Goal: Task Accomplishment & Management: Complete application form

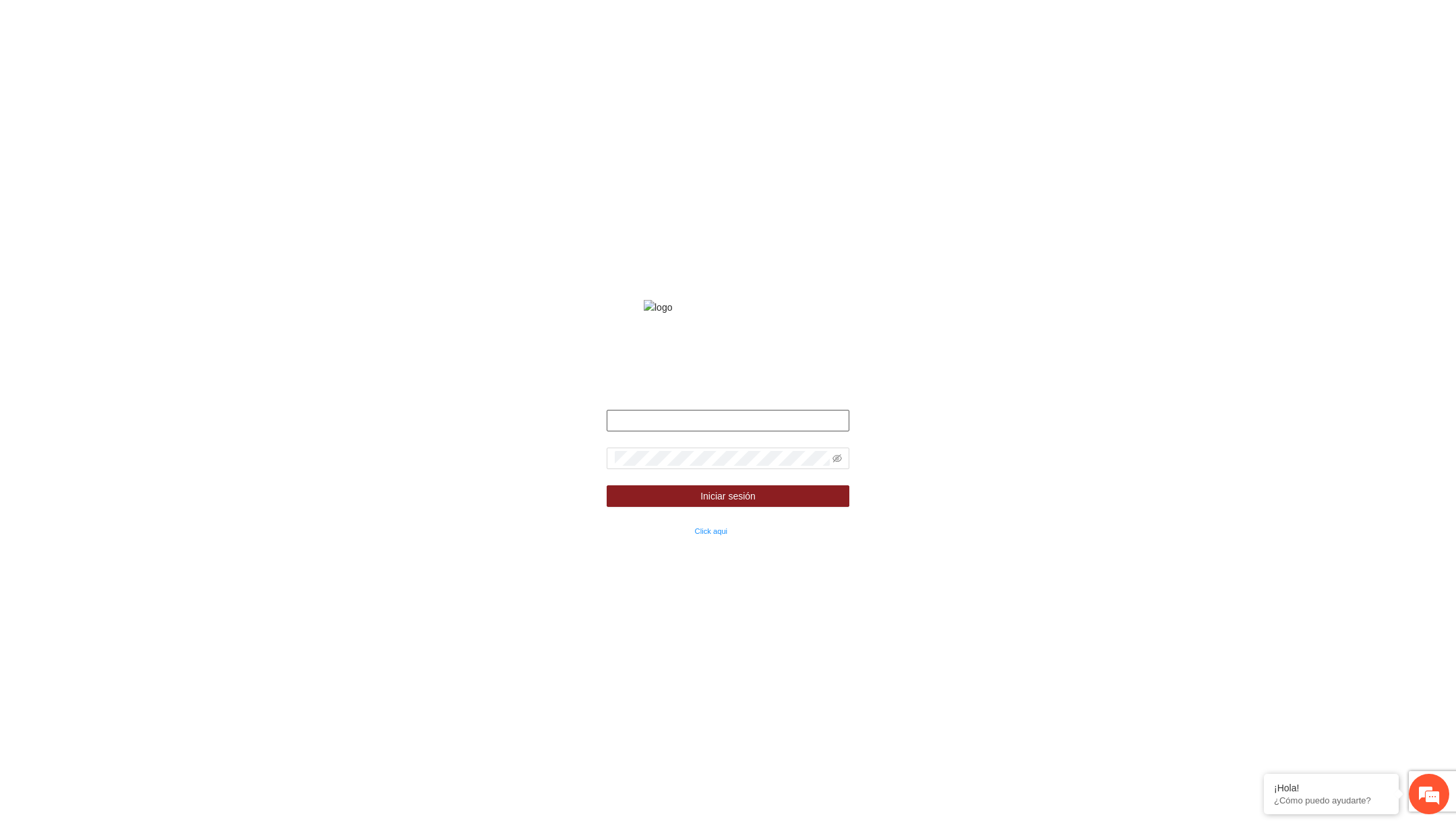
click at [742, 431] on input "text" at bounding box center [728, 421] width 243 height 22
type input "**********"
click at [738, 464] on form "**********" at bounding box center [728, 474] width 243 height 128
click at [723, 465] on span at bounding box center [728, 459] width 243 height 22
click at [838, 460] on icon "eye-invisible" at bounding box center [836, 459] width 3 height 3
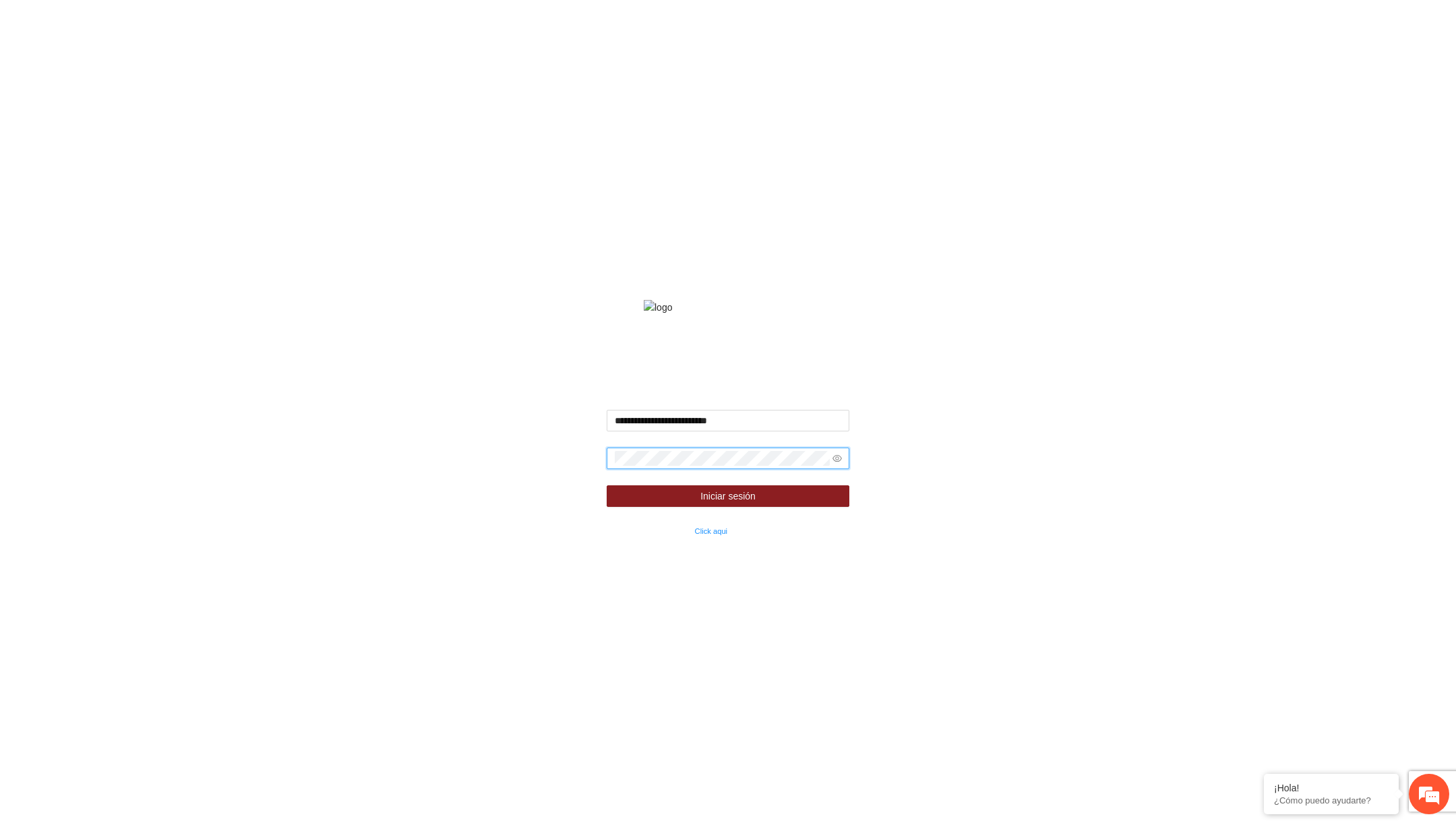
click at [607, 485] on button "Iniciar sesión" at bounding box center [728, 496] width 243 height 22
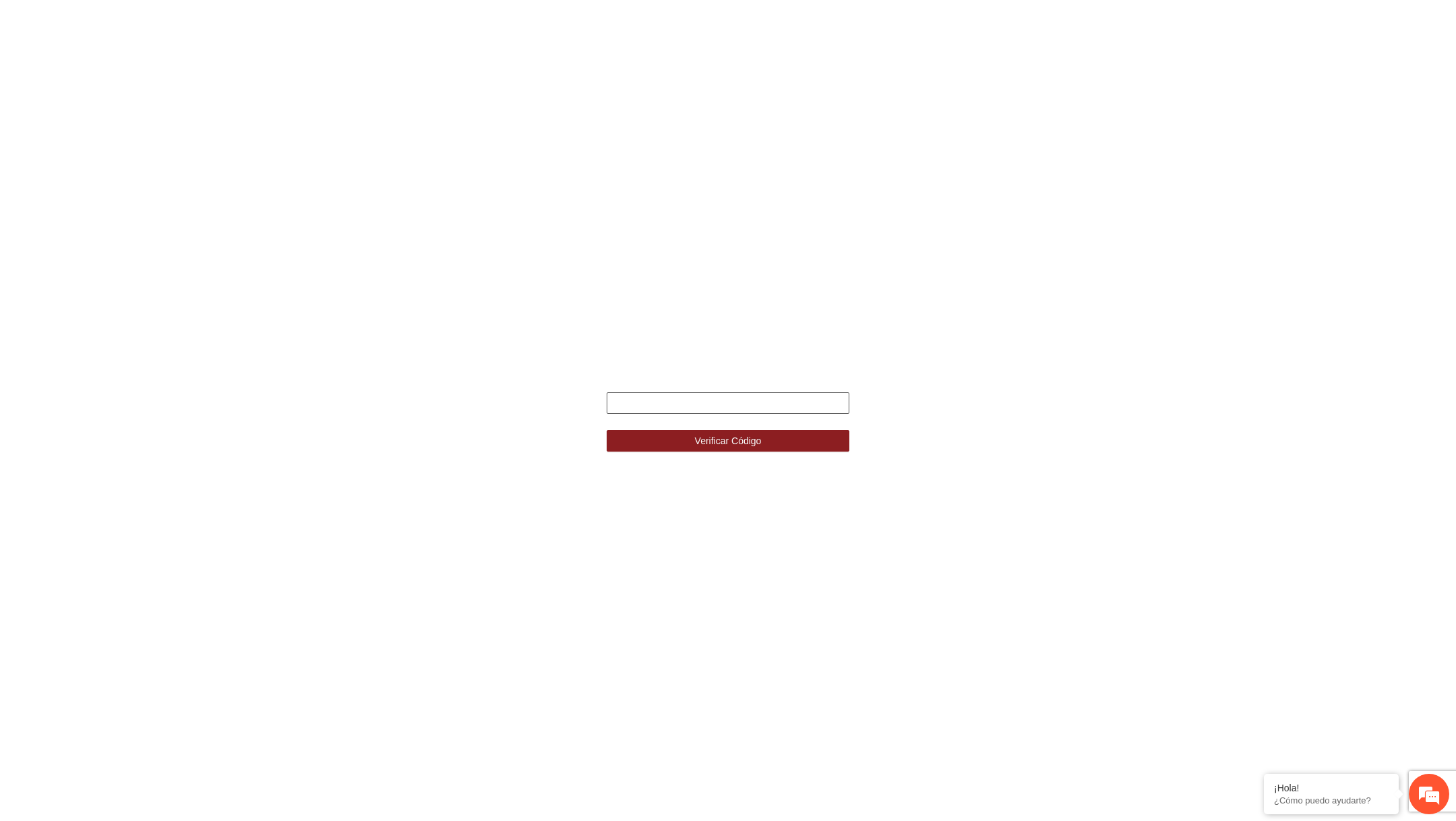
click at [738, 398] on input "text" at bounding box center [728, 403] width 243 height 22
type input "******"
click at [607, 430] on button "Verificar Código" at bounding box center [728, 441] width 243 height 22
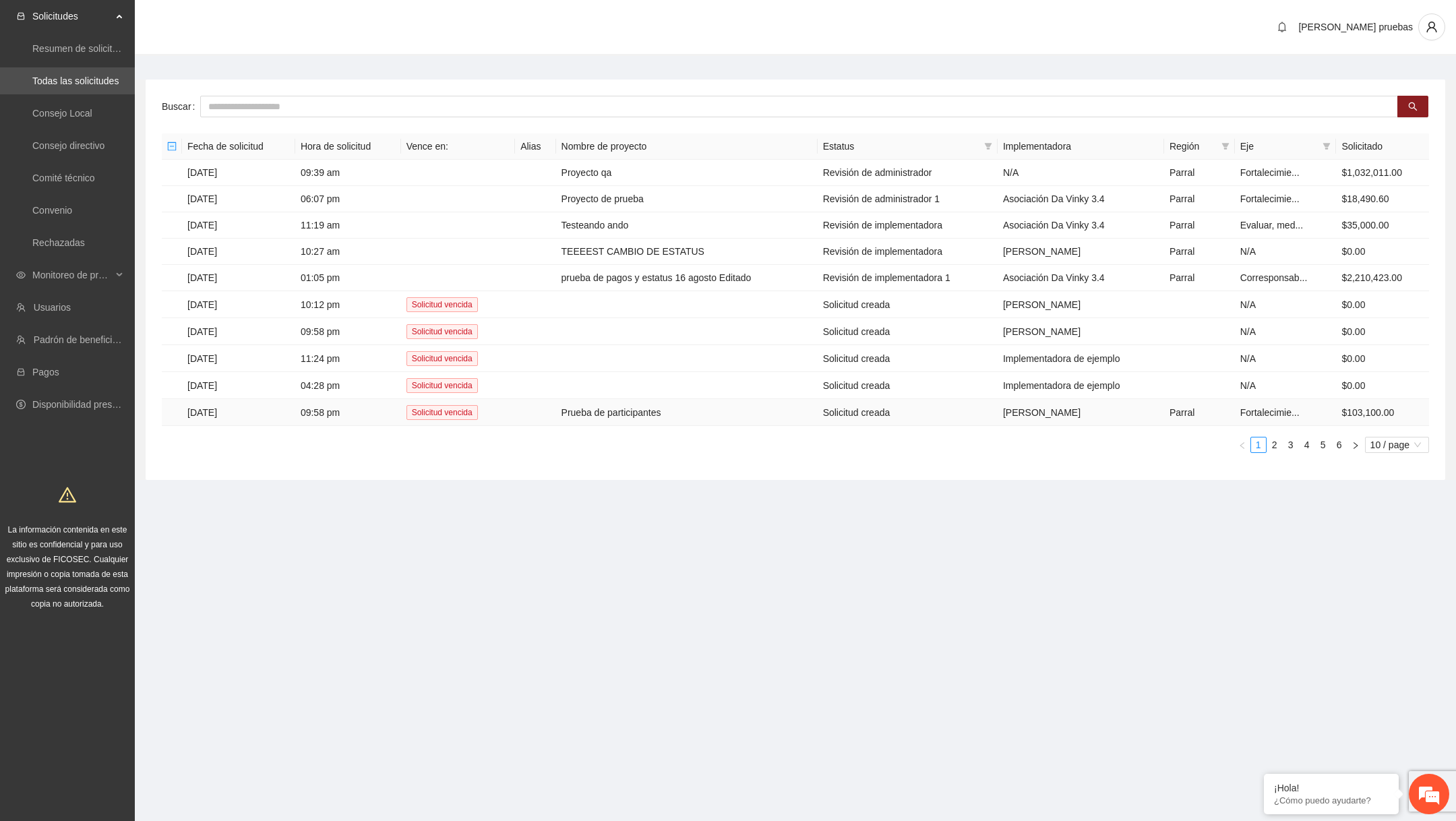
click at [666, 405] on td "Prueba de participantes" at bounding box center [687, 413] width 261 height 27
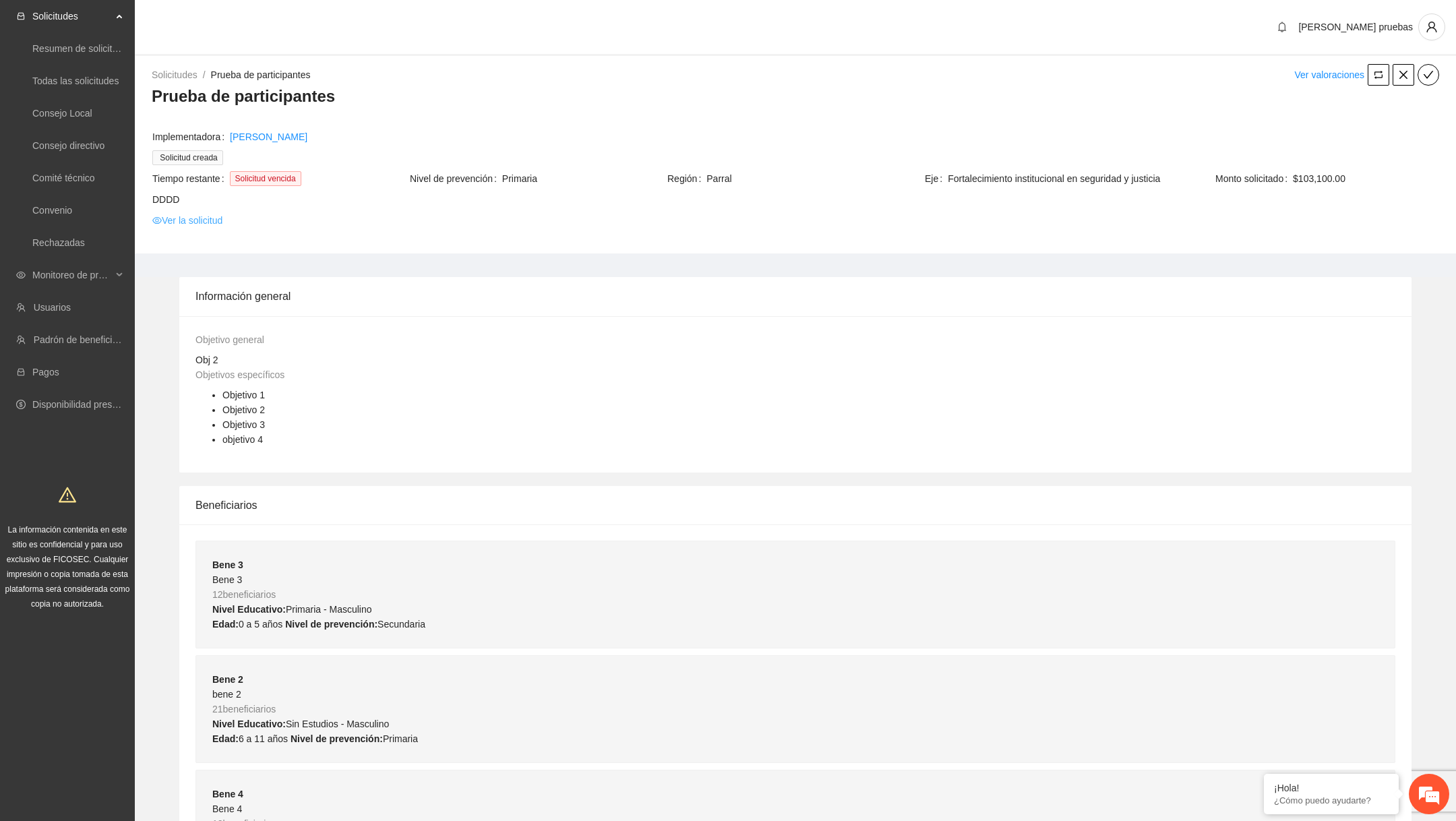
click at [189, 220] on link "Ver la solicitud" at bounding box center [188, 220] width 70 height 15
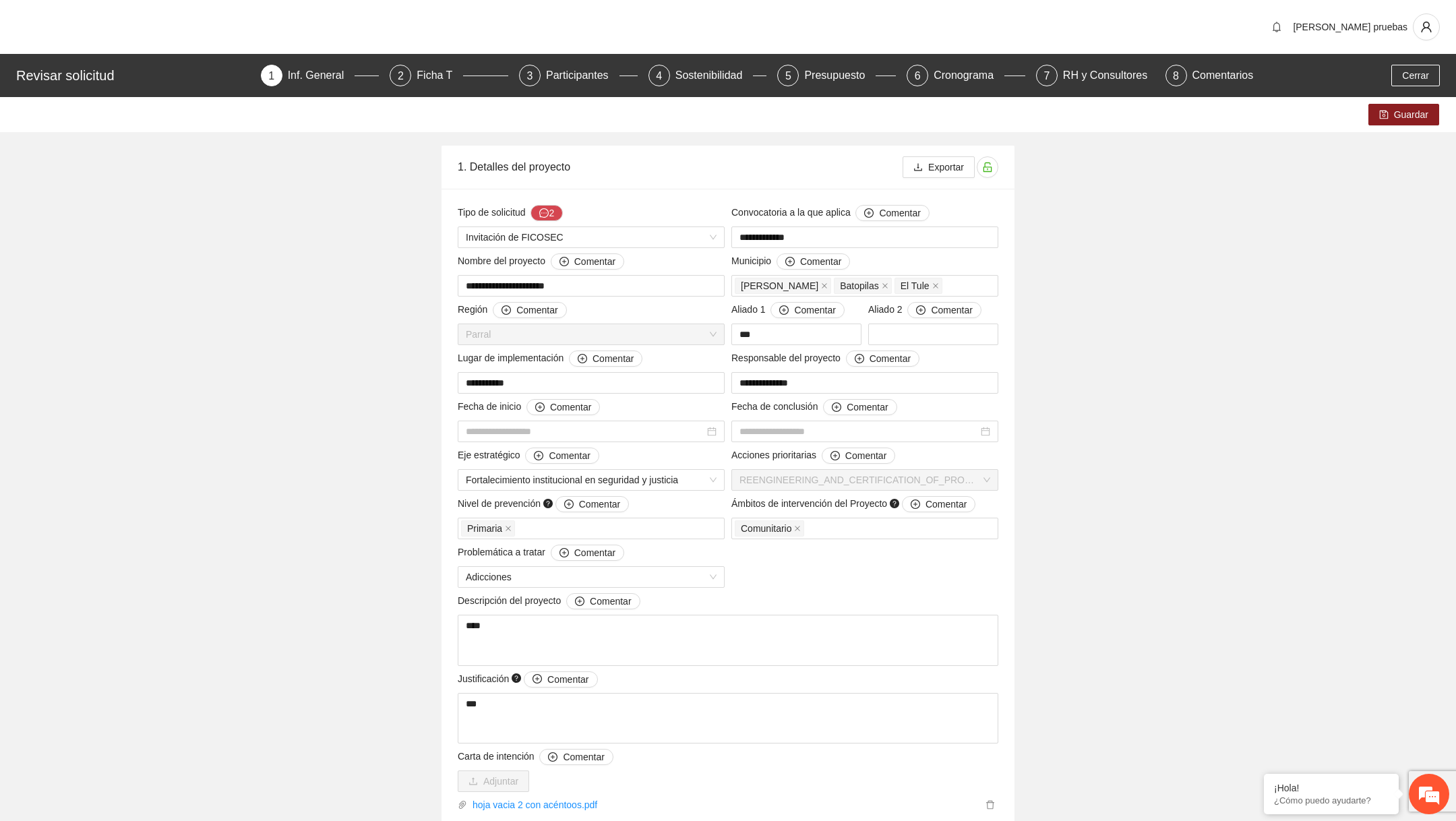
type input "**********"
click at [607, 78] on div "Participantes" at bounding box center [583, 75] width 74 height 22
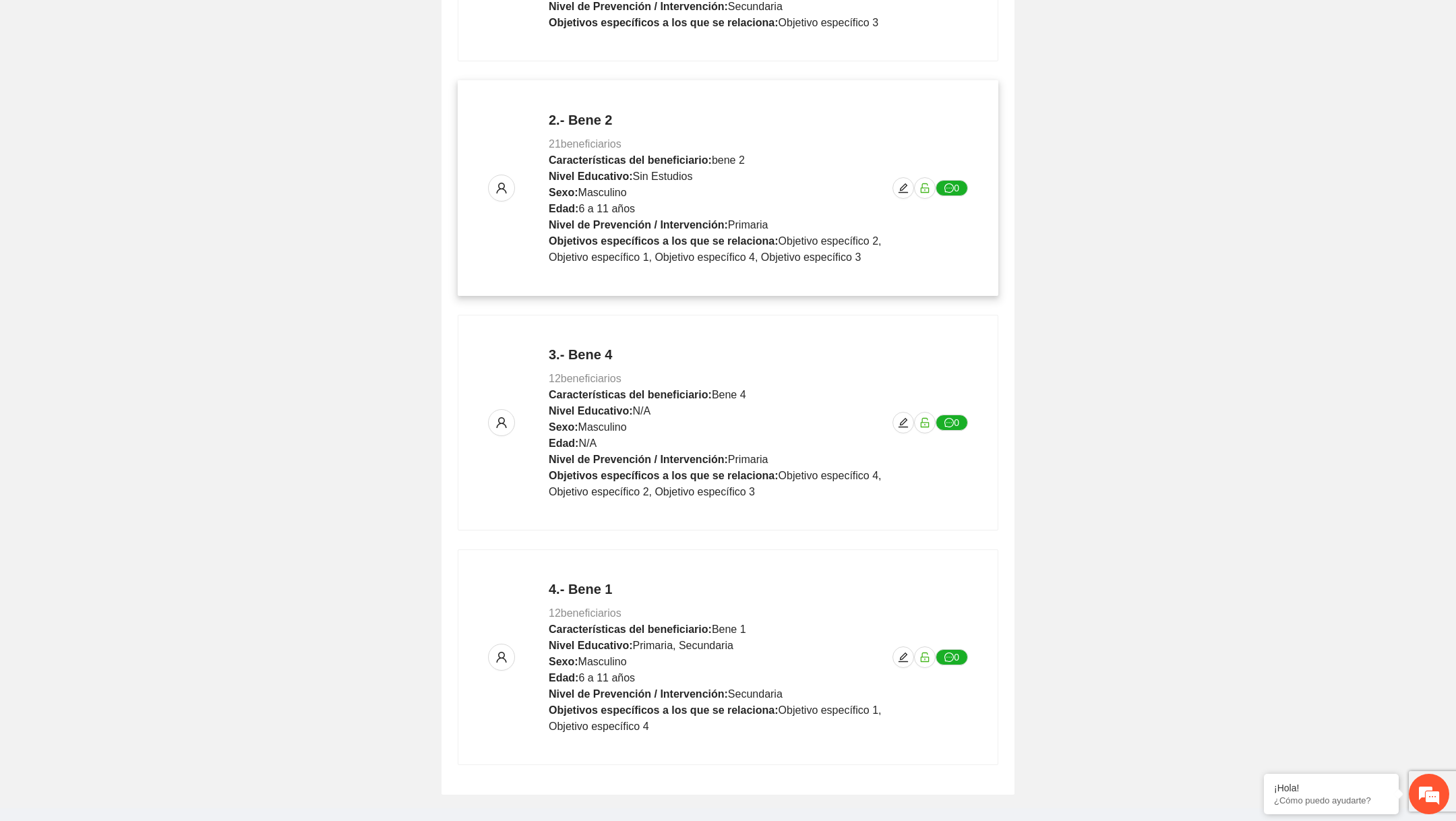
scroll to position [472, 0]
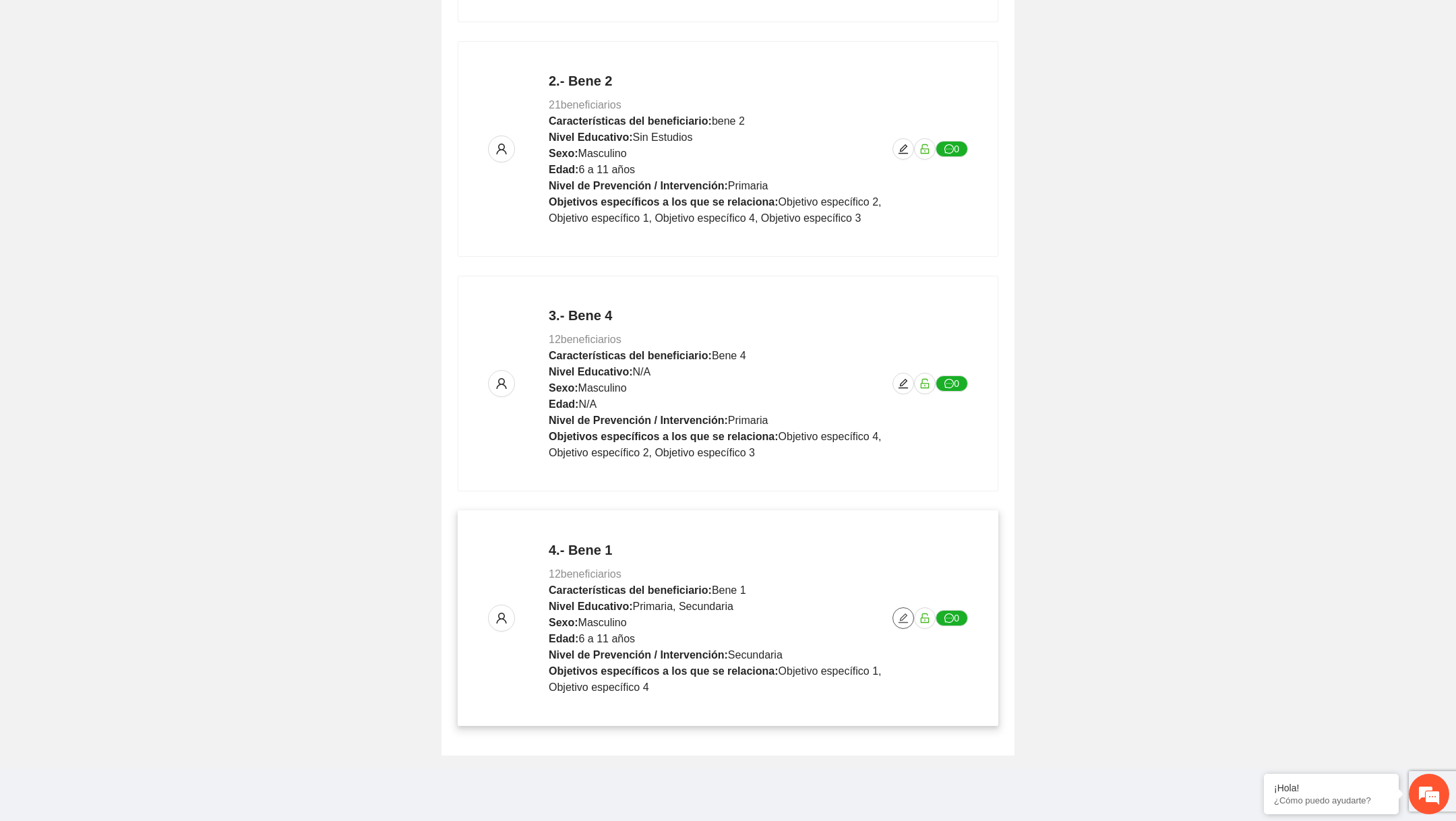
click at [901, 623] on button "button" at bounding box center [903, 618] width 22 height 22
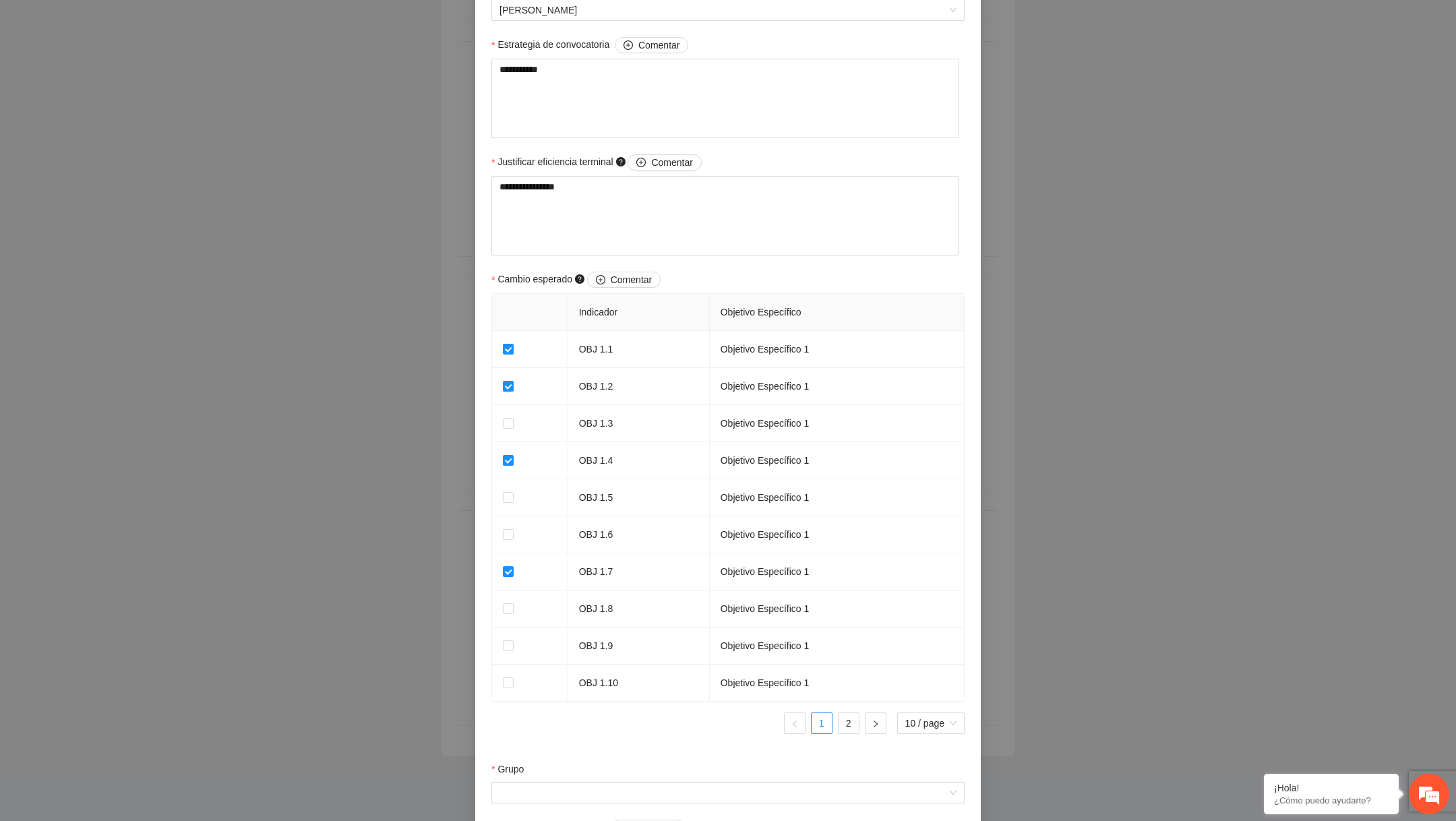
scroll to position [1020, 0]
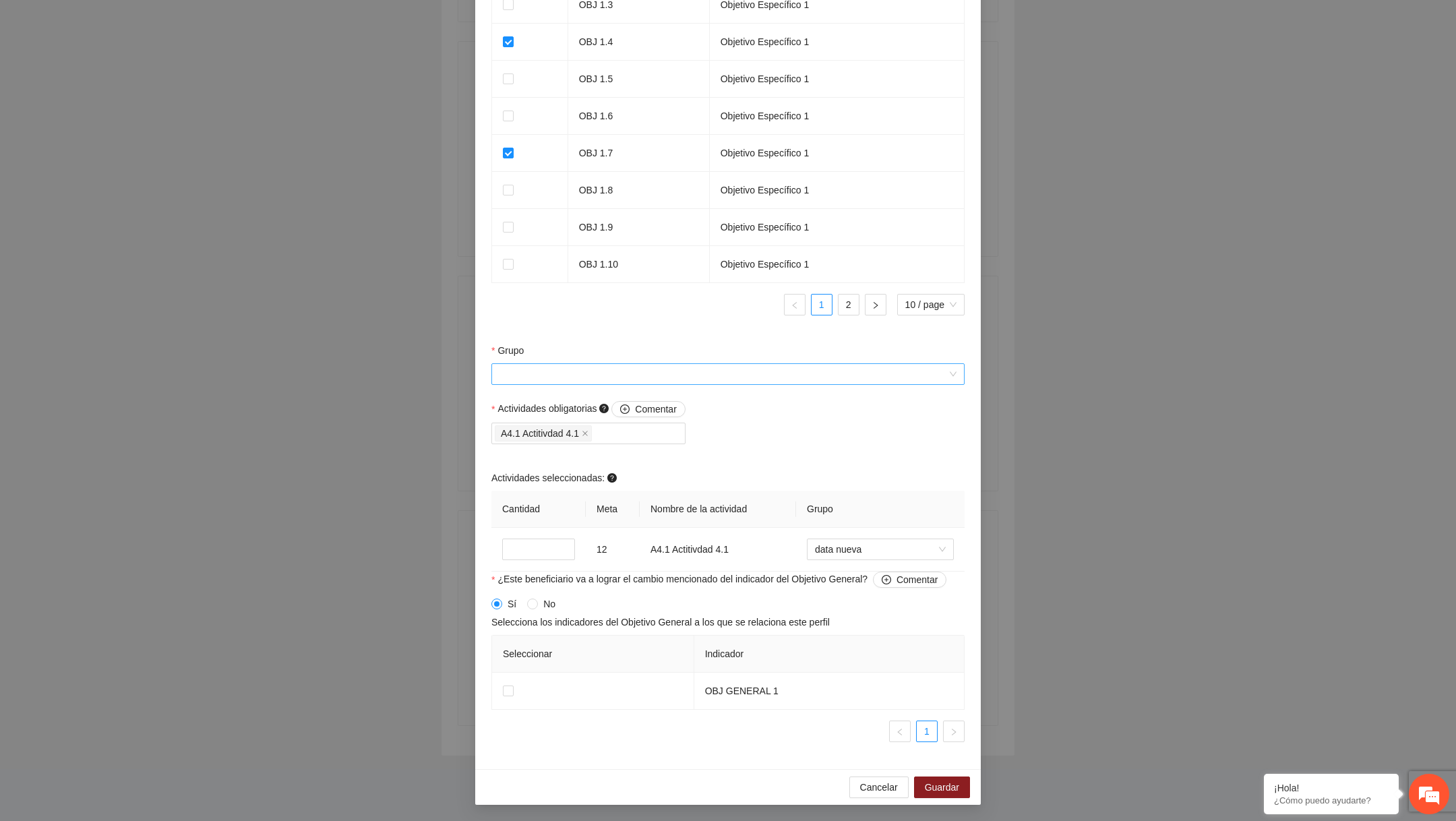
click at [666, 374] on input "Grupo" at bounding box center [723, 374] width 448 height 20
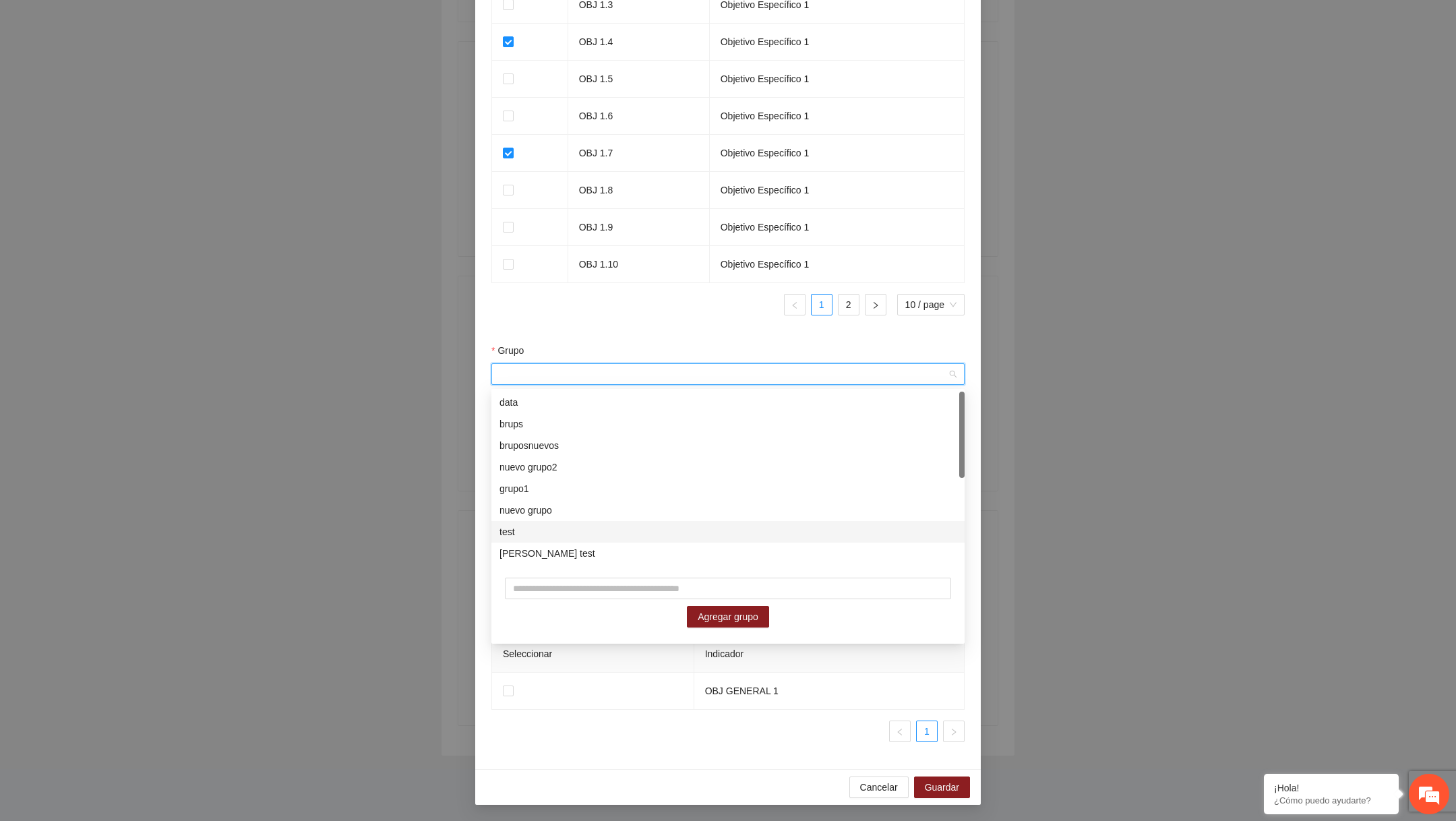
scroll to position [172, 0]
click at [527, 585] on input "text" at bounding box center [728, 588] width 446 height 22
type input "*****"
click at [707, 613] on span "Agregar grupo" at bounding box center [728, 617] width 60 height 15
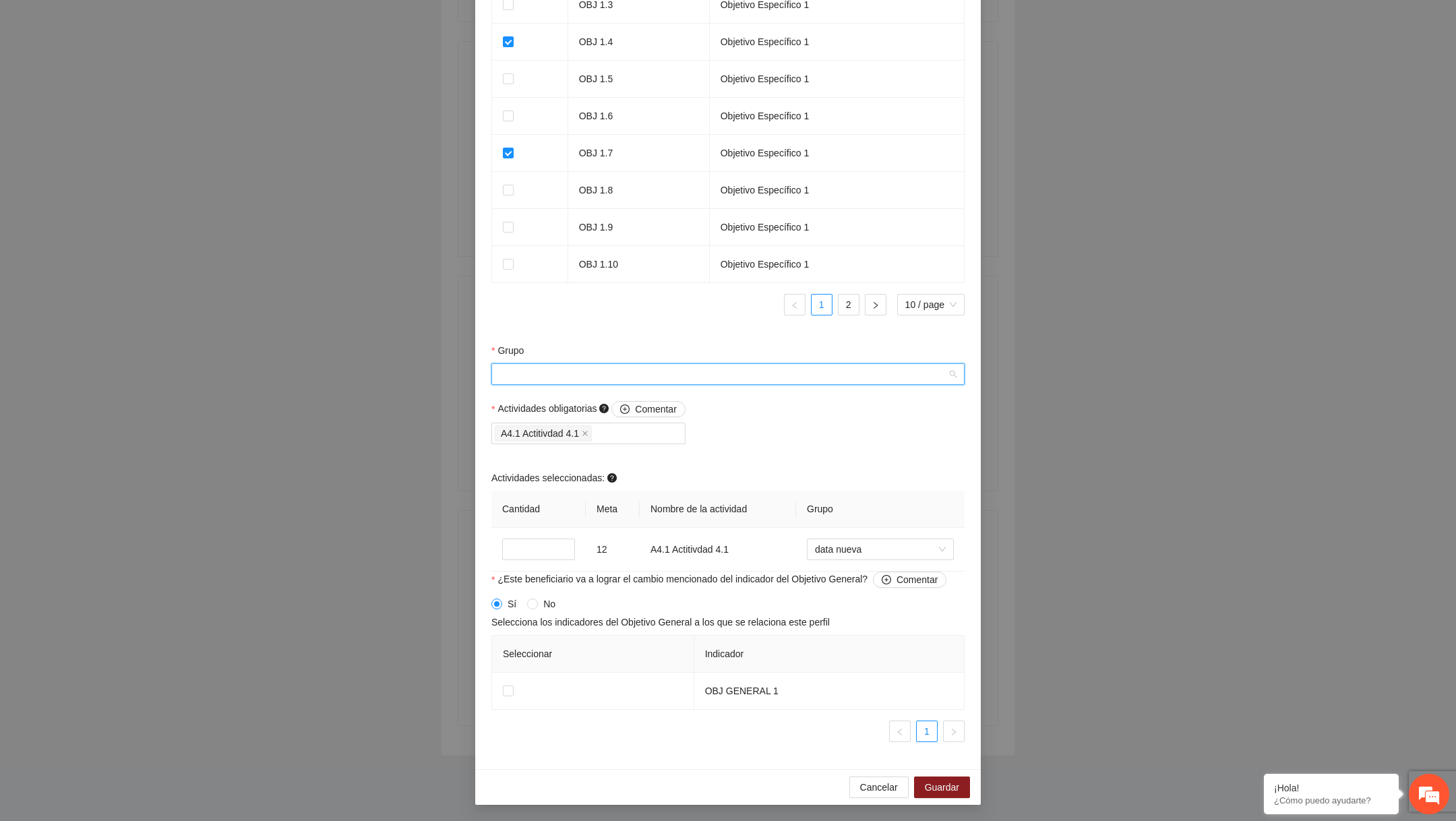
click at [576, 367] on input "Grupo" at bounding box center [723, 374] width 448 height 20
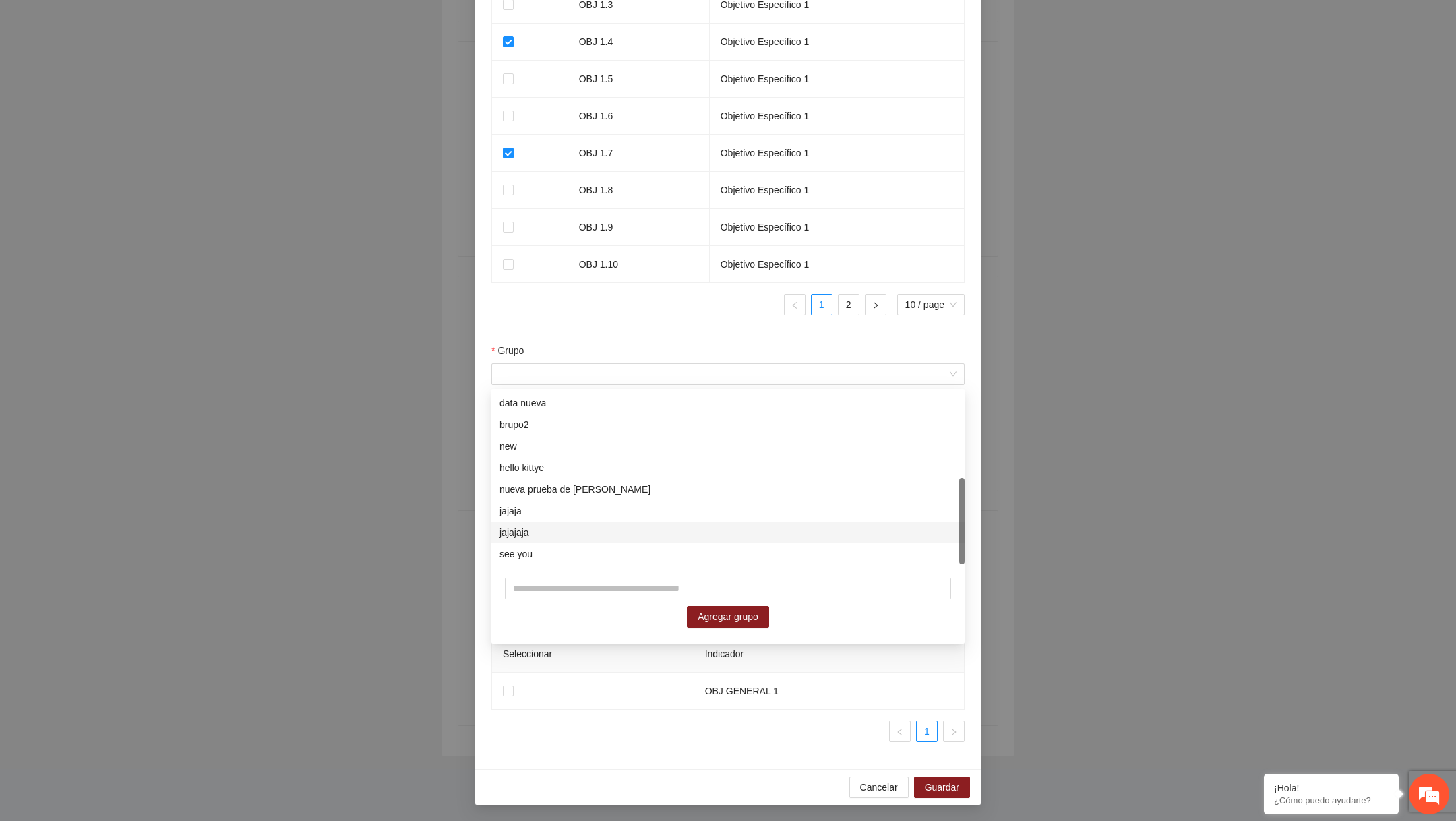
click at [352, 552] on div "**********" at bounding box center [728, 410] width 1456 height 821
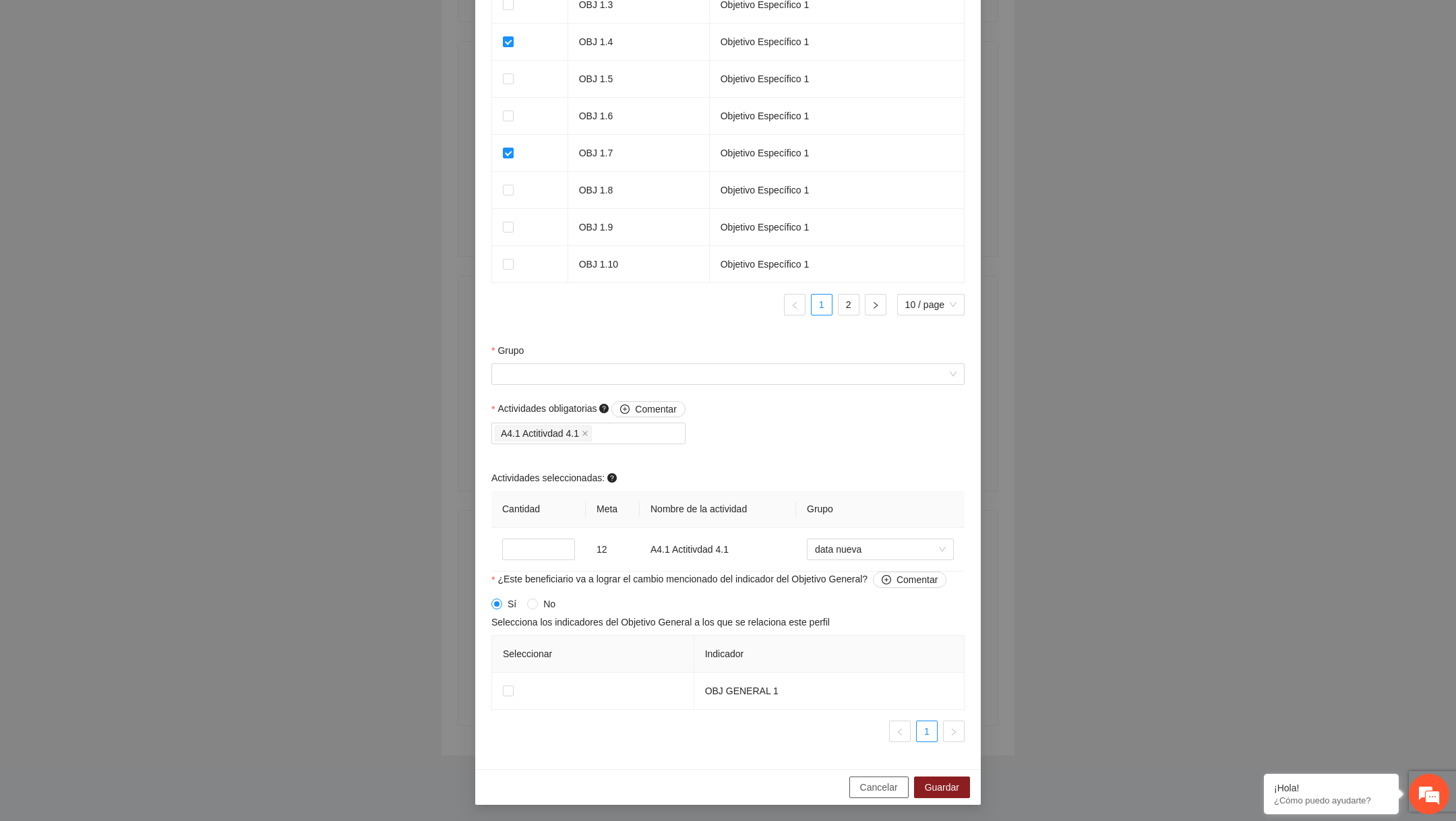
click at [884, 797] on button "Cancelar" at bounding box center [878, 788] width 59 height 22
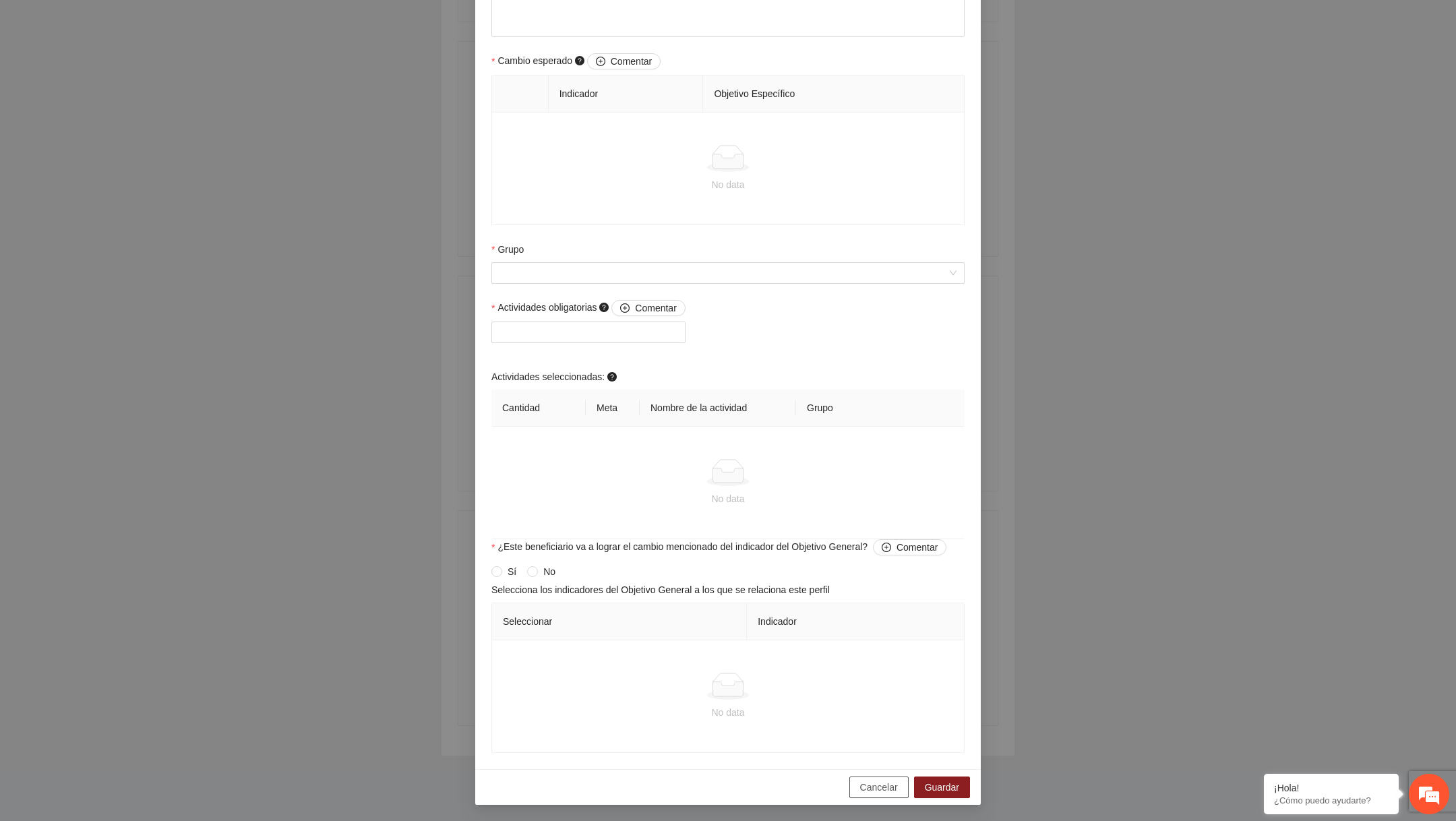
scroll to position [719, 0]
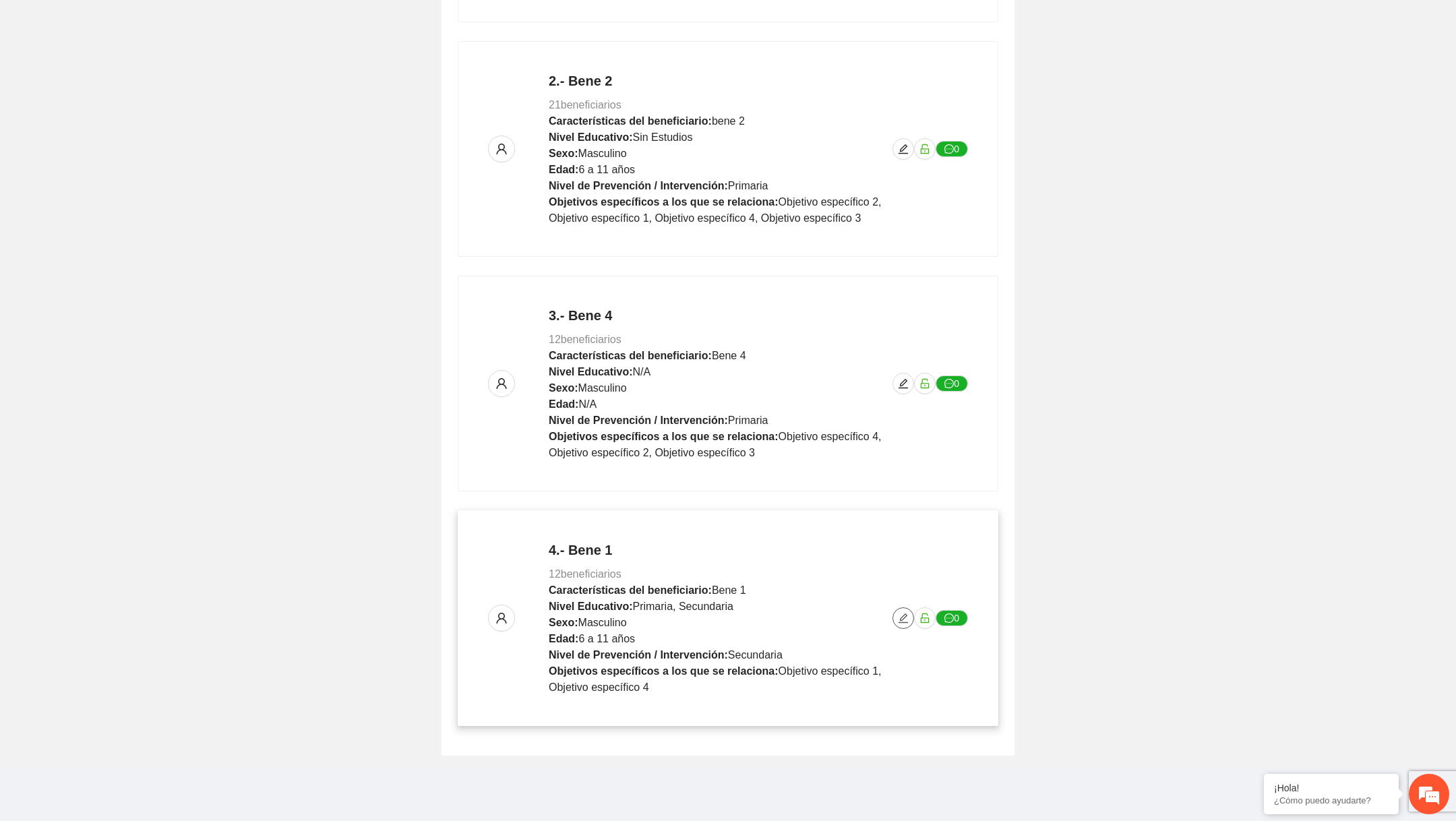
click at [900, 614] on icon "edit" at bounding box center [903, 618] width 11 height 11
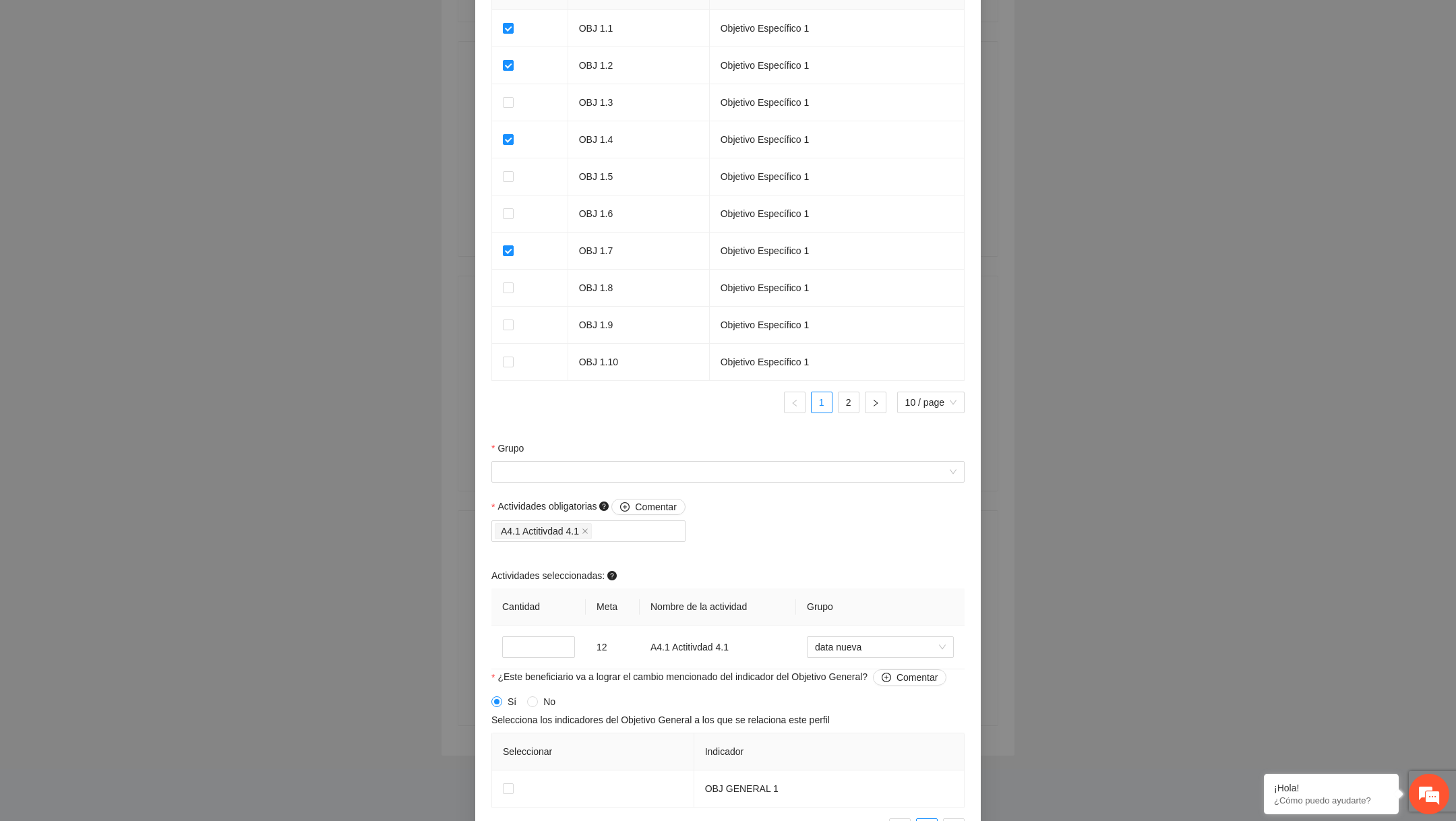
scroll to position [1020, 0]
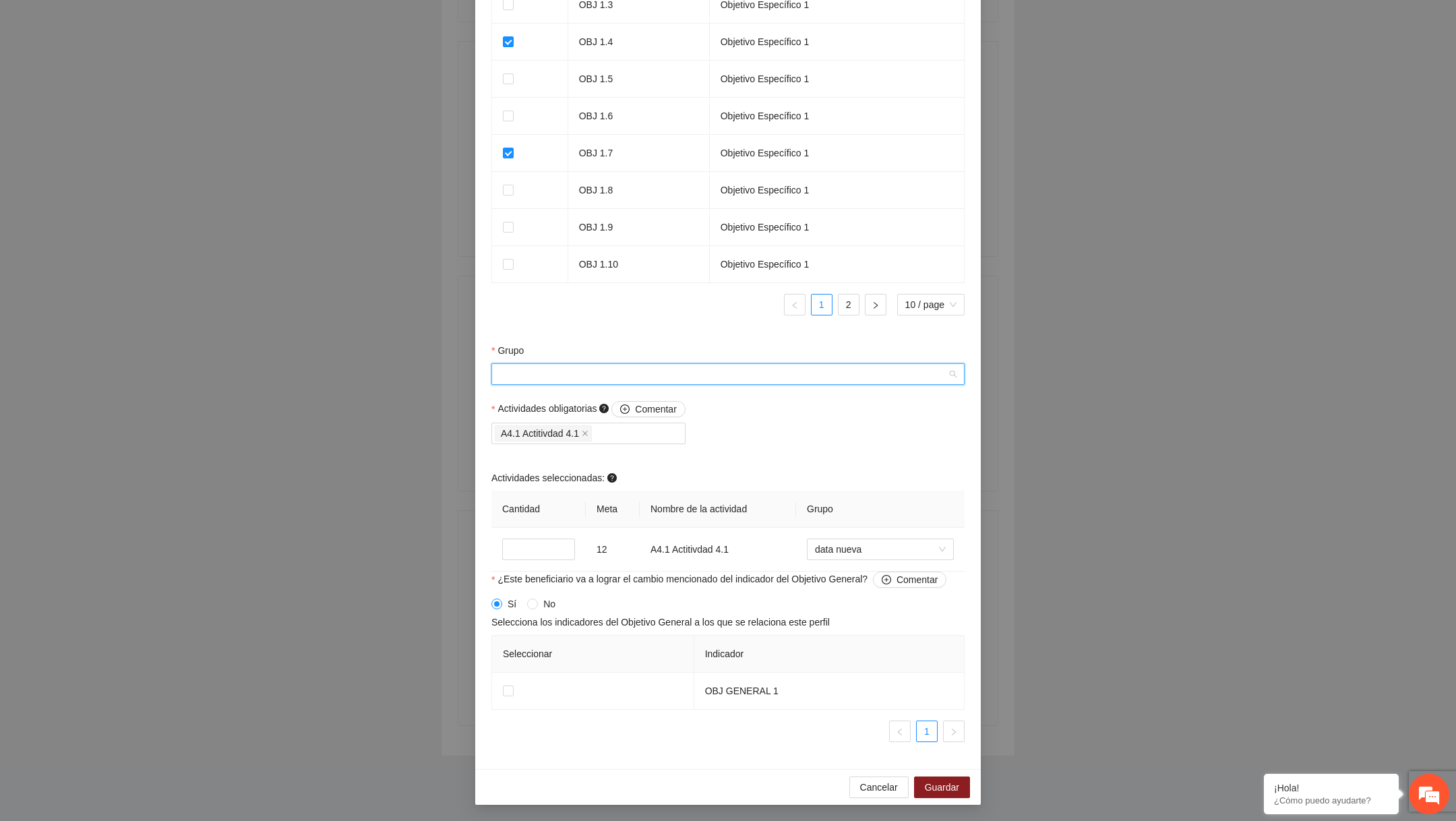
click at [686, 372] on input "Grupo" at bounding box center [723, 374] width 448 height 20
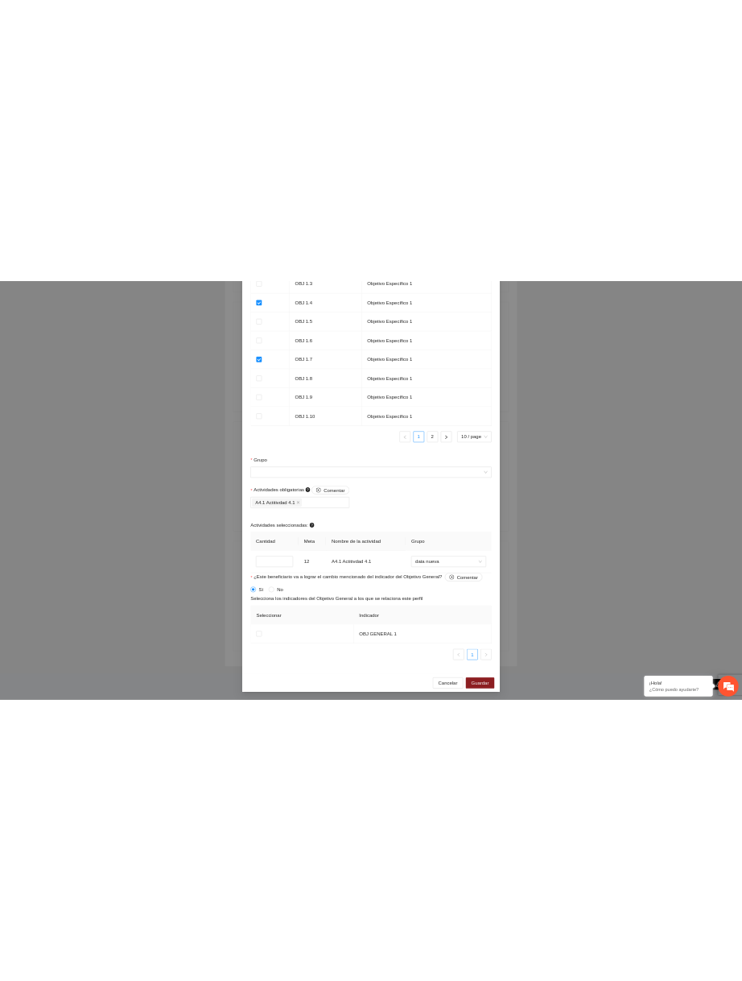
scroll to position [615, 0]
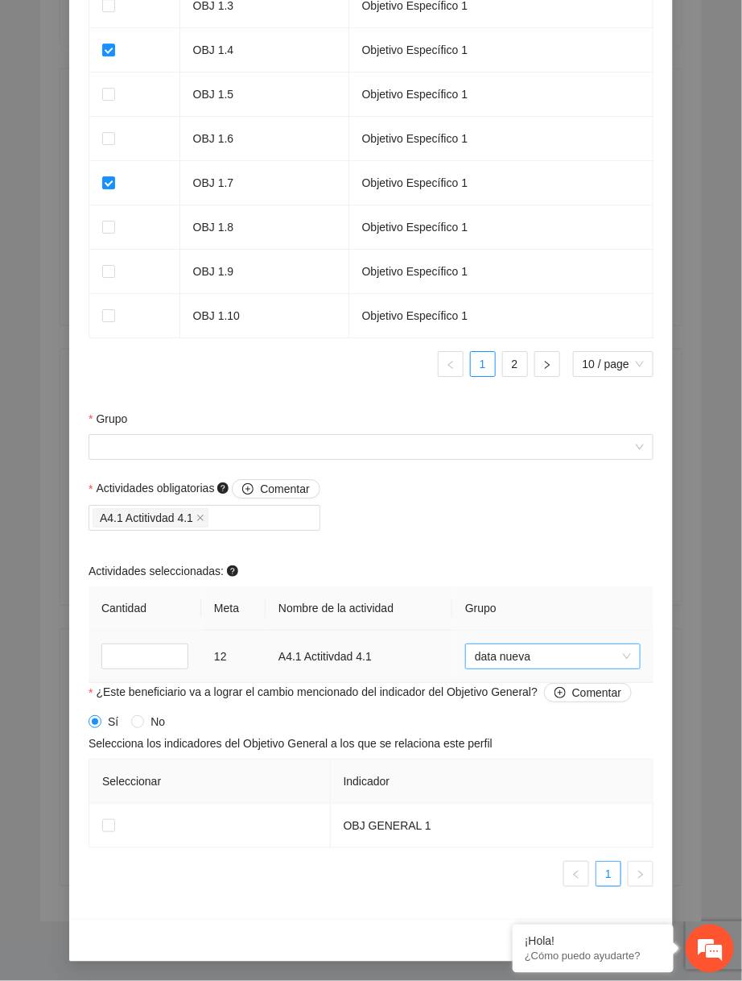
click at [544, 657] on span "data nueva" at bounding box center [553, 656] width 156 height 24
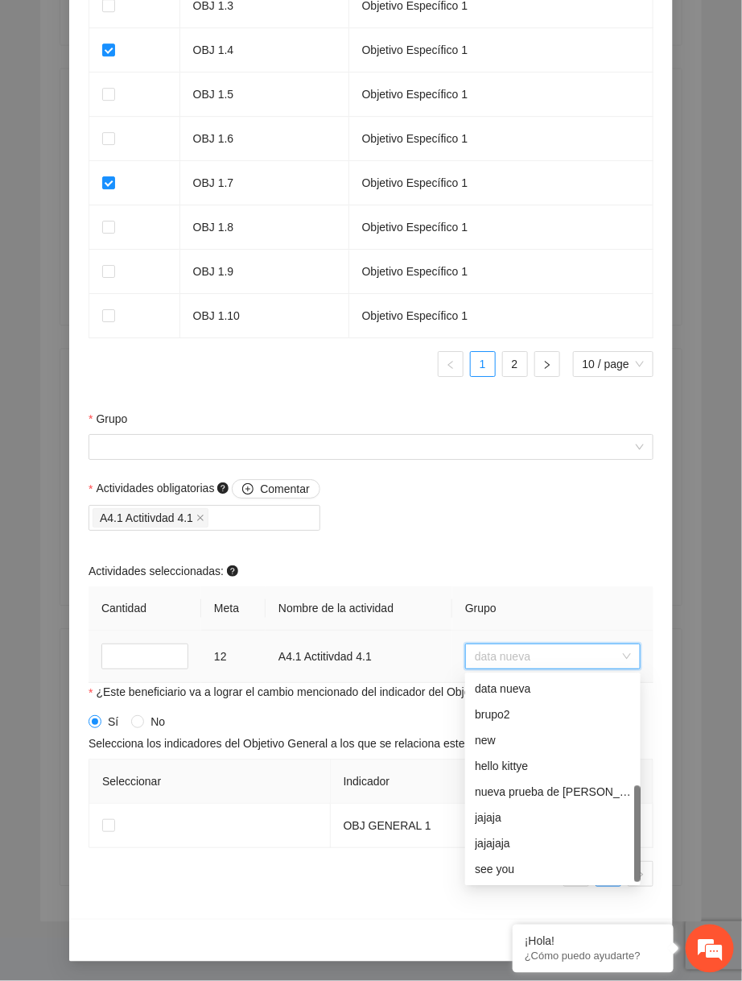
scroll to position [0, 0]
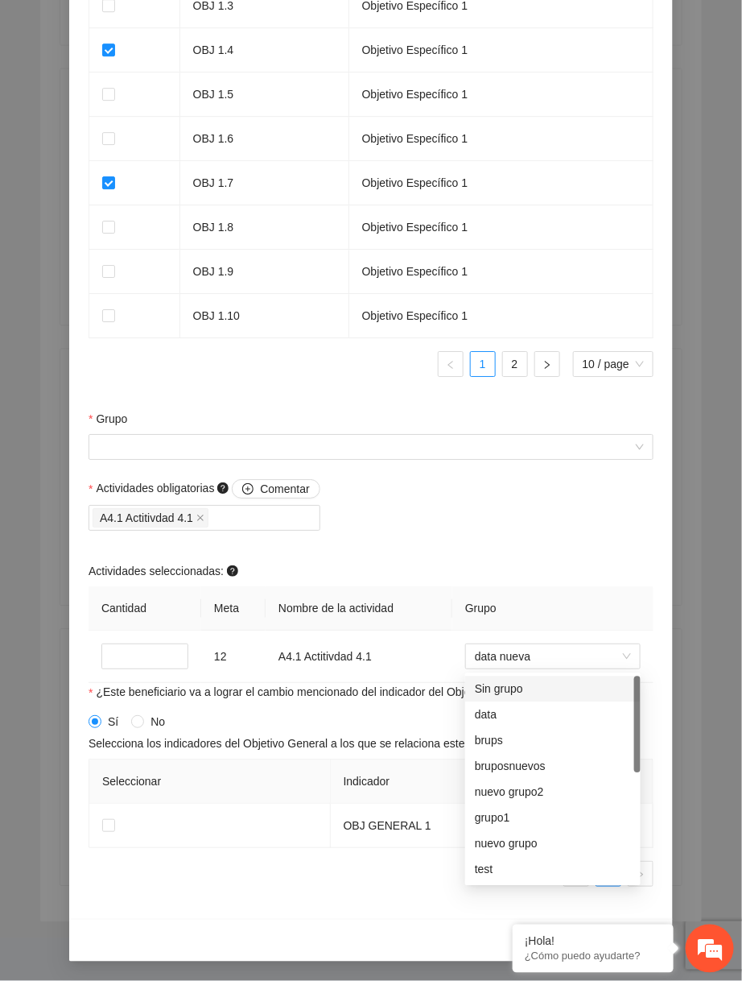
click at [470, 542] on div "Actividades obligatorias Comentar A4.1 Actitivdad 4.1 Actividades seleccionadas…" at bounding box center [371, 581] width 573 height 204
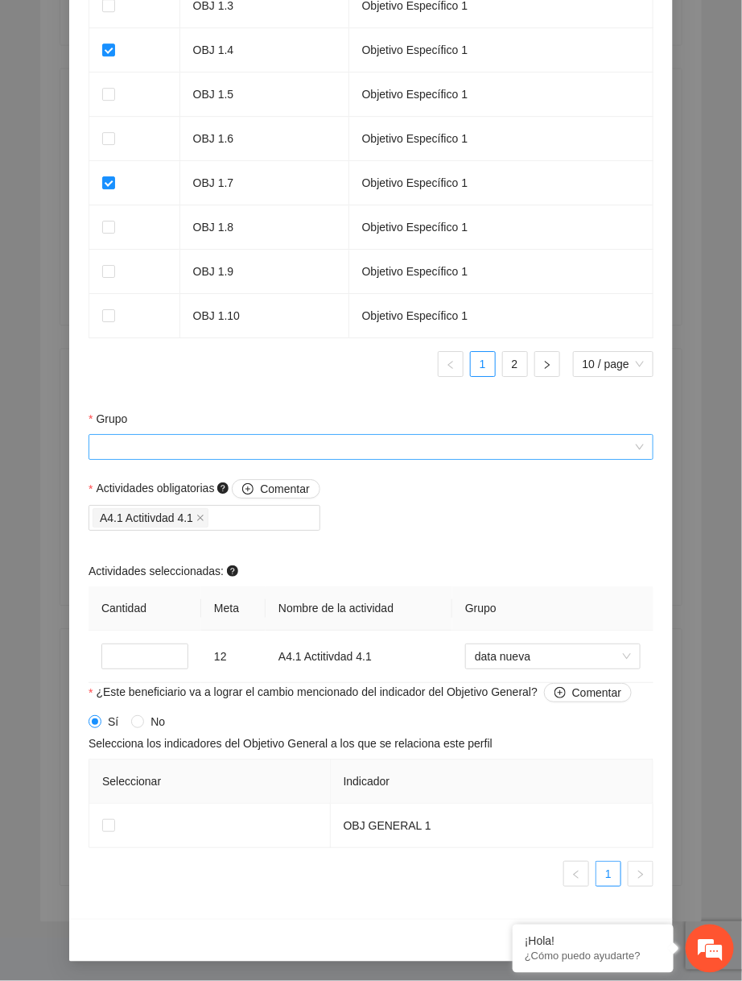
click at [525, 440] on input "Grupo" at bounding box center [365, 447] width 535 height 24
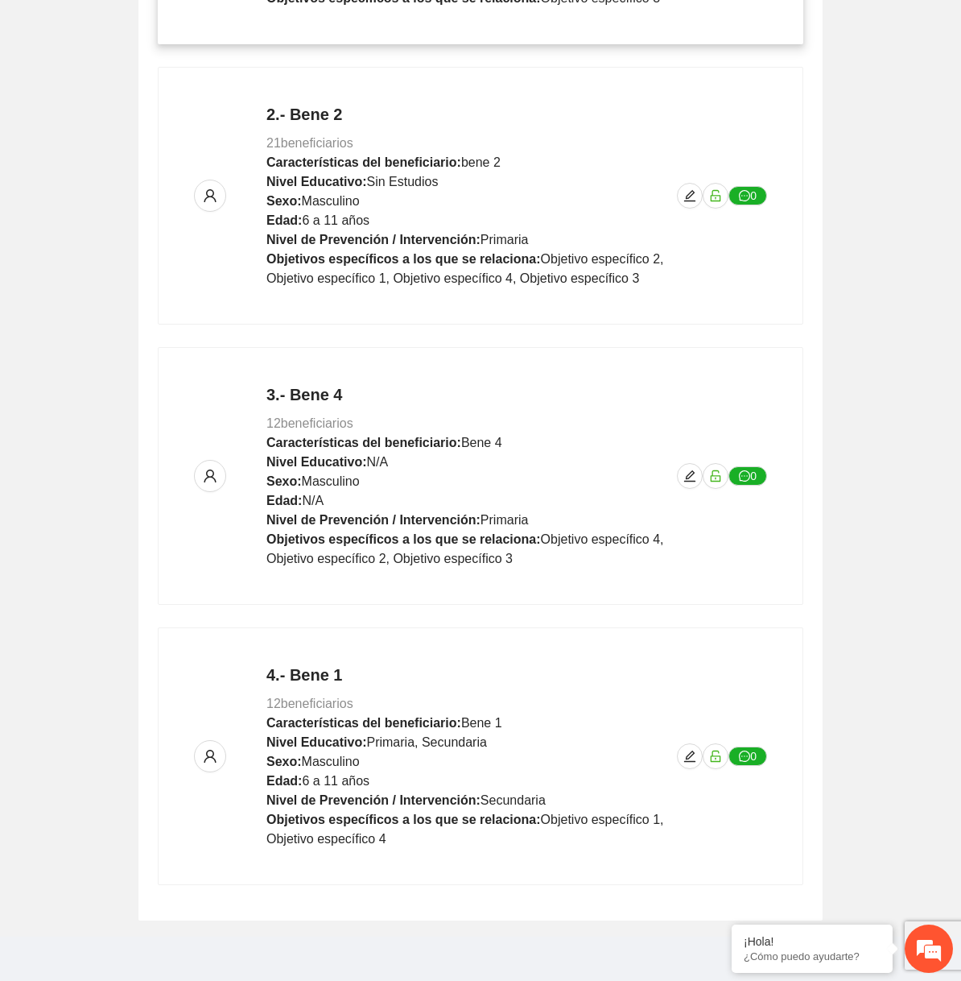
scroll to position [615, 0]
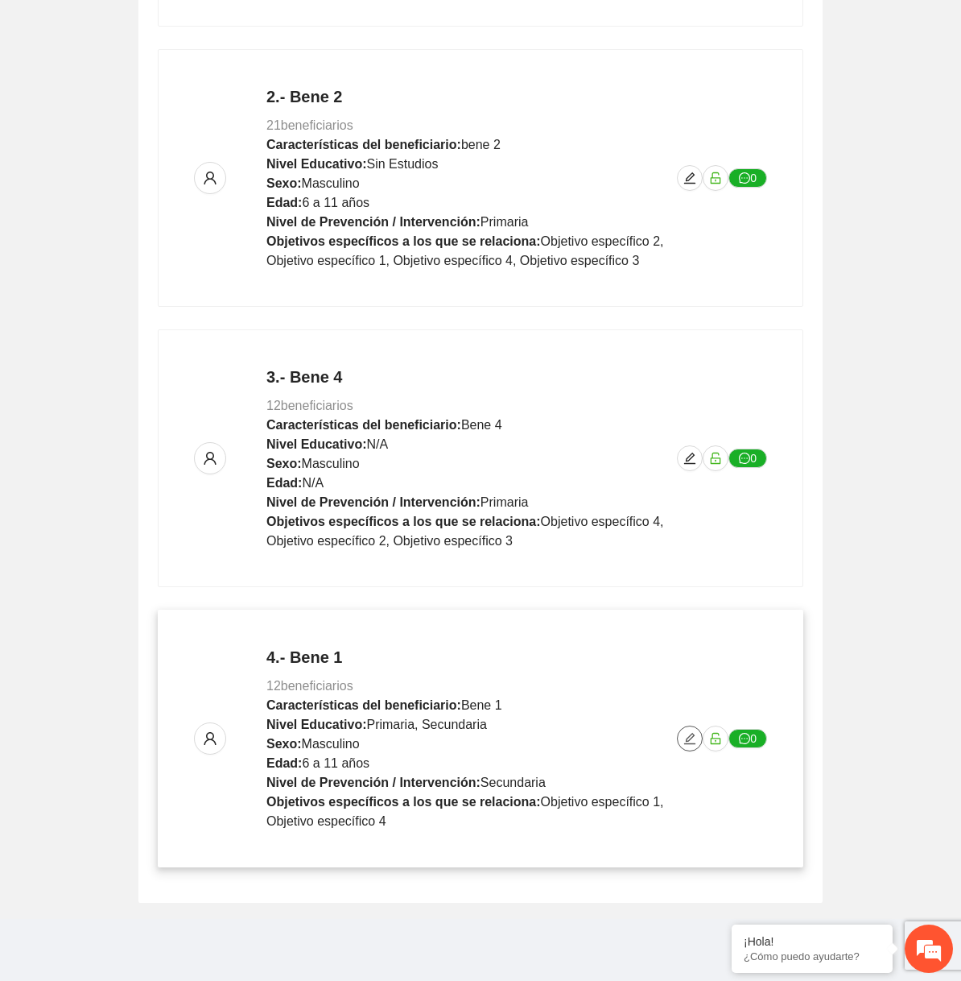
click at [692, 734] on icon "edit" at bounding box center [689, 738] width 11 height 11
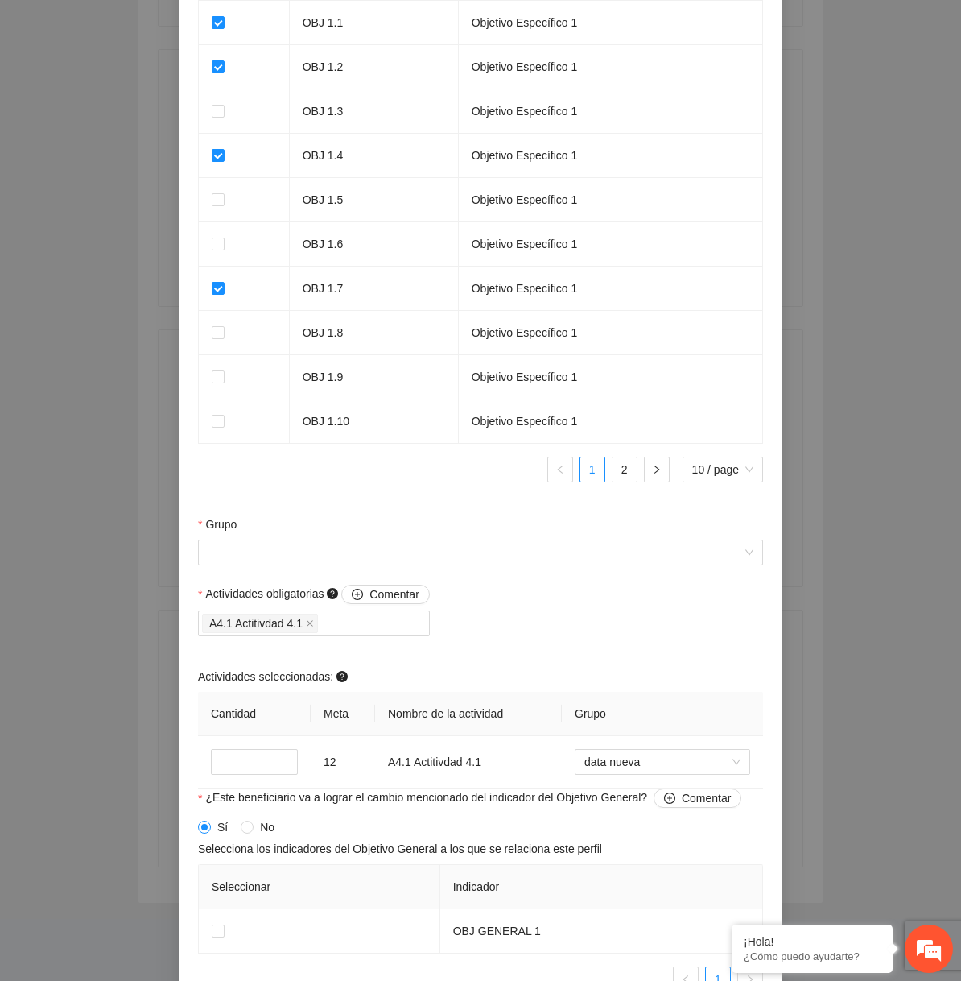
scroll to position [1219, 0]
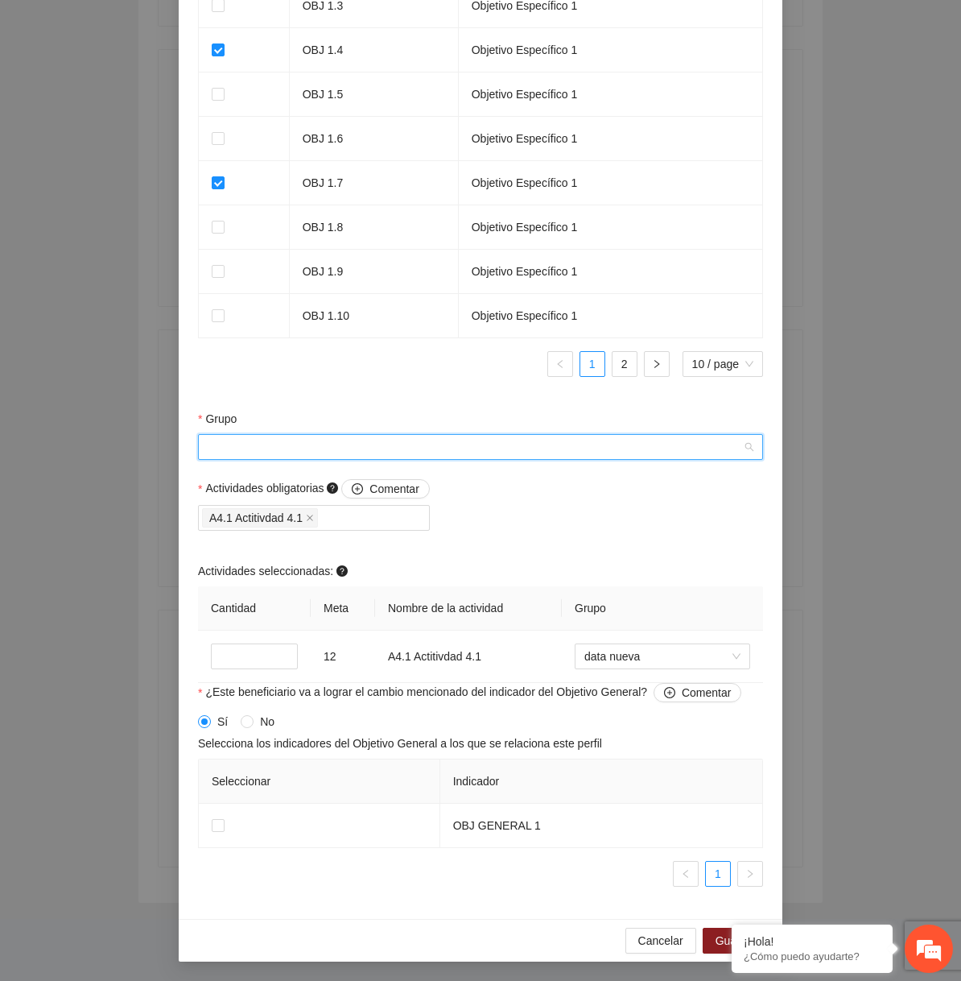
click at [599, 448] on input "Grupo" at bounding box center [475, 447] width 535 height 24
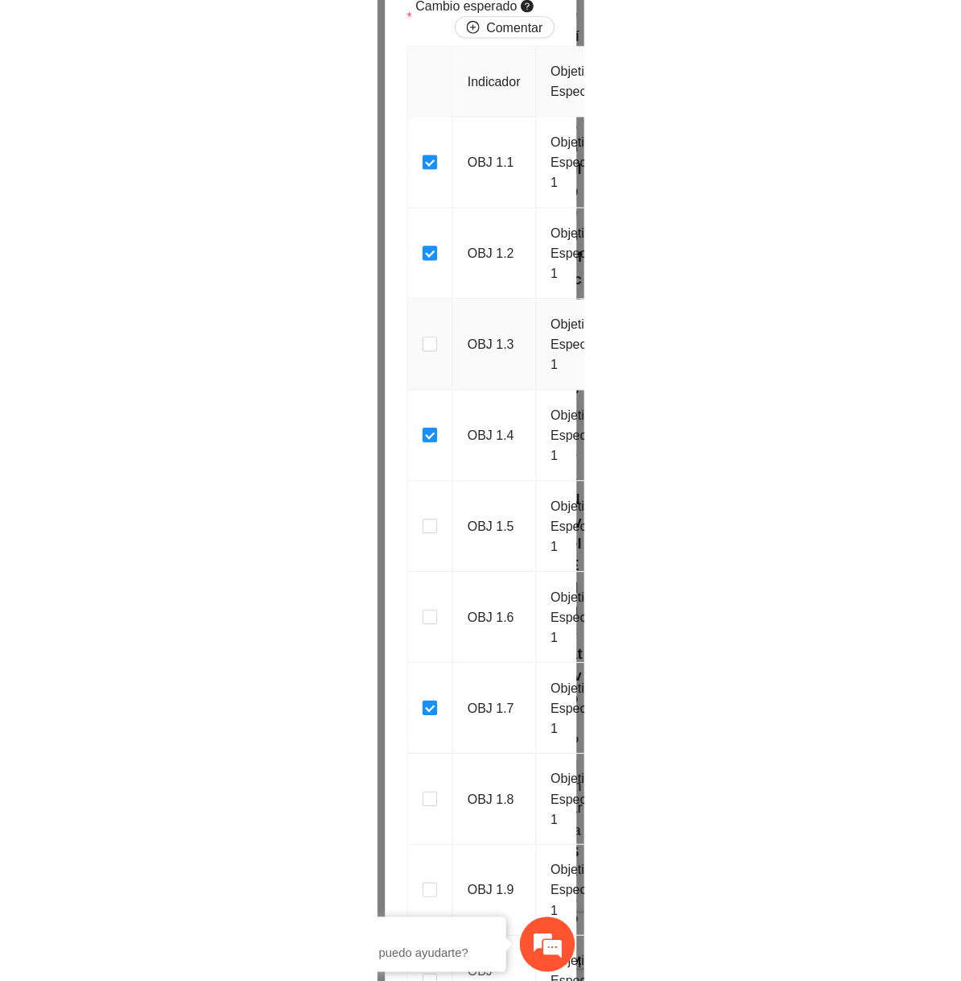
scroll to position [615, 0]
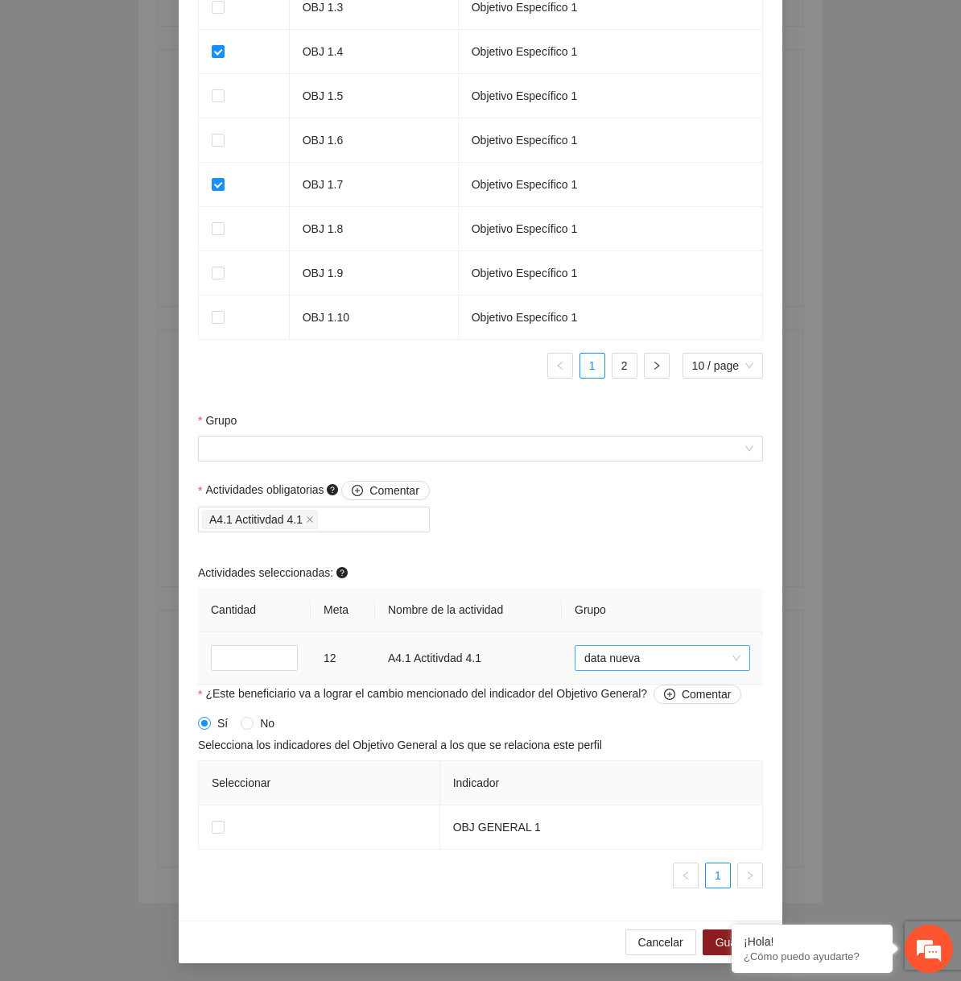
click at [653, 663] on span "data nueva" at bounding box center [663, 658] width 156 height 24
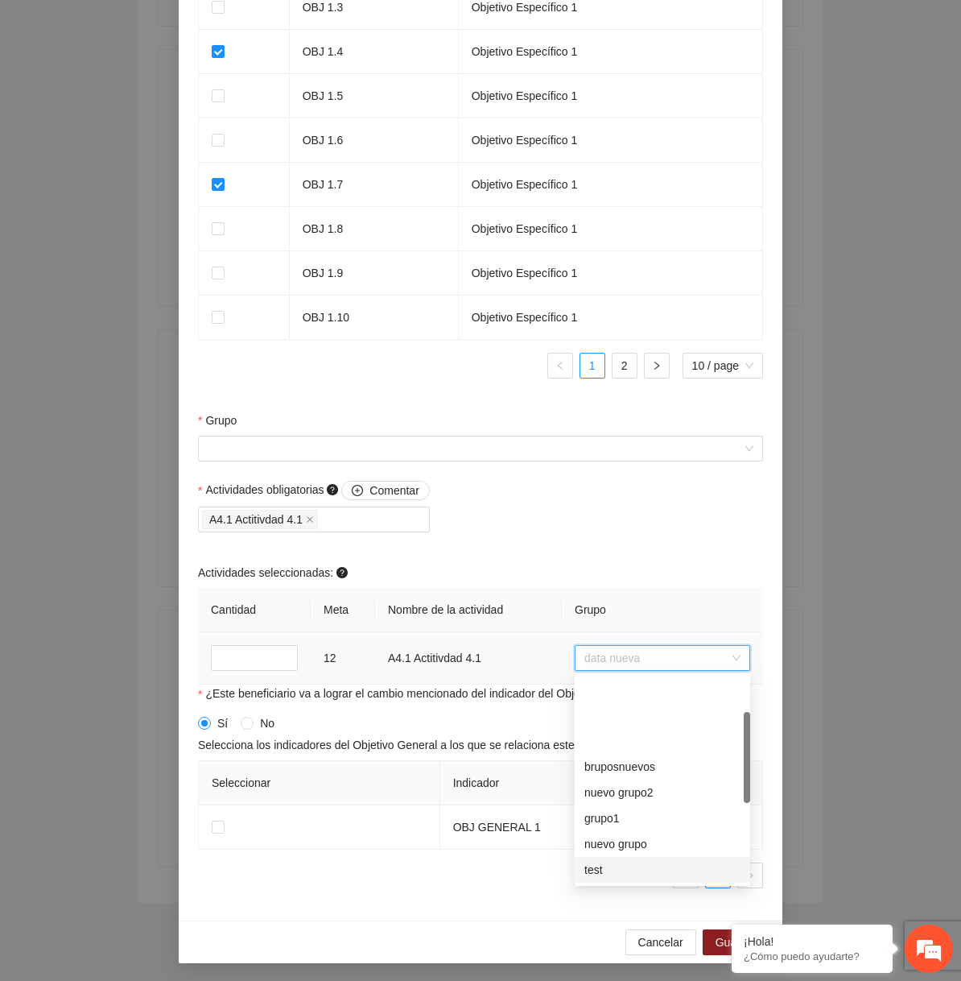
scroll to position [258, 0]
click at [643, 863] on div "si yu" at bounding box center [663, 870] width 156 height 18
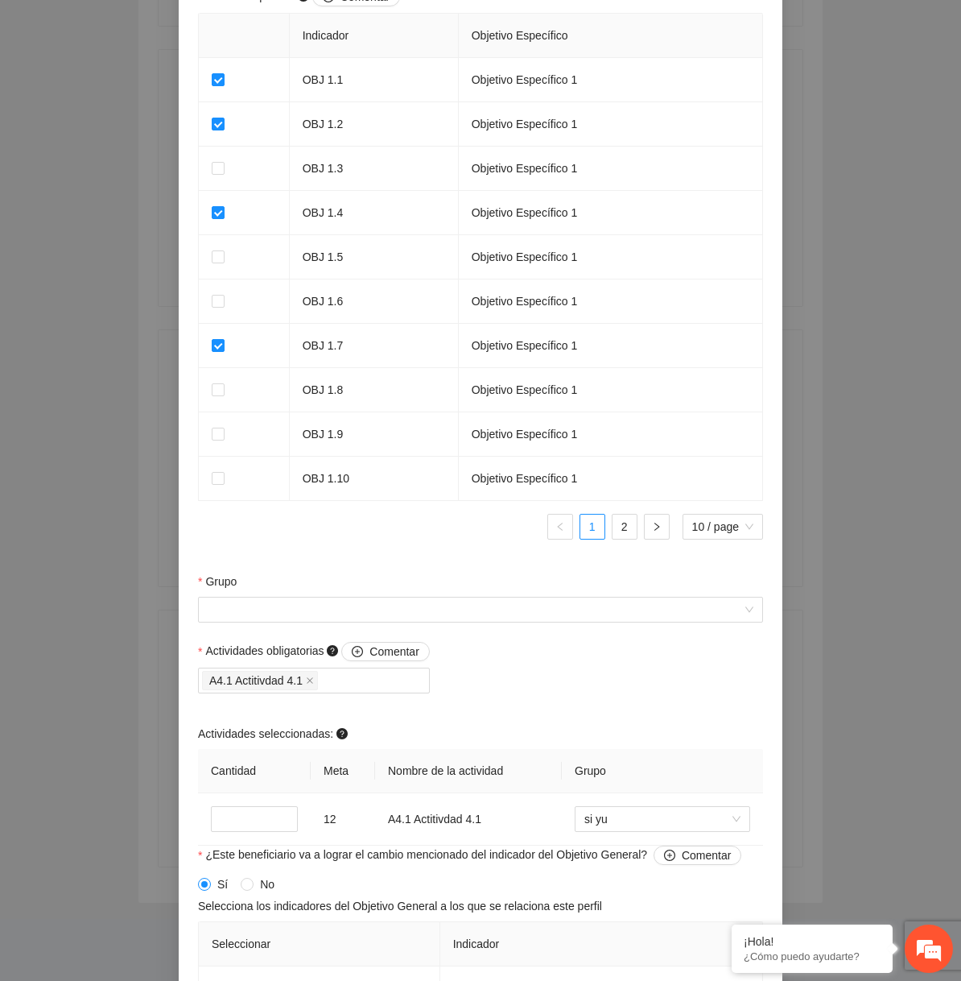
scroll to position [1219, 0]
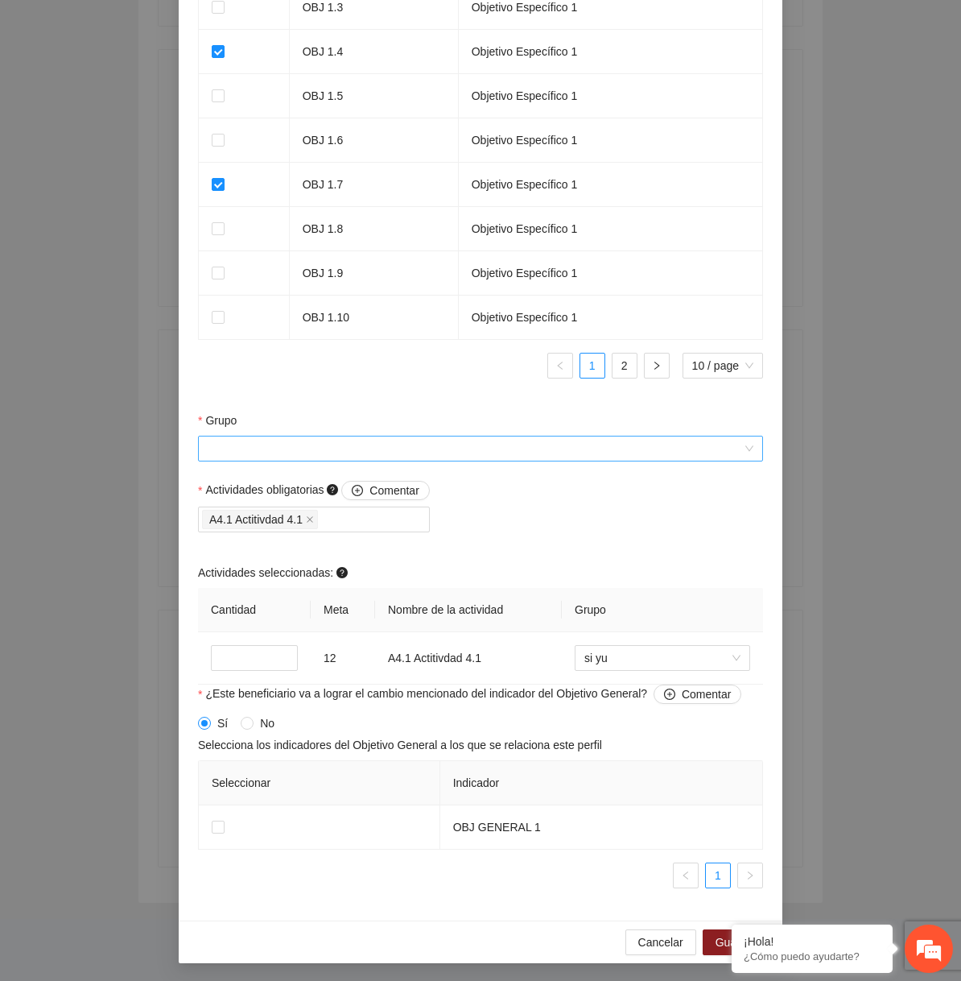
click at [559, 449] on input "Grupo" at bounding box center [475, 448] width 535 height 24
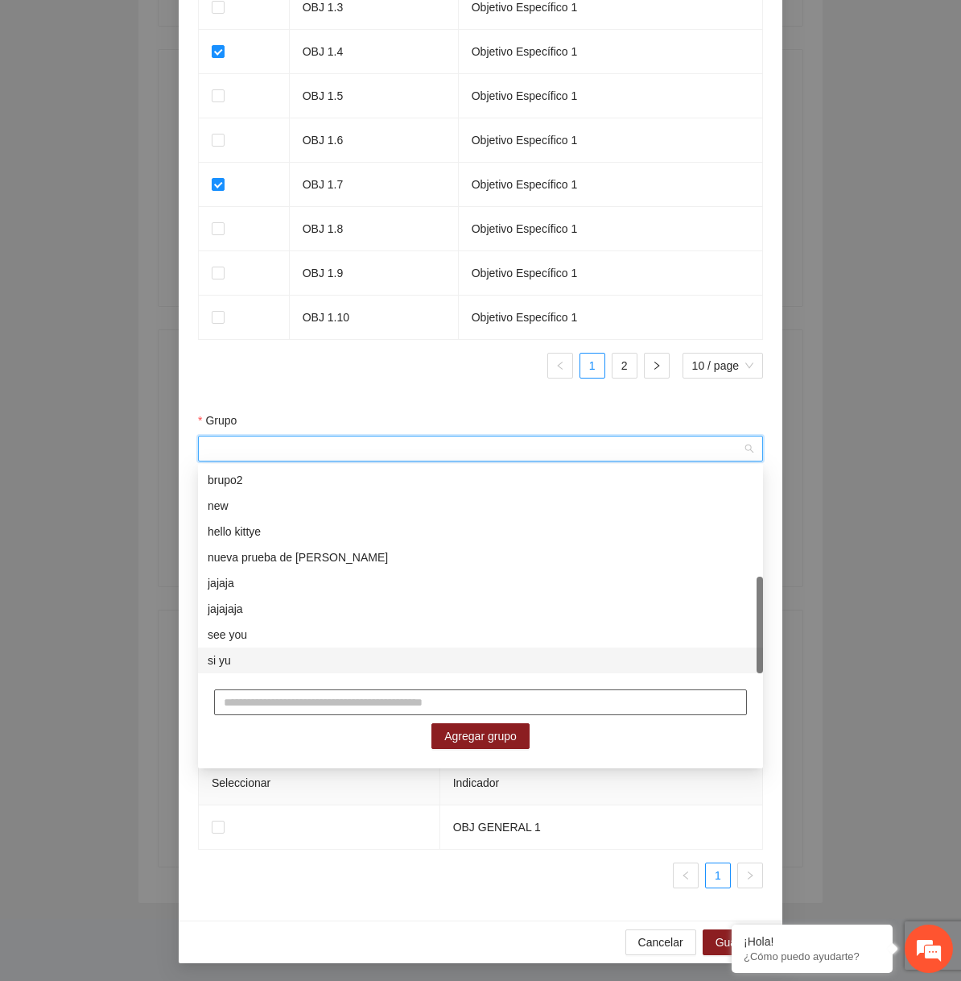
click at [432, 706] on input "text" at bounding box center [480, 702] width 533 height 26
type input "*****"
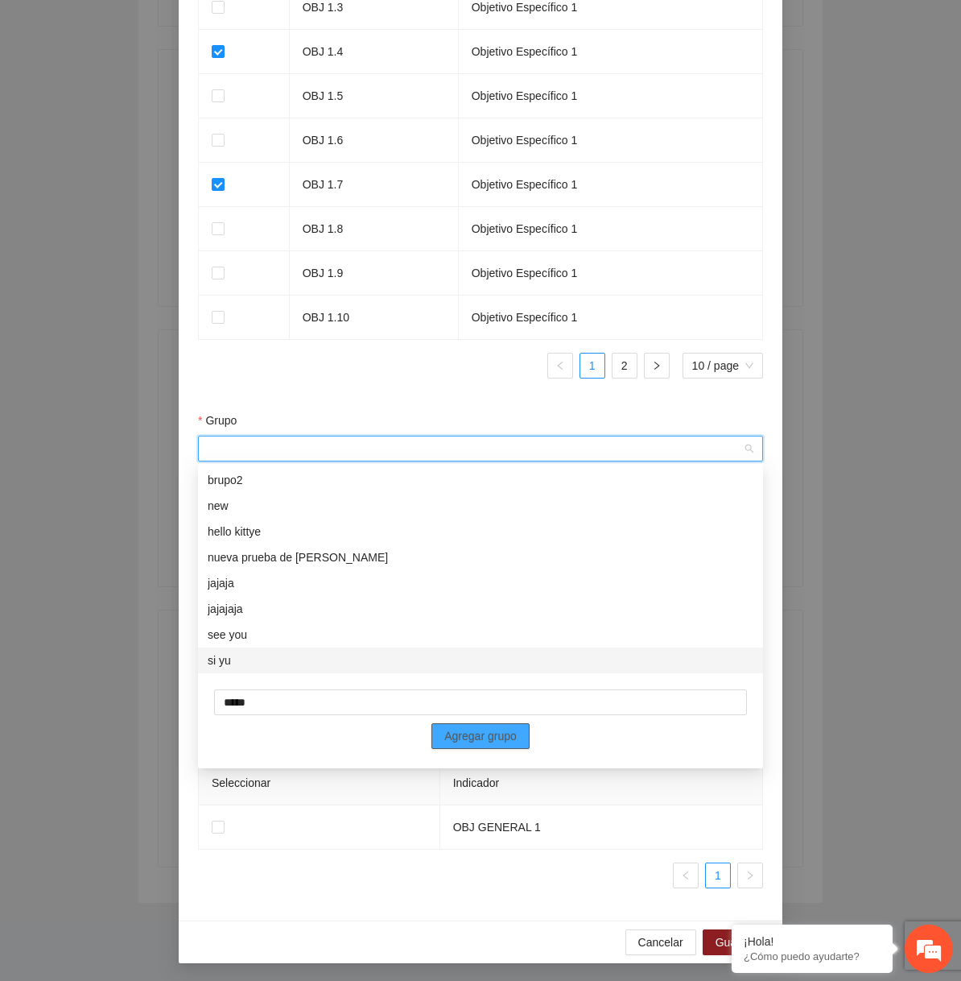
click at [506, 737] on span "Agregar grupo" at bounding box center [480, 736] width 72 height 18
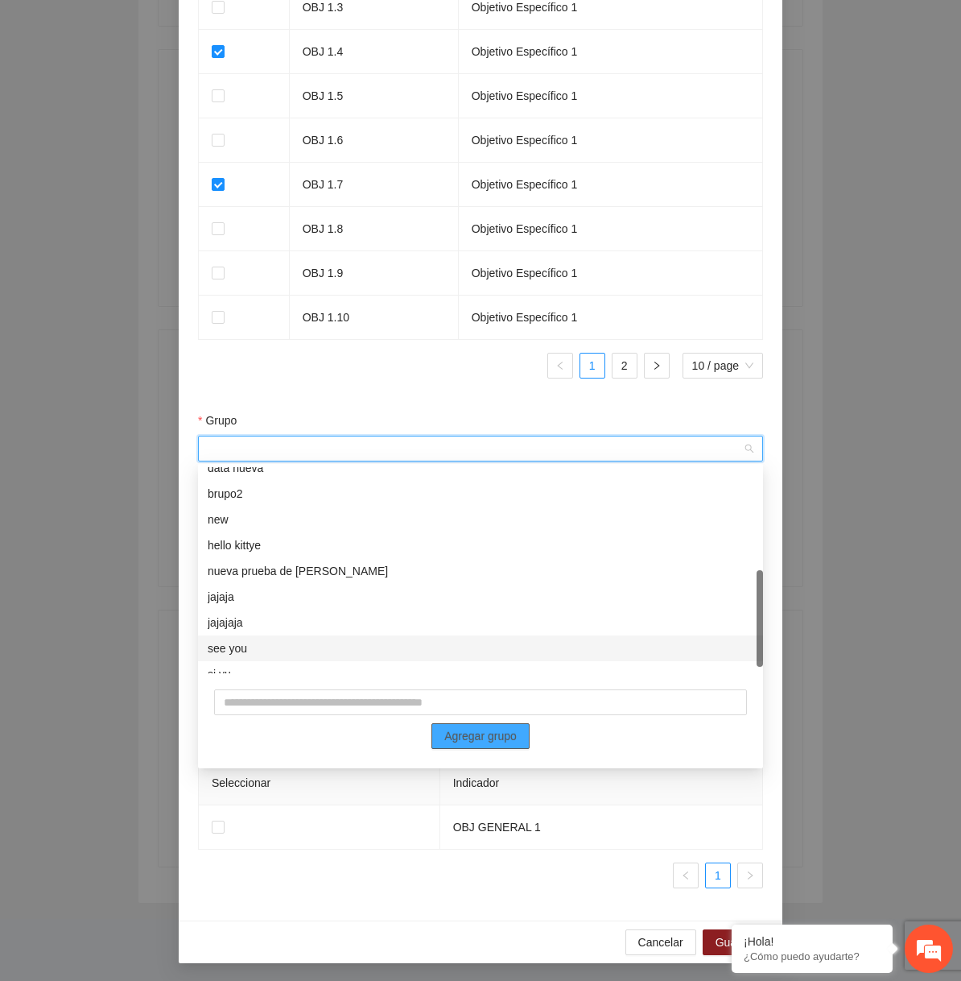
scroll to position [232, 0]
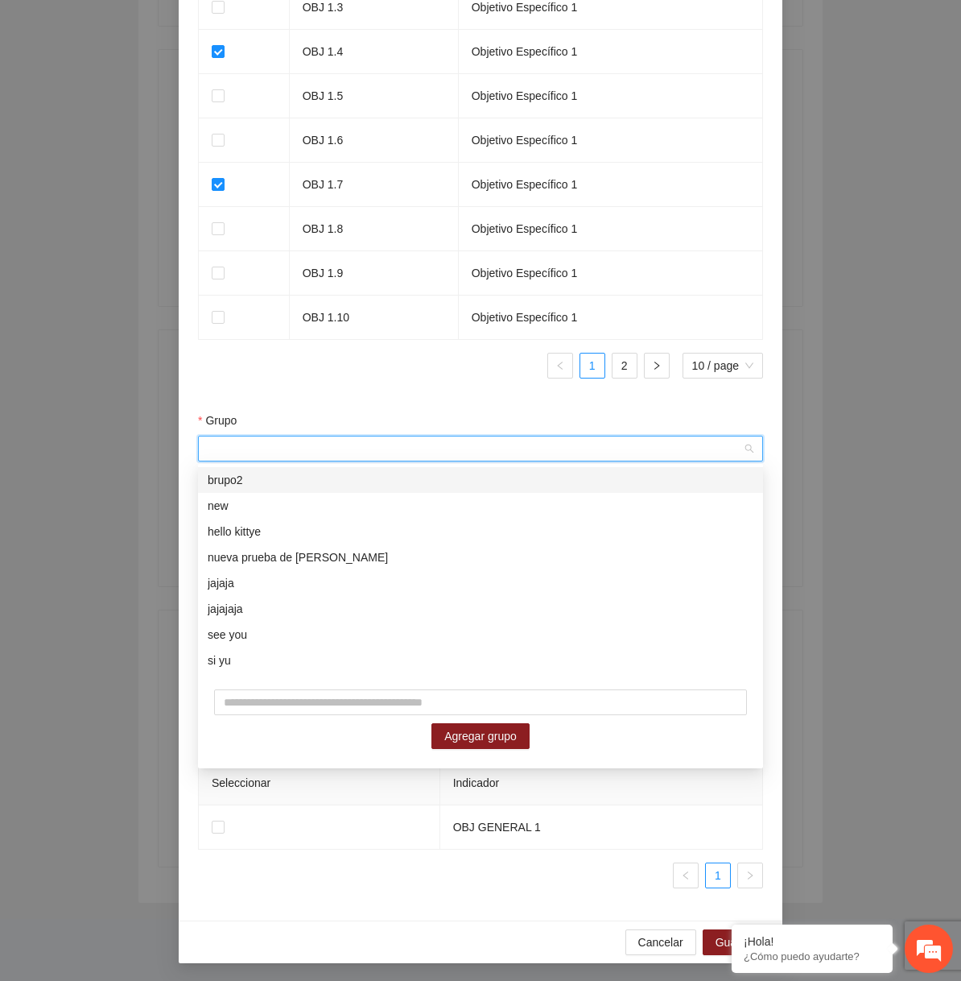
click at [455, 383] on div "Indicador Objetivo Específico OBJ 1.1 Objetivo Específico 1 OBJ 1.2 Objetivo Es…" at bounding box center [480, 121] width 565 height 539
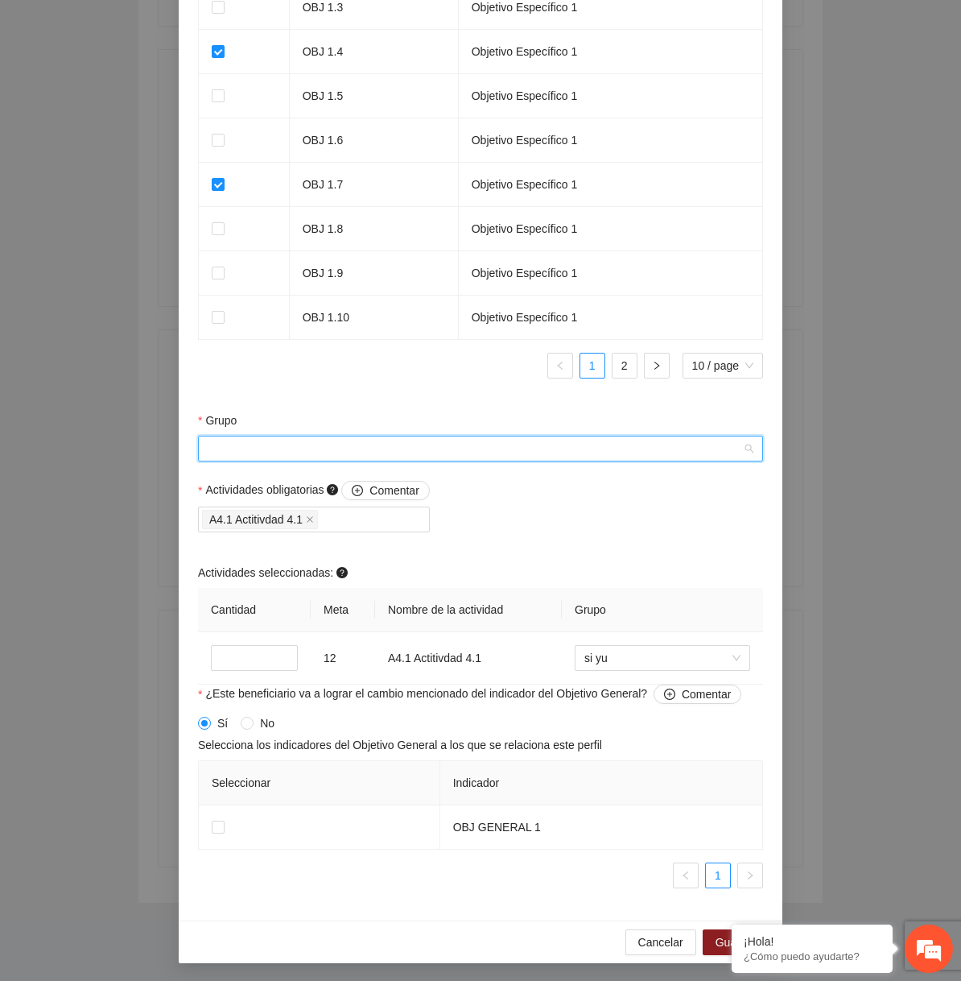
click at [397, 441] on input "Grupo" at bounding box center [475, 448] width 535 height 24
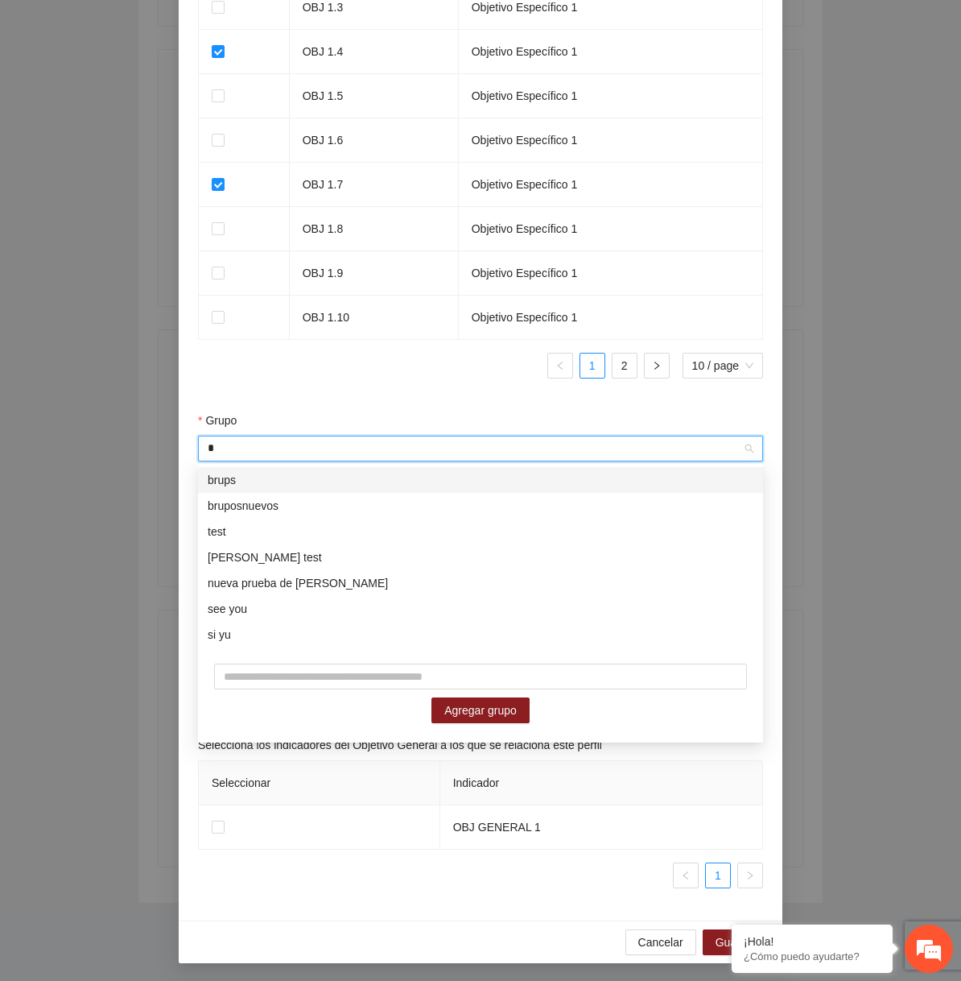
scroll to position [0, 0]
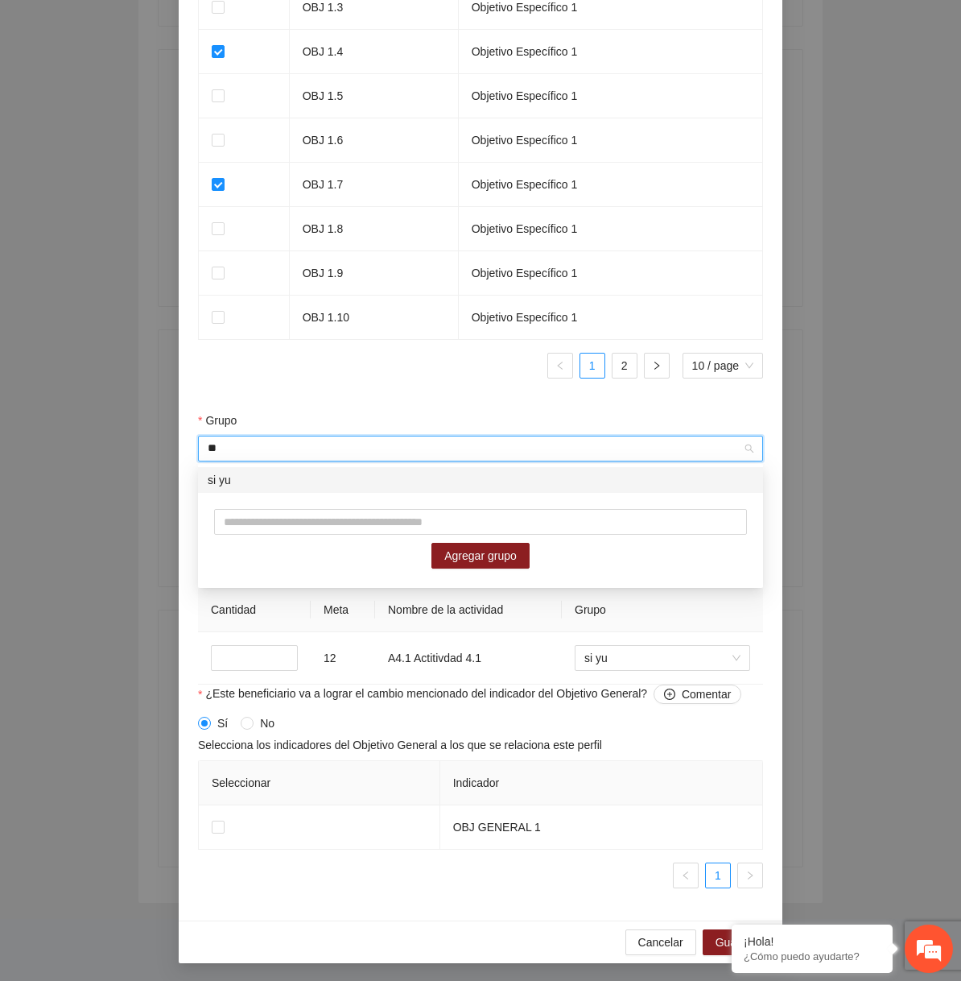
type input "*"
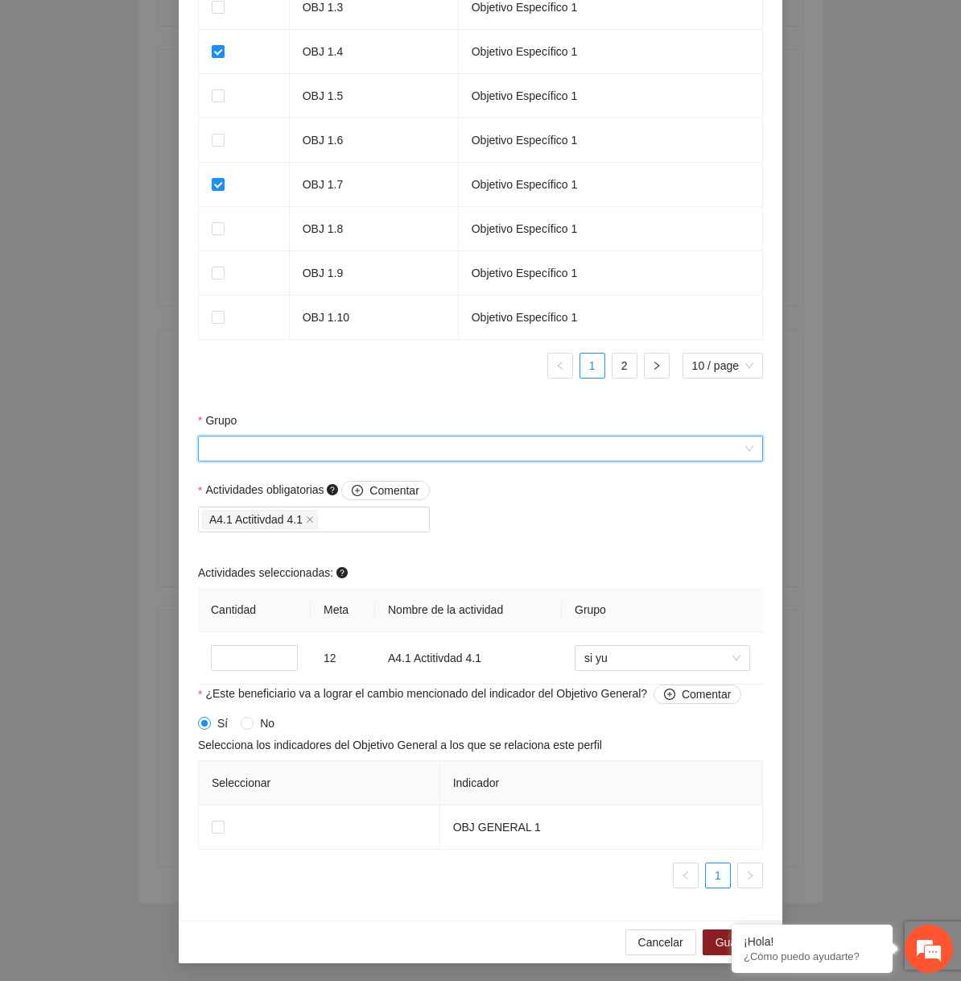
click at [507, 448] on input "Grupo" at bounding box center [475, 448] width 535 height 24
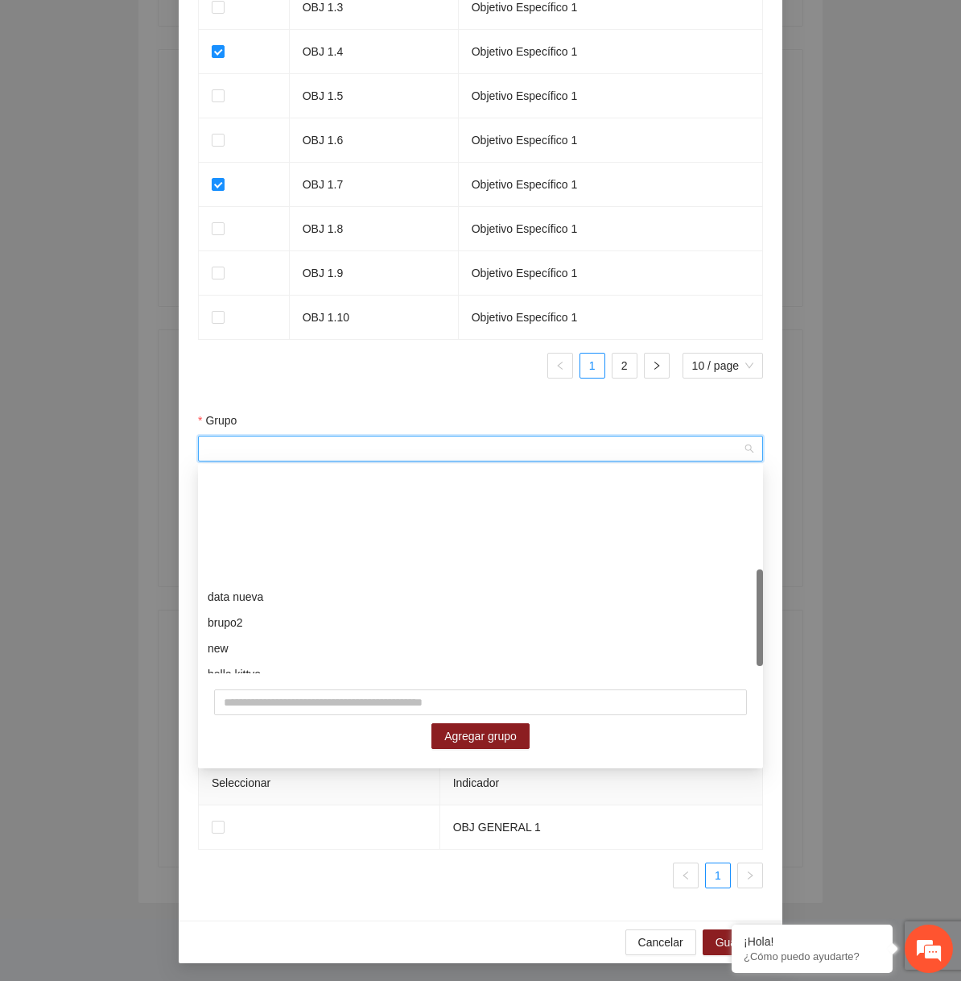
scroll to position [232, 0]
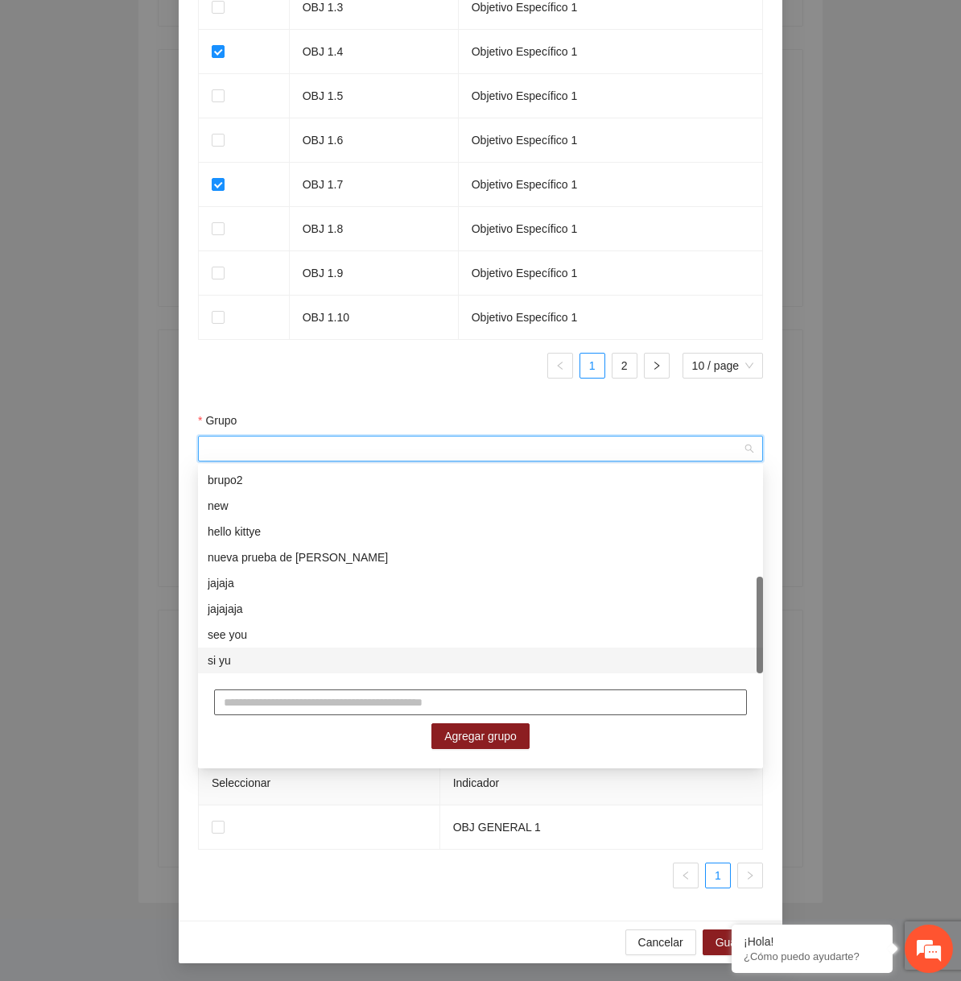
click at [403, 696] on input "text" at bounding box center [480, 702] width 533 height 26
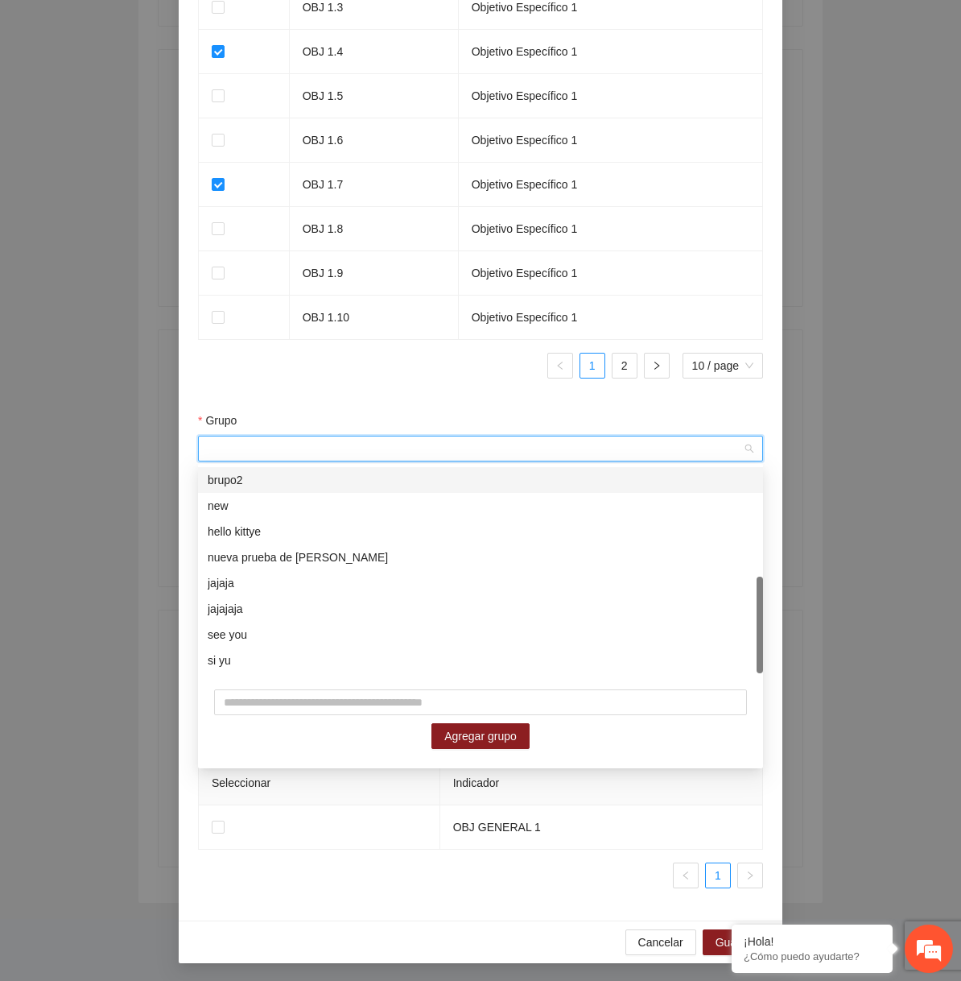
click at [405, 388] on div "Indicador Objetivo Específico OBJ 1.1 Objetivo Específico 1 OBJ 1.2 Objetivo Es…" at bounding box center [480, 121] width 565 height 539
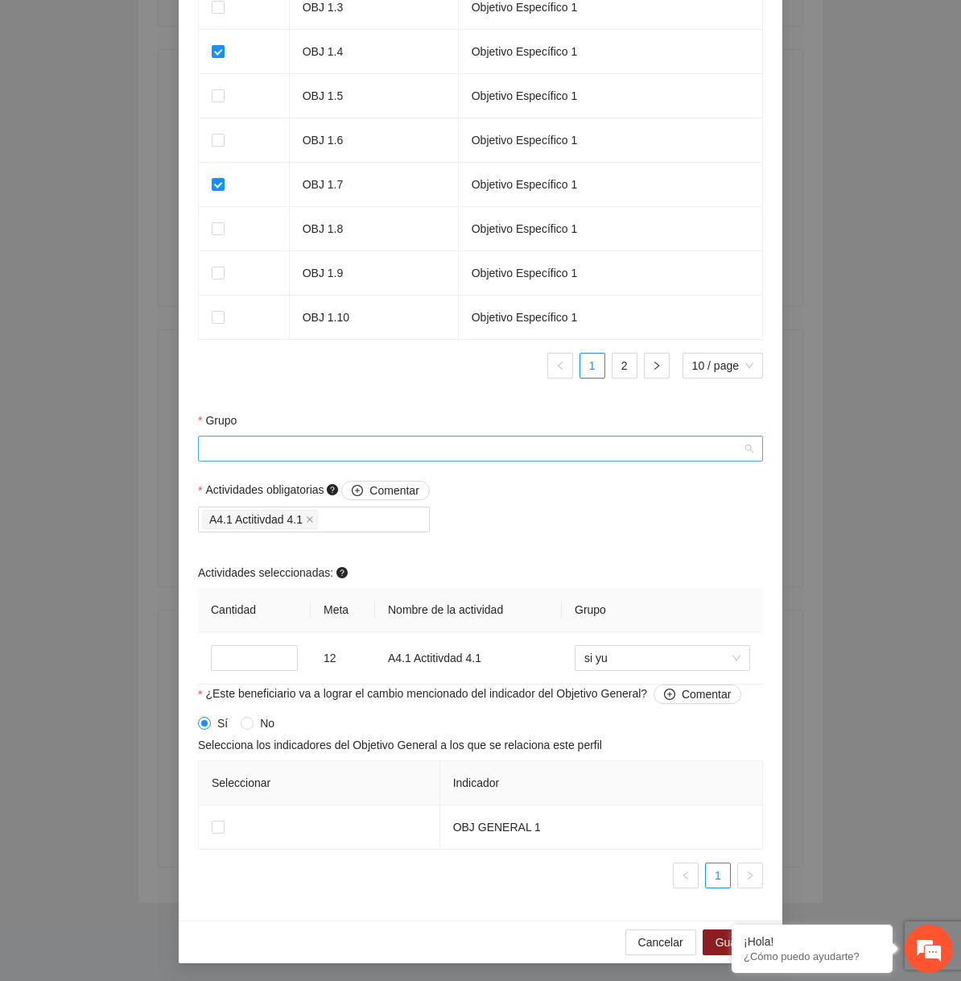
click at [390, 442] on input "Grupo" at bounding box center [475, 448] width 535 height 24
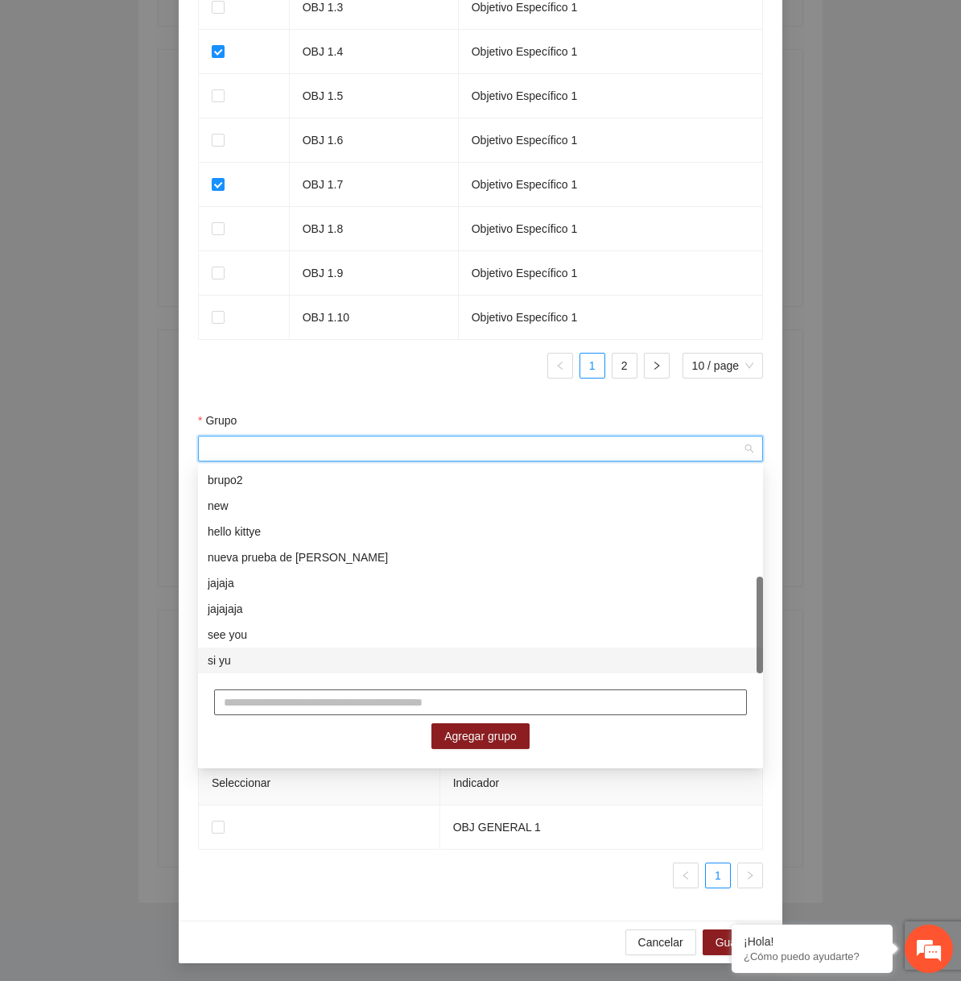
click at [351, 692] on input "text" at bounding box center [480, 702] width 533 height 26
type input "****"
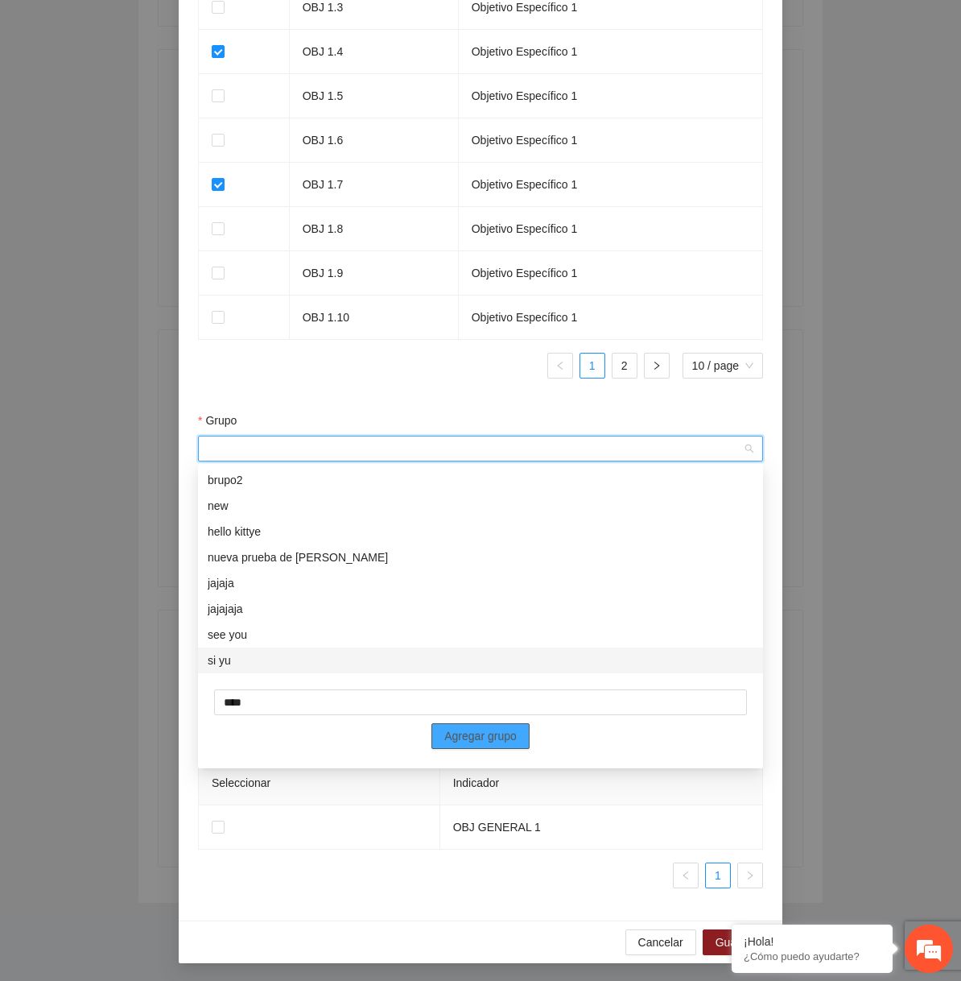
click at [479, 742] on span "Agregar grupo" at bounding box center [480, 736] width 72 height 18
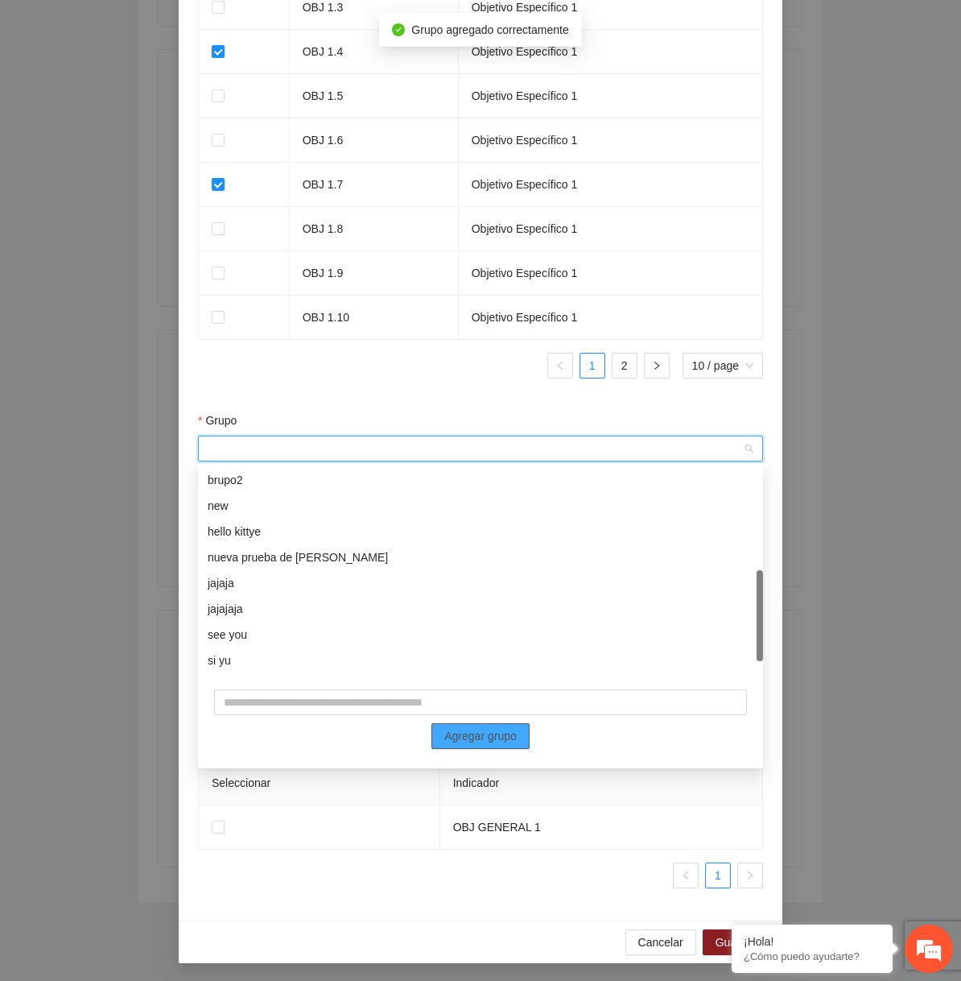
scroll to position [258, 0]
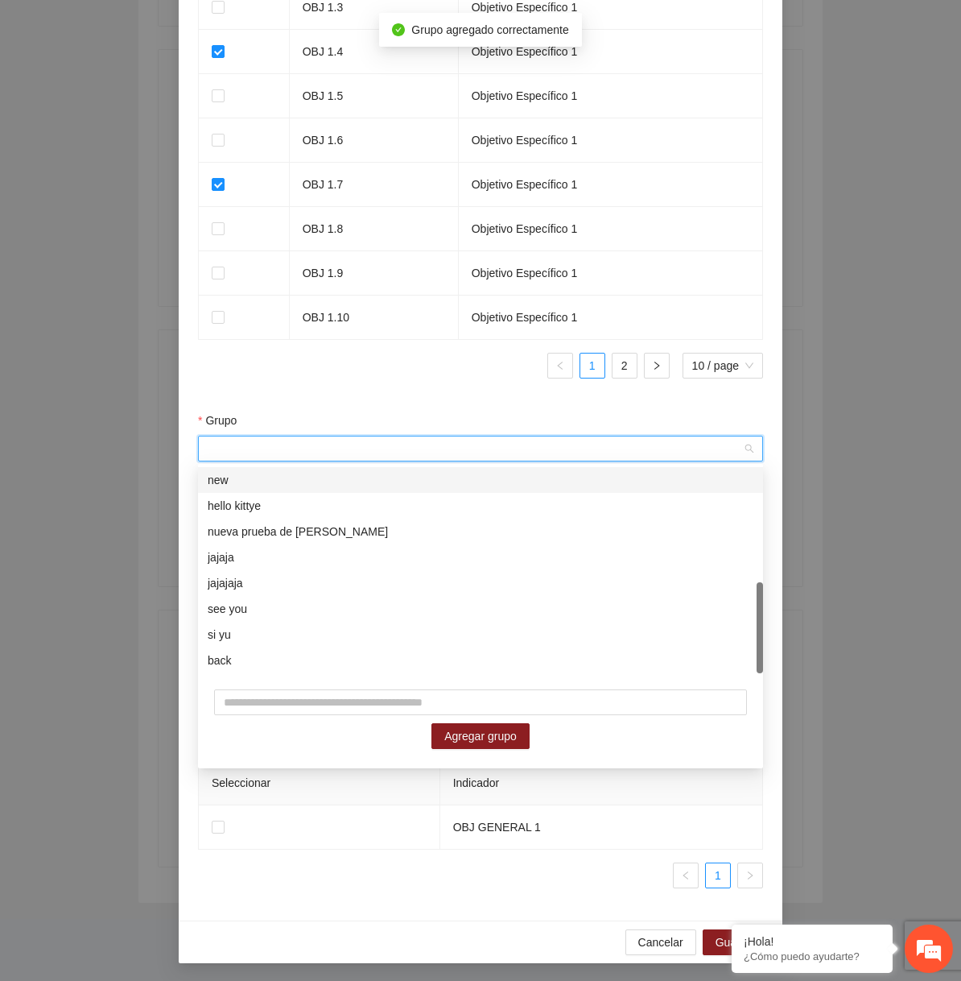
click at [383, 372] on ul "1 2 10 / page" at bounding box center [480, 366] width 565 height 26
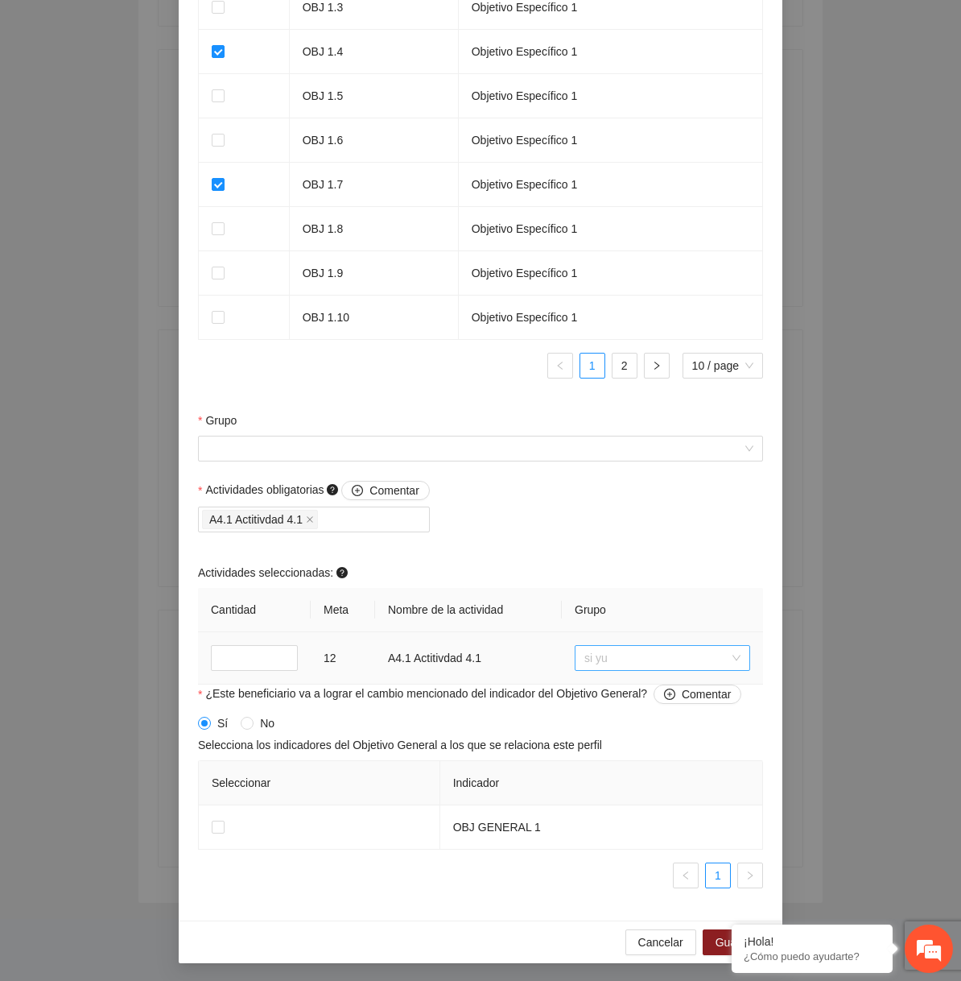
click at [644, 661] on span "si yu" at bounding box center [663, 658] width 156 height 24
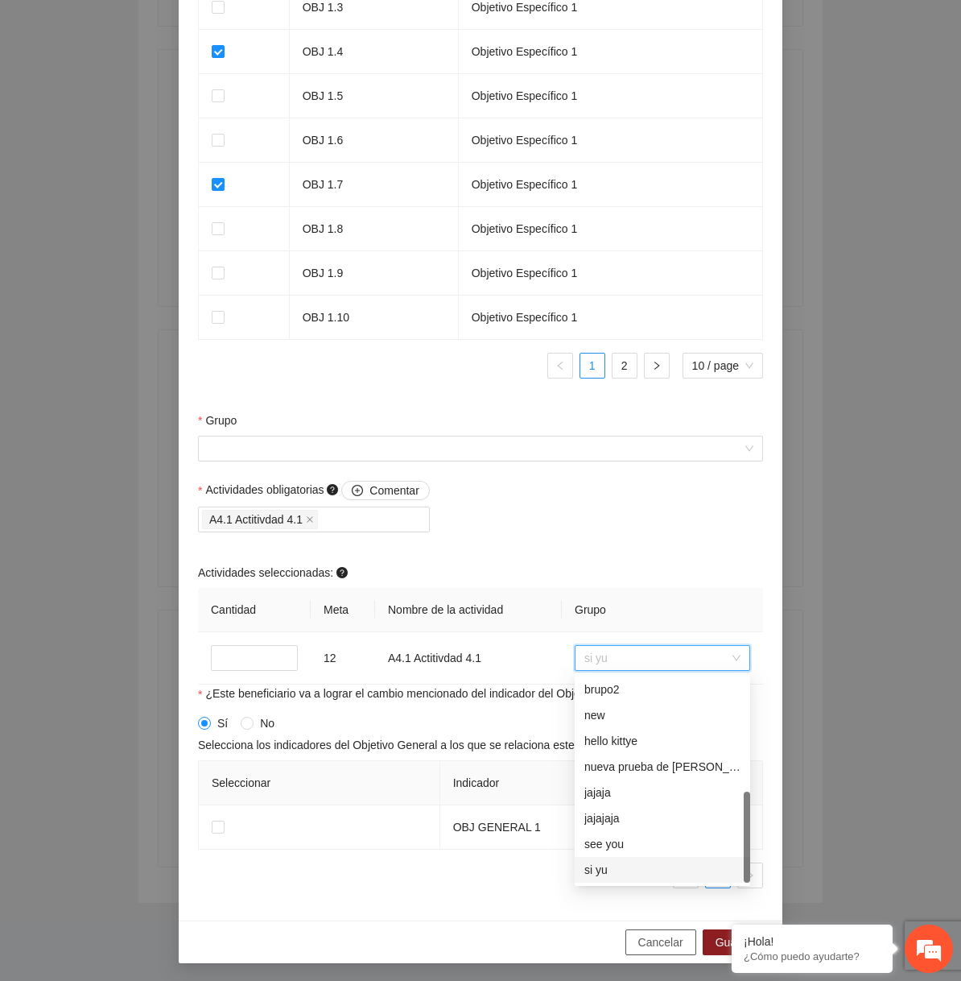
click at [648, 935] on span "Cancelar" at bounding box center [660, 942] width 45 height 18
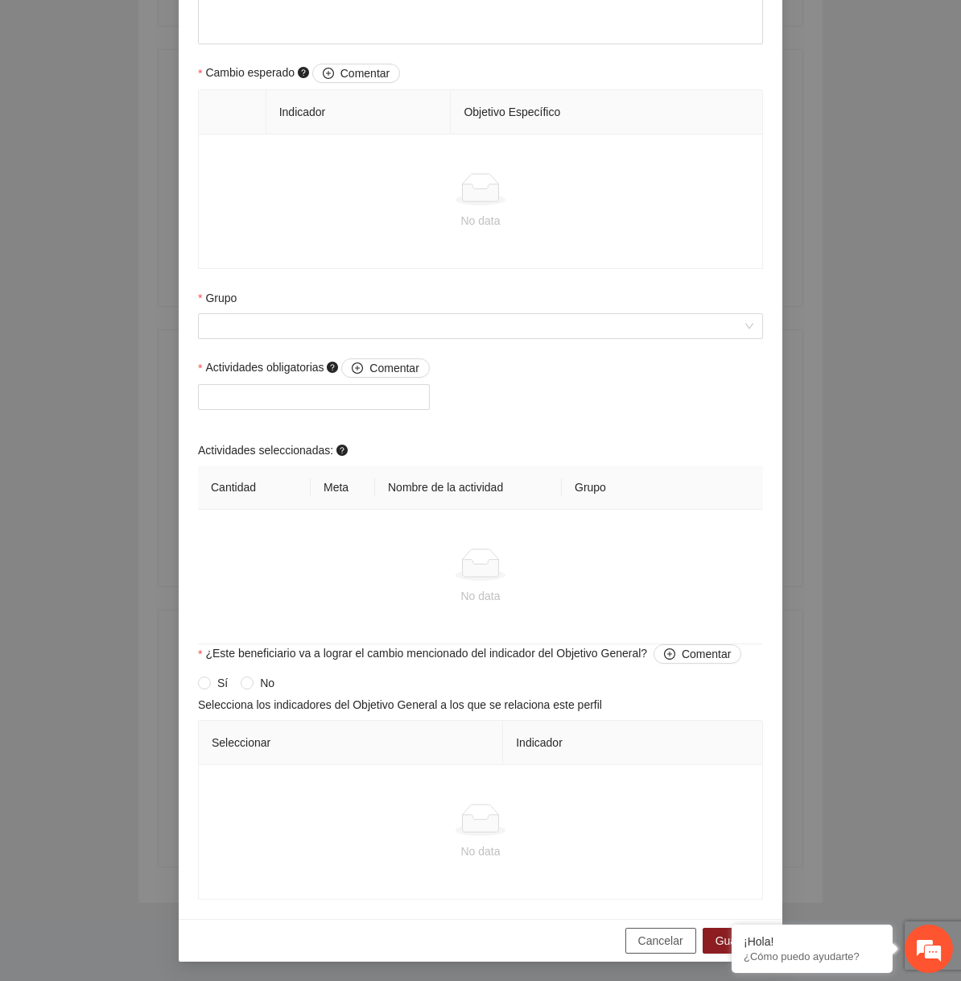
scroll to position [859, 0]
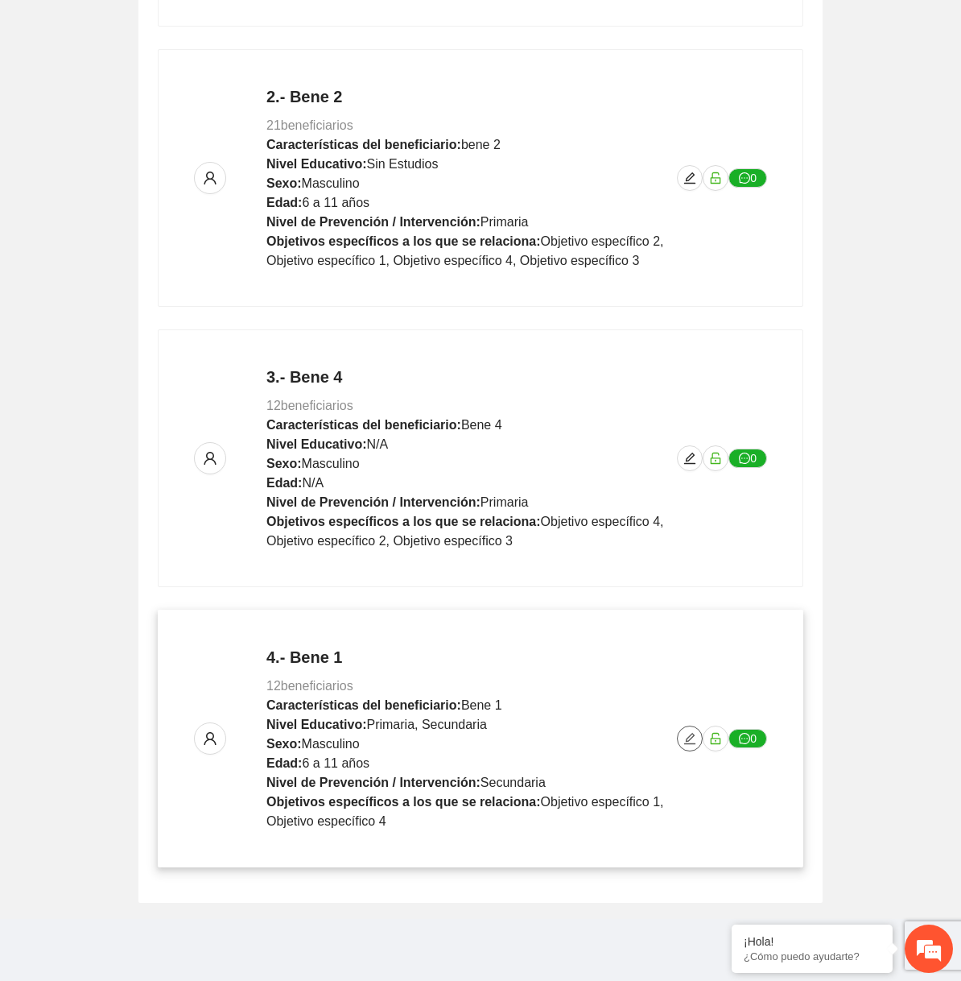
click at [693, 741] on icon "edit" at bounding box center [689, 738] width 11 height 11
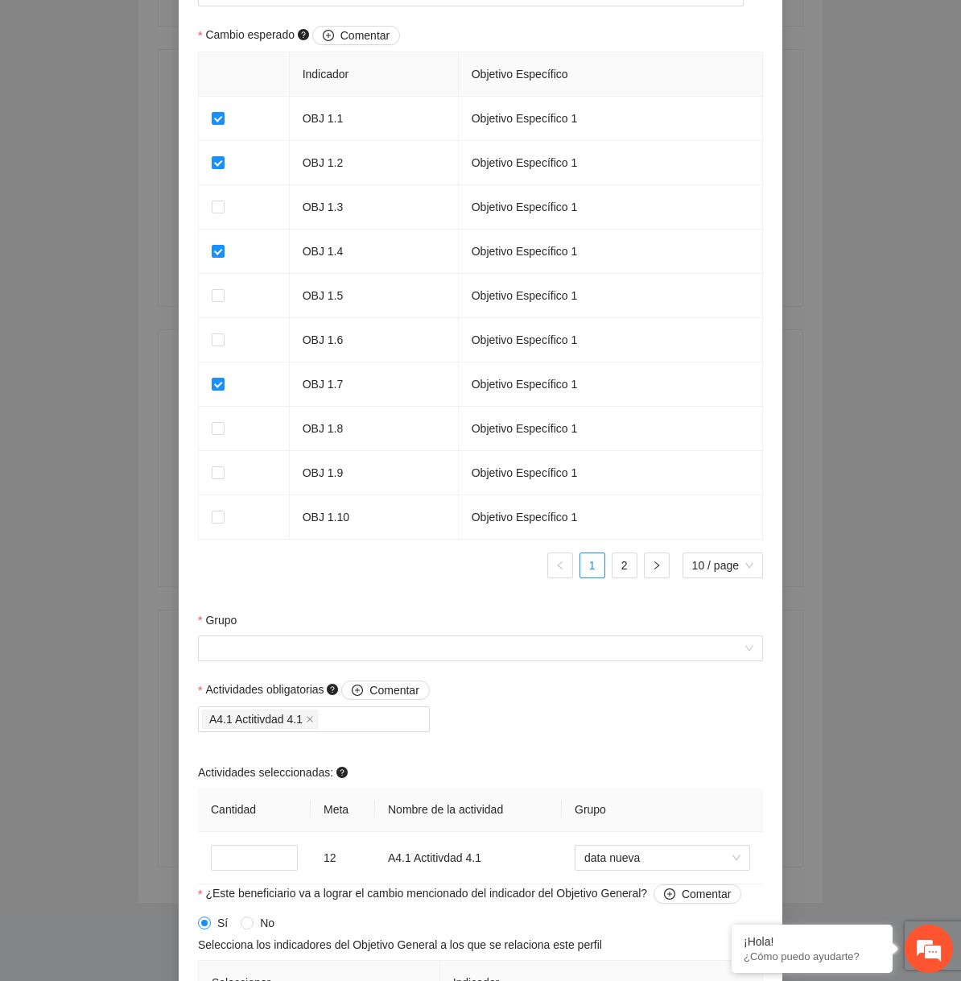
scroll to position [1219, 0]
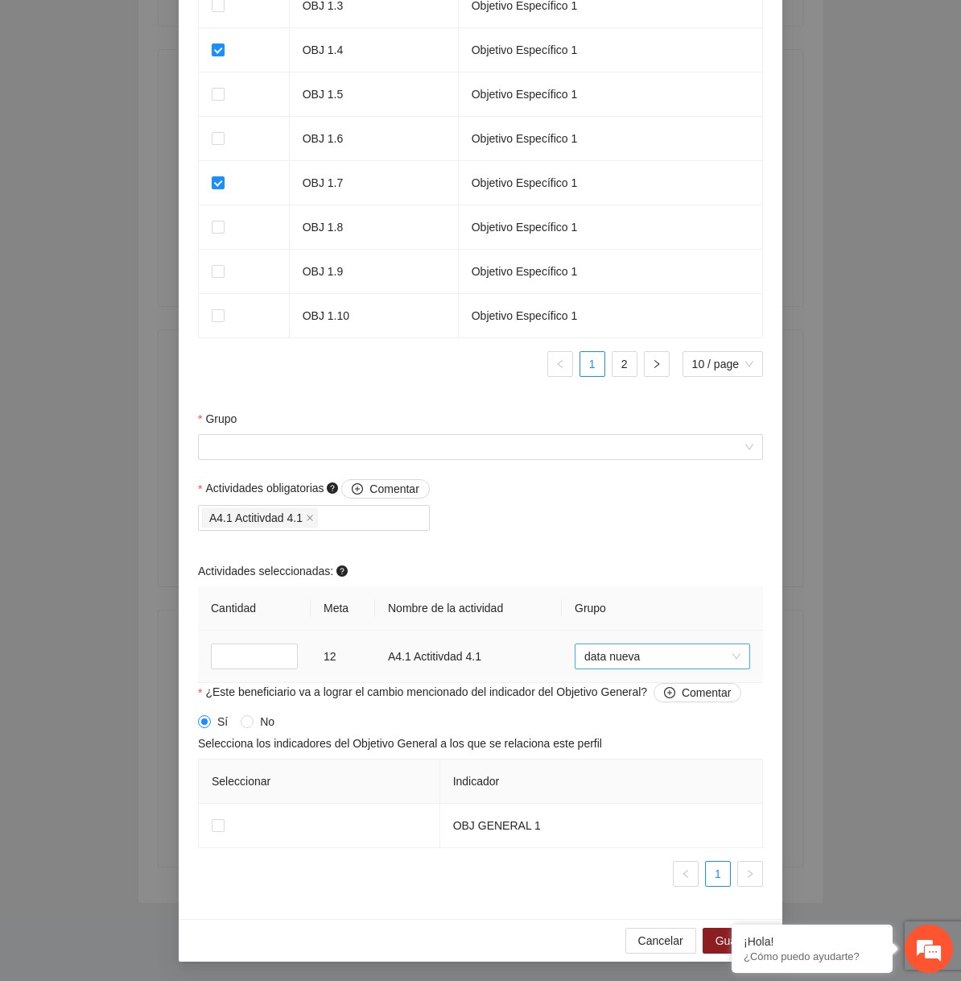
click at [631, 659] on span "data nueva" at bounding box center [663, 656] width 156 height 24
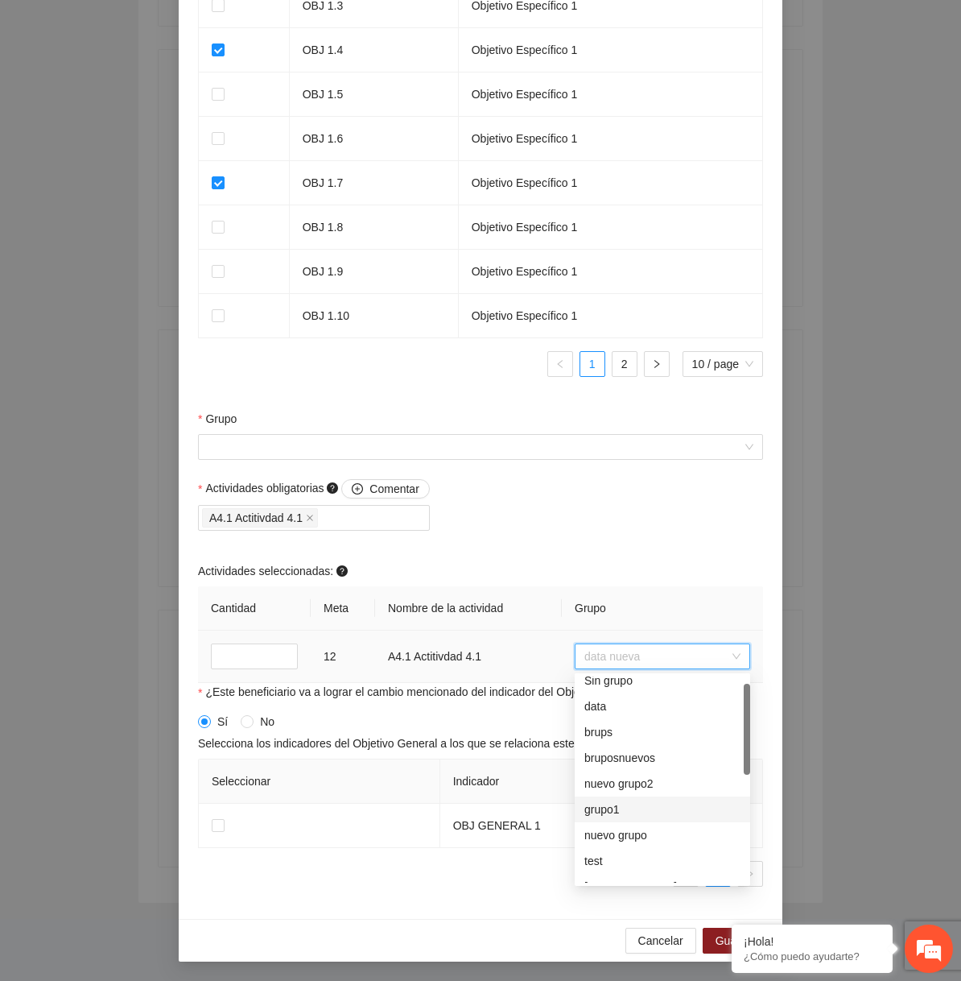
scroll to position [0, 0]
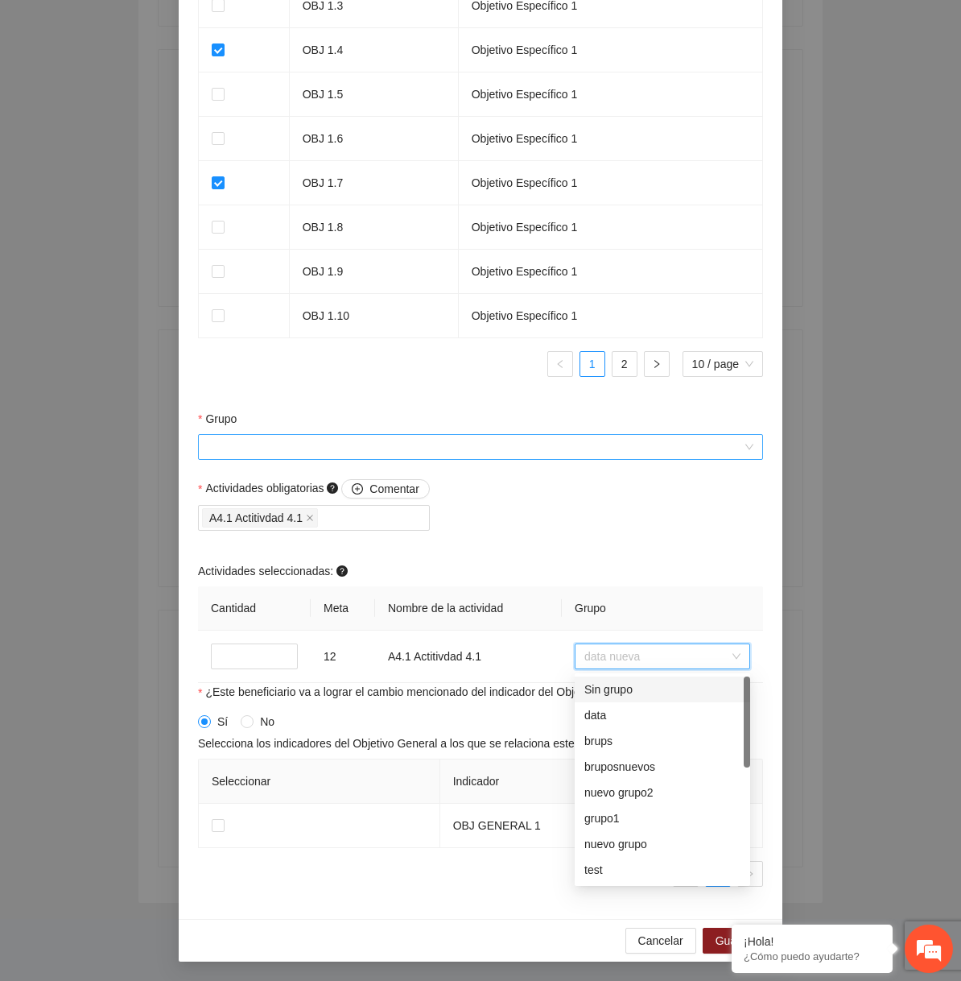
click at [565, 457] on input "Grupo" at bounding box center [475, 447] width 535 height 24
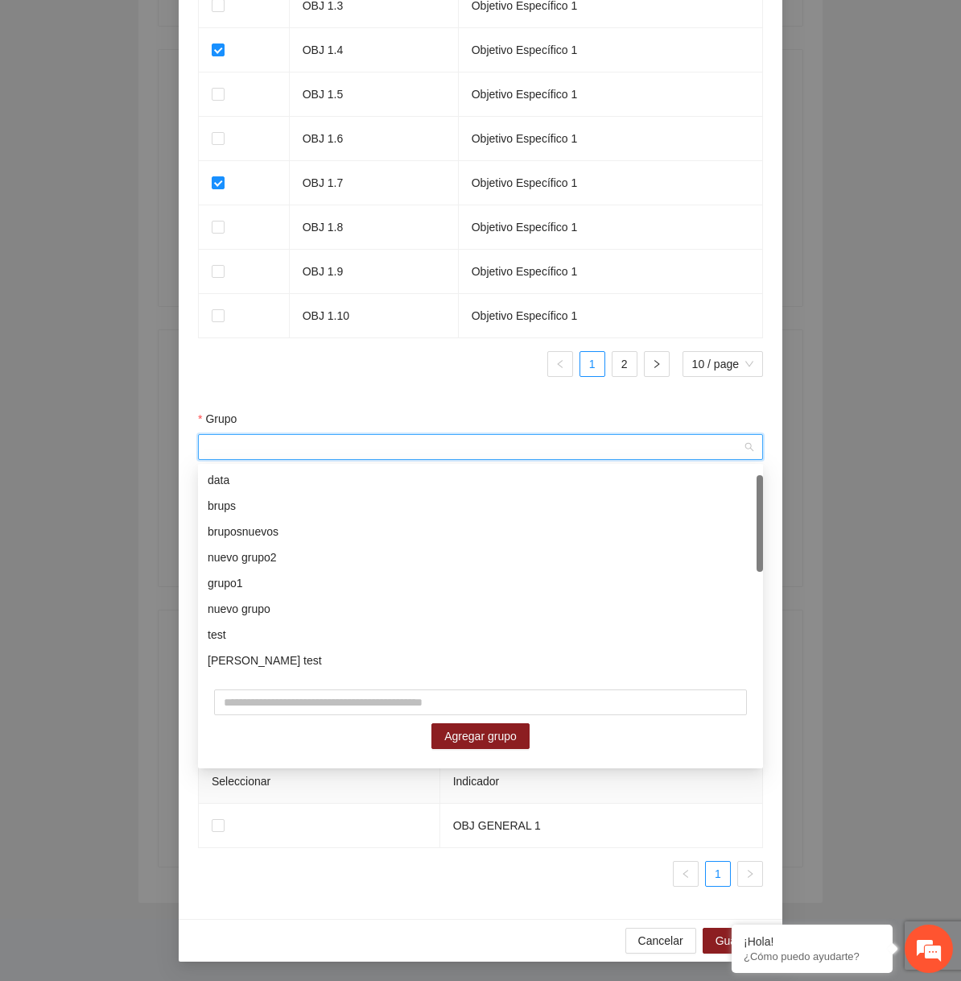
scroll to position [232, 0]
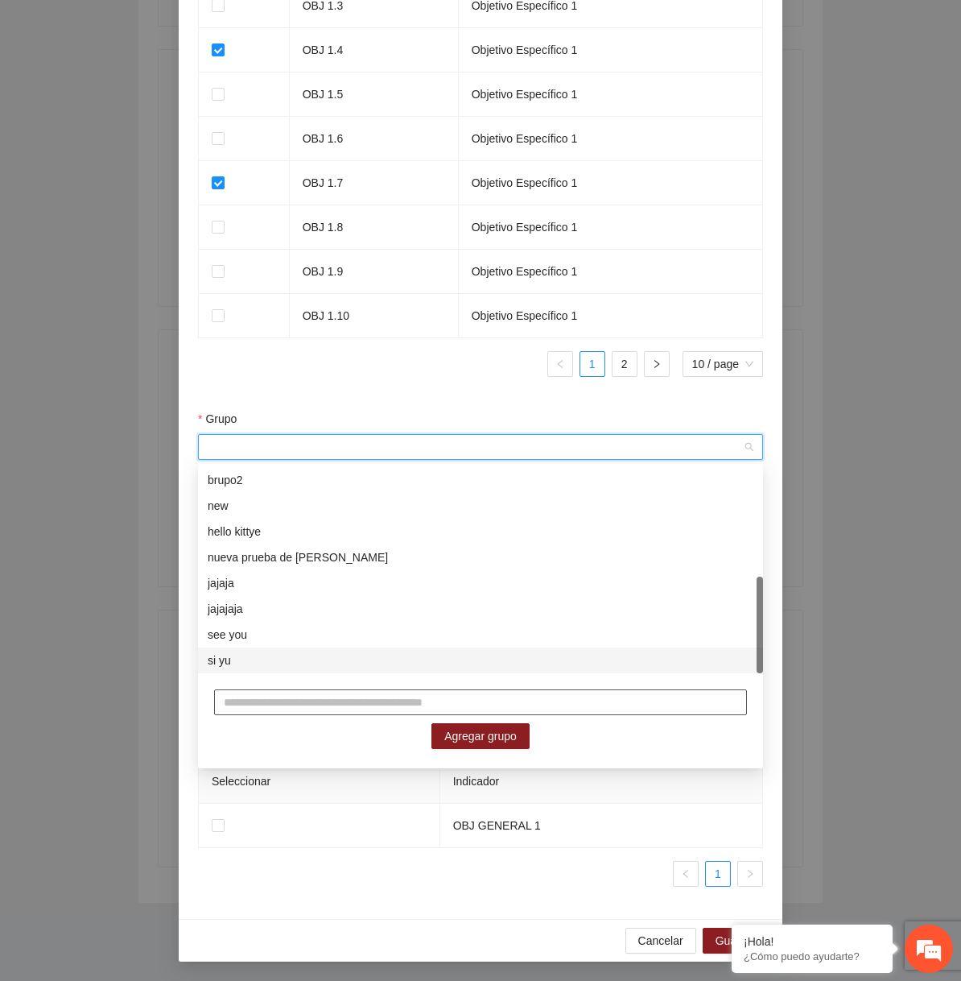
click at [354, 709] on input "text" at bounding box center [480, 702] width 533 height 26
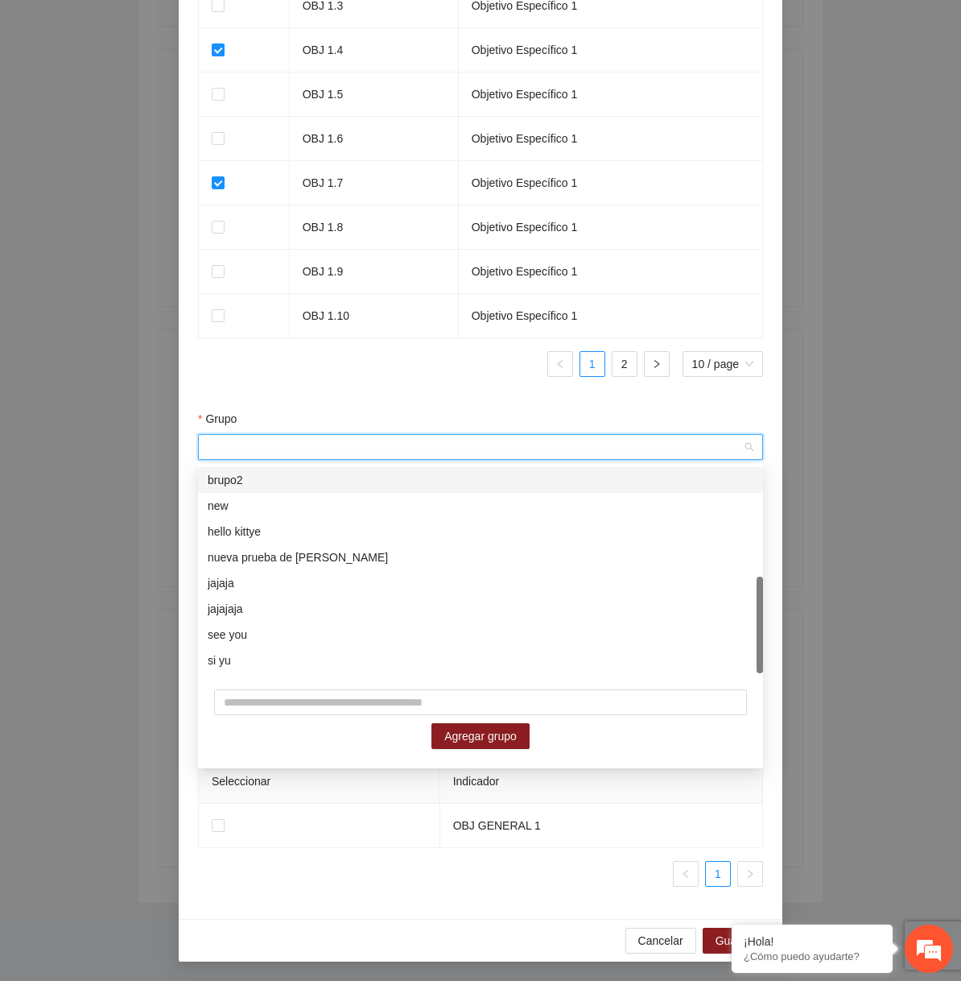
click at [553, 414] on div "Grupo" at bounding box center [480, 422] width 565 height 24
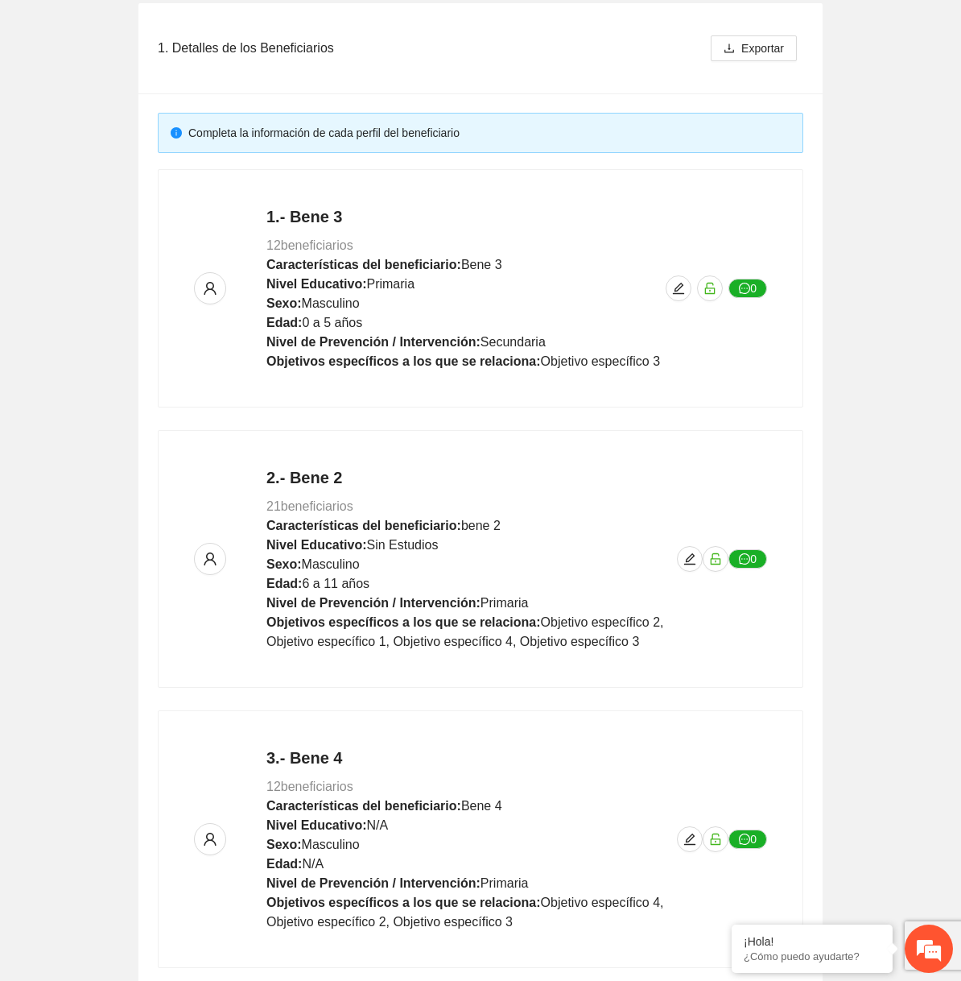
scroll to position [615, 0]
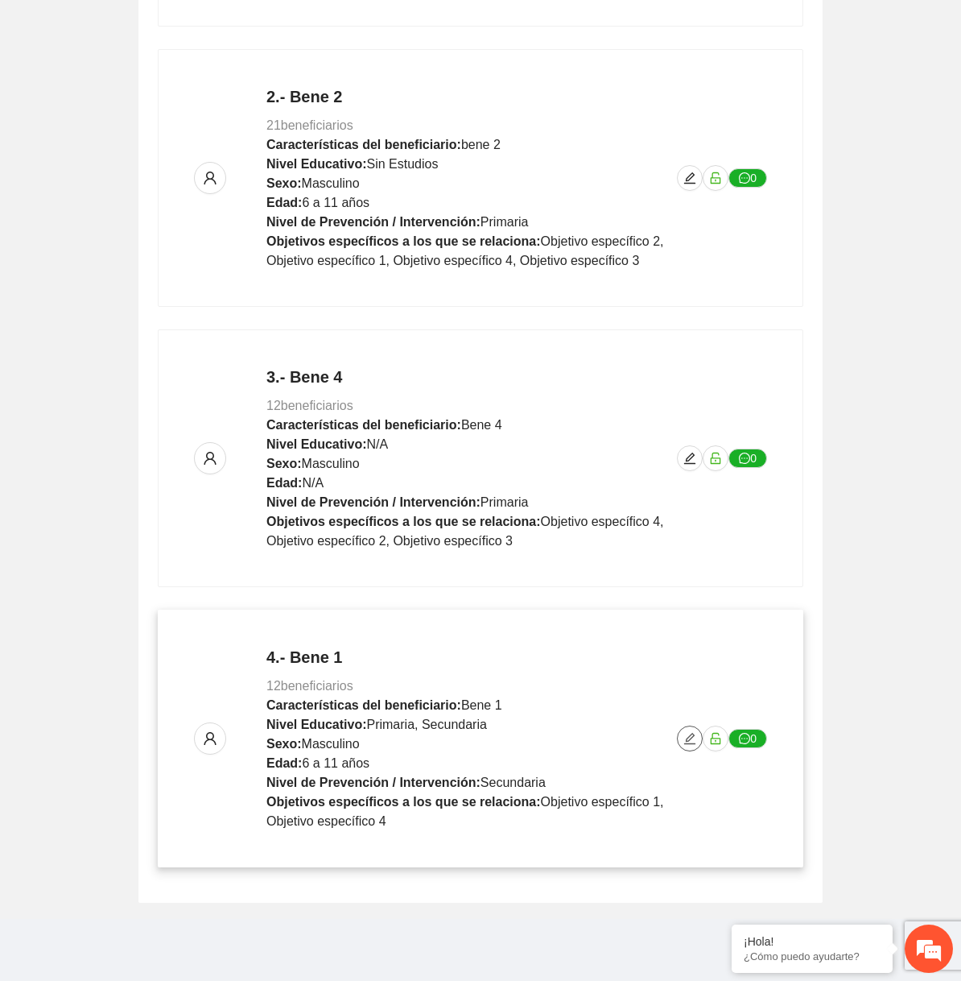
click at [683, 744] on button "button" at bounding box center [690, 738] width 26 height 26
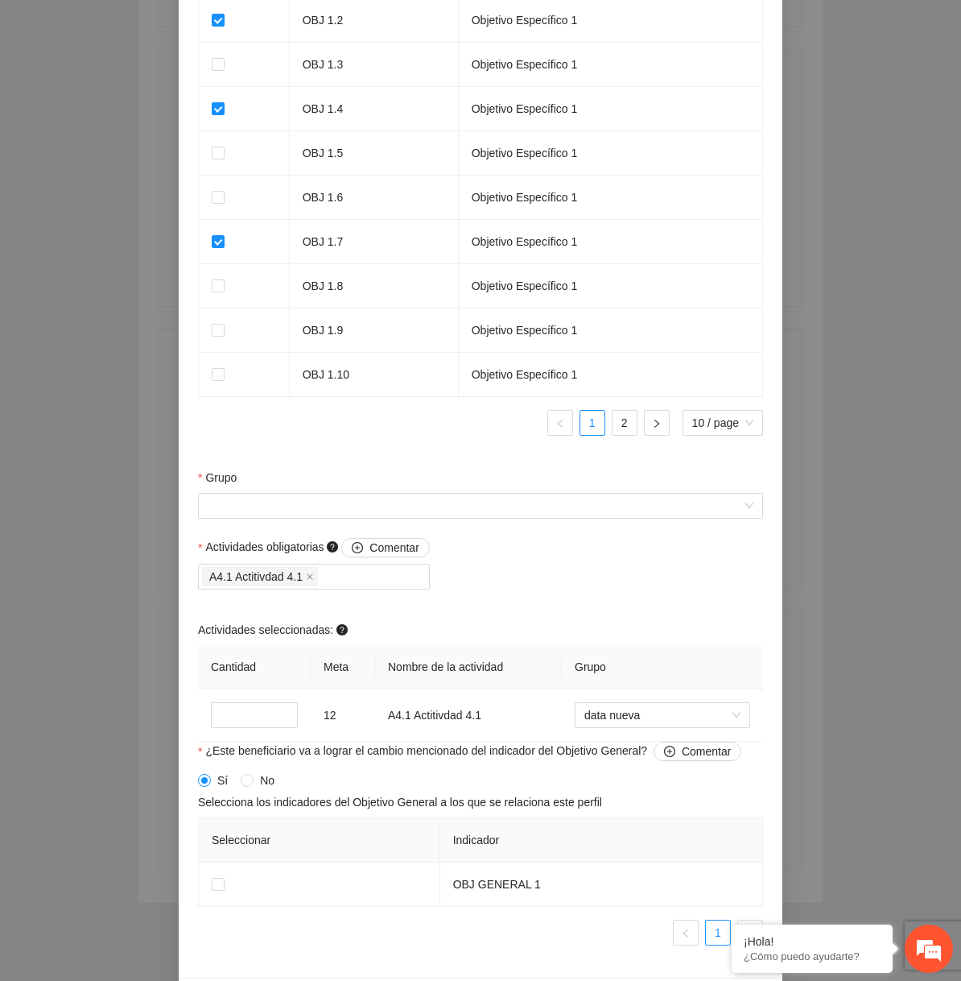
scroll to position [1219, 0]
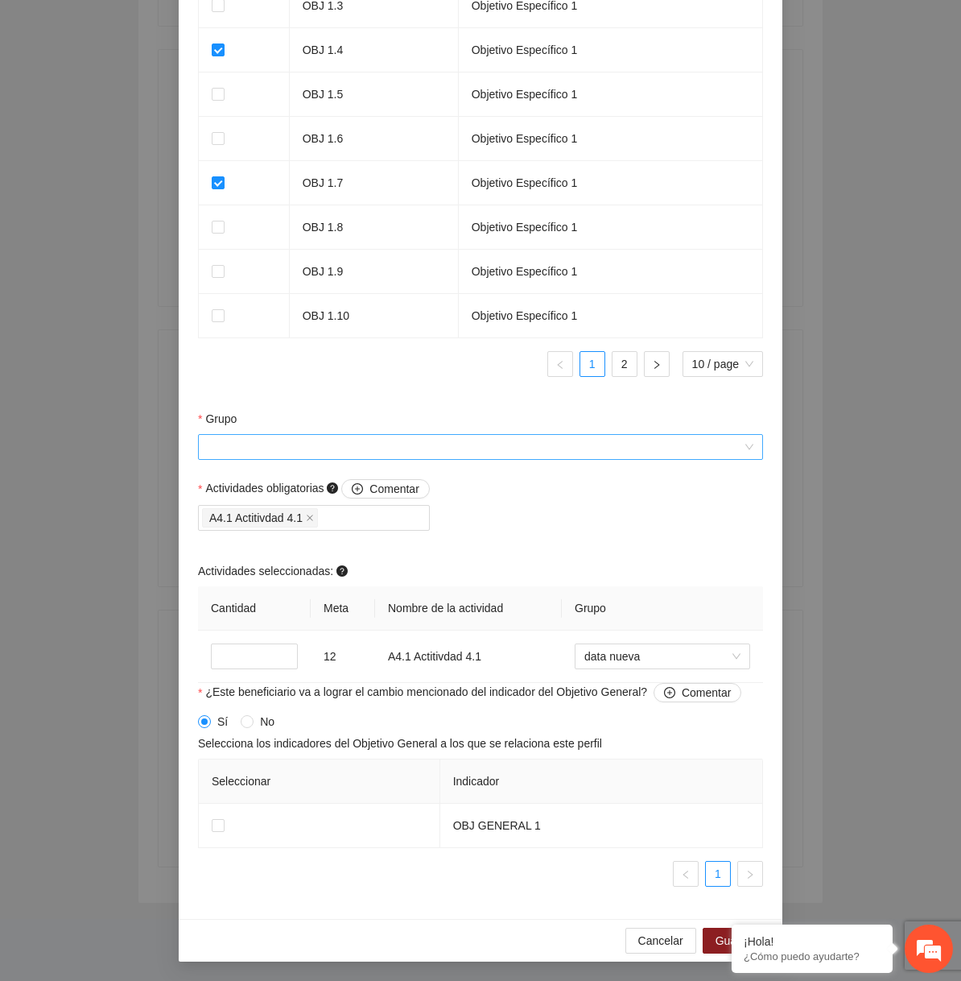
click at [461, 443] on input "Grupo" at bounding box center [475, 447] width 535 height 24
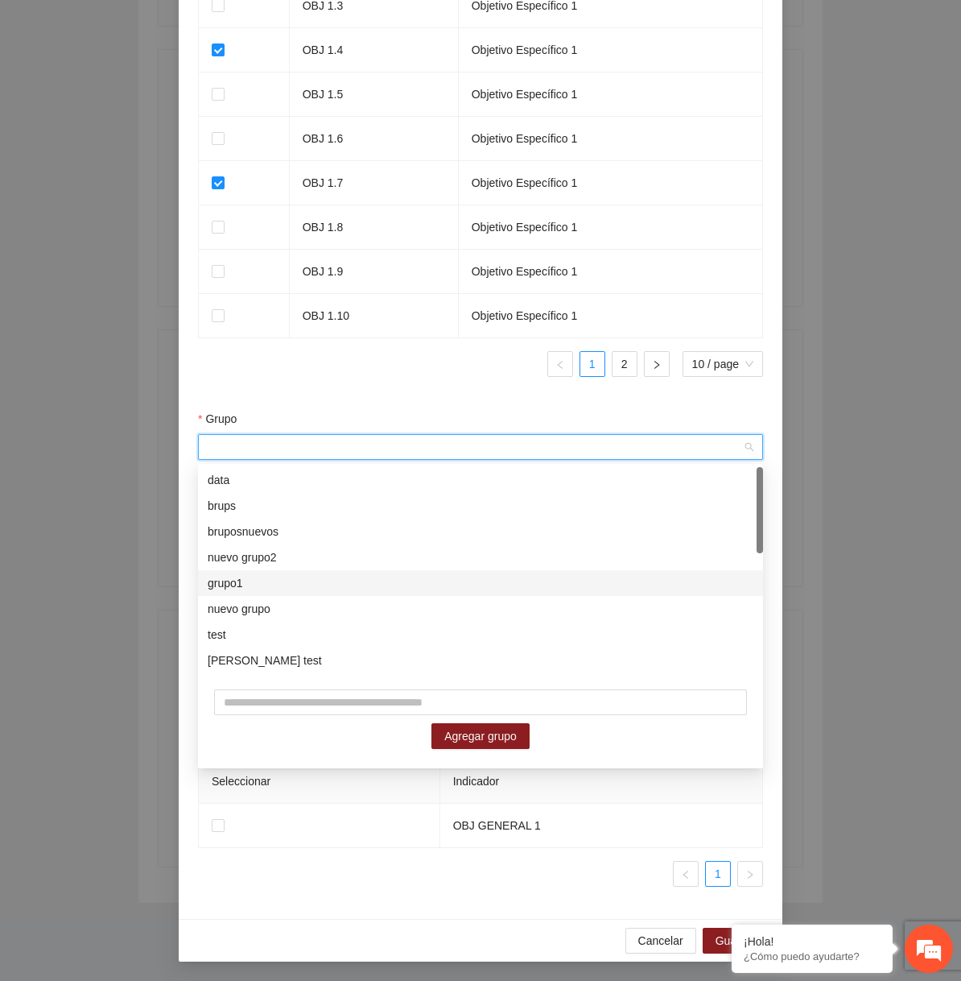
scroll to position [283, 0]
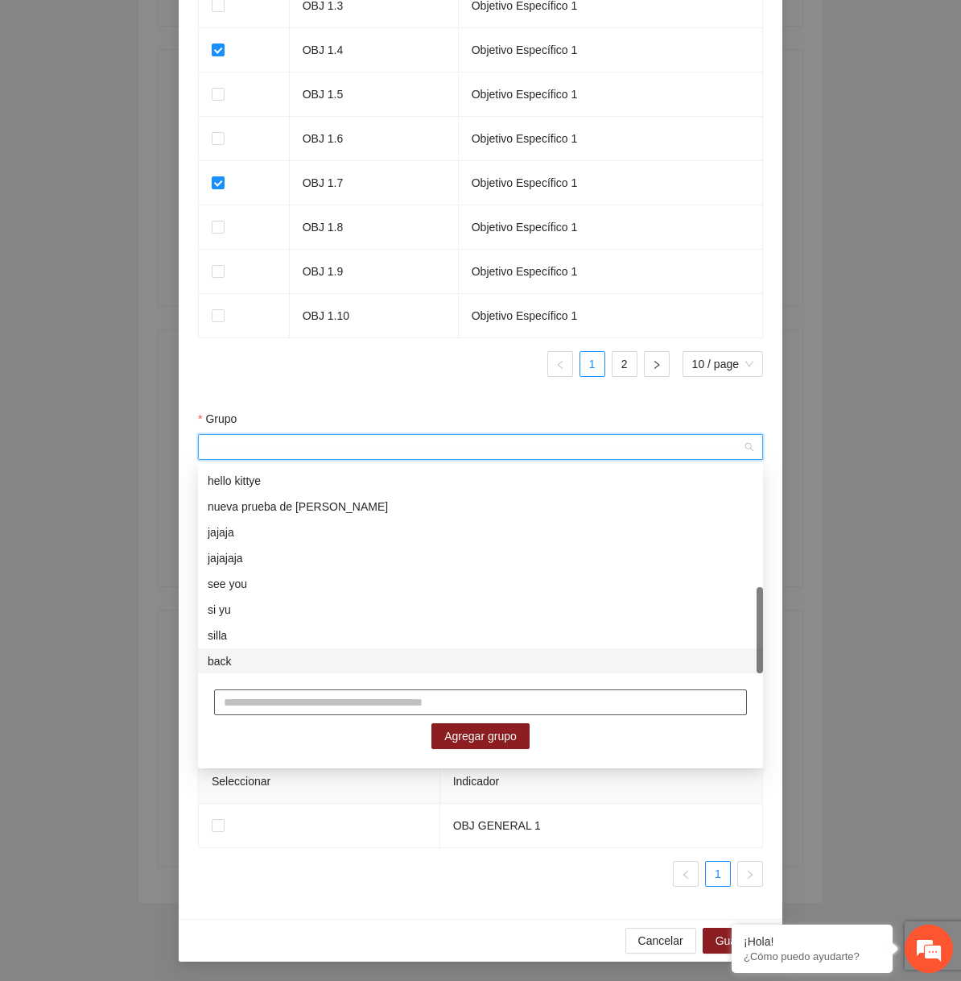
click at [344, 701] on input "text" at bounding box center [480, 702] width 533 height 26
type input "*****"
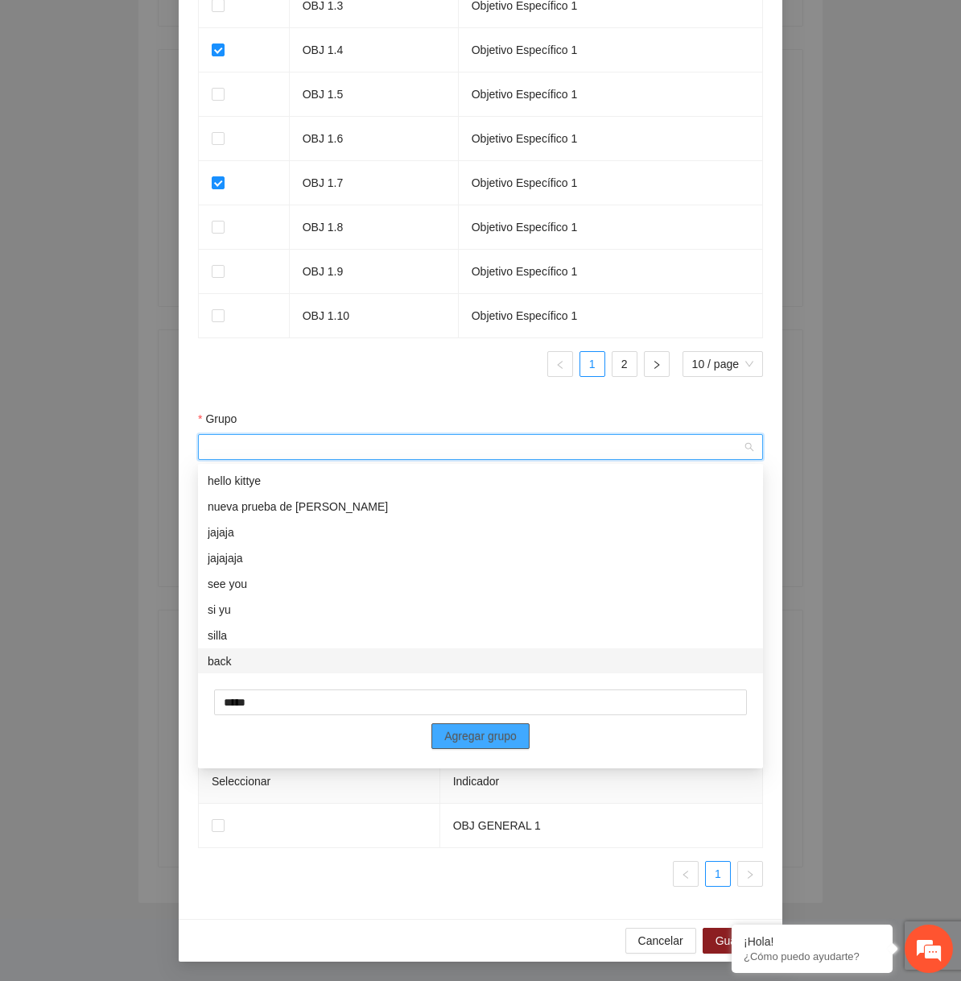
click at [453, 731] on span "Agregar grupo" at bounding box center [480, 736] width 72 height 18
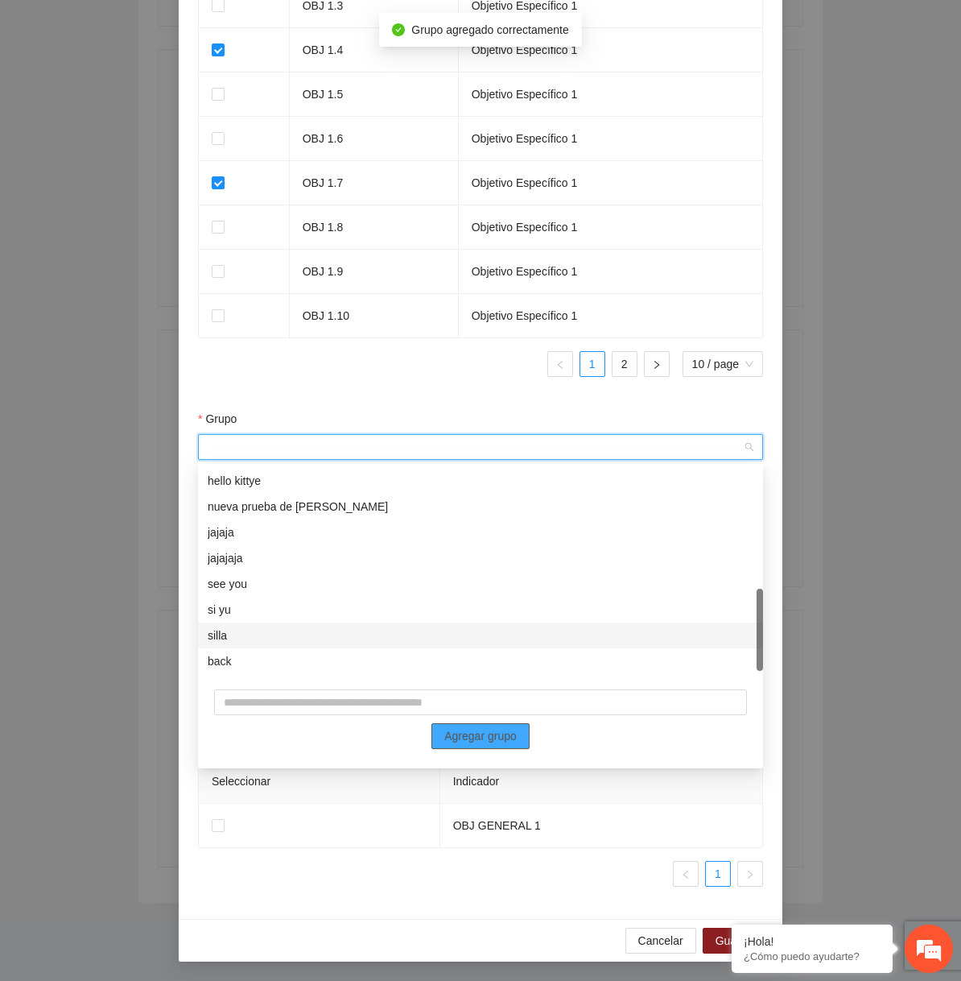
scroll to position [309, 0]
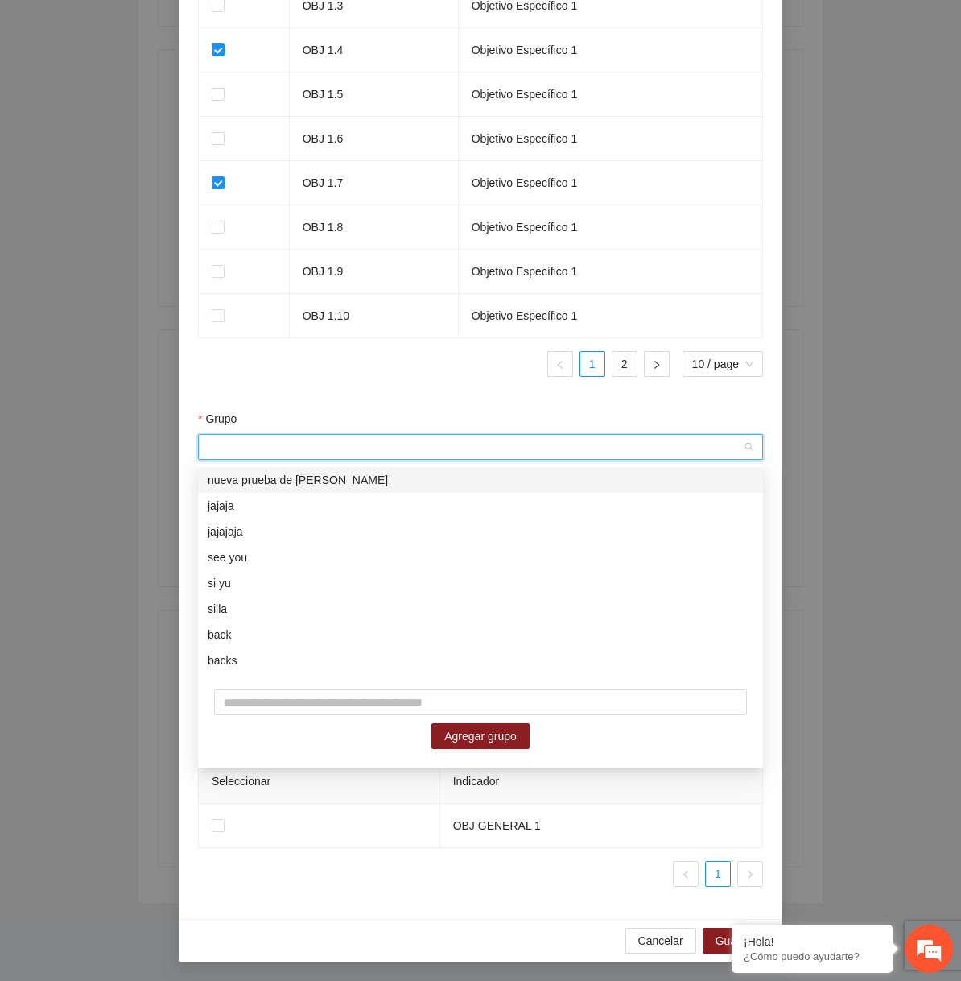
click at [436, 382] on div "Indicador Objetivo Específico OBJ 1.1 Objetivo Específico 1 OBJ 1.2 Objetivo Es…" at bounding box center [480, 119] width 565 height 539
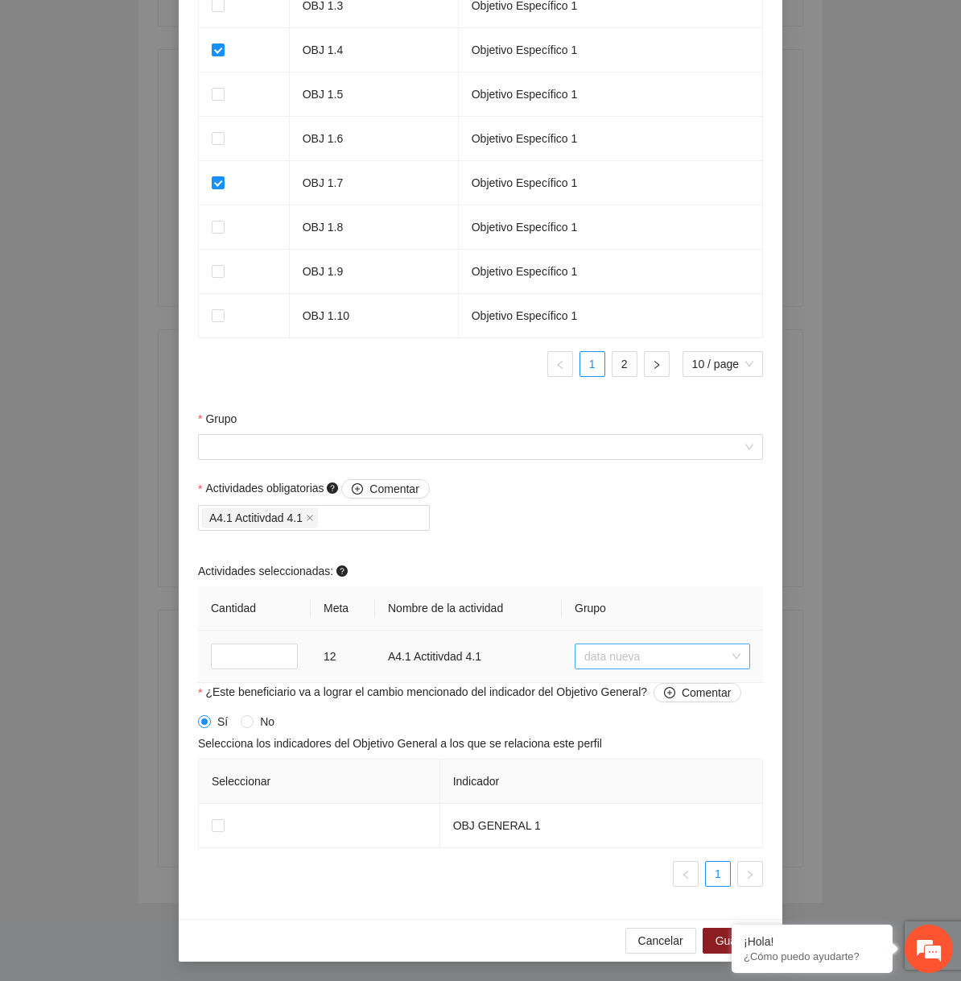
click at [621, 663] on span "data nueva" at bounding box center [663, 656] width 156 height 24
click at [607, 517] on div "Actividades obligatorias Comentar A4.1 Actitivdad 4.1 Actividades seleccionadas…" at bounding box center [480, 581] width 573 height 204
click at [643, 945] on span "Cancelar" at bounding box center [660, 941] width 45 height 18
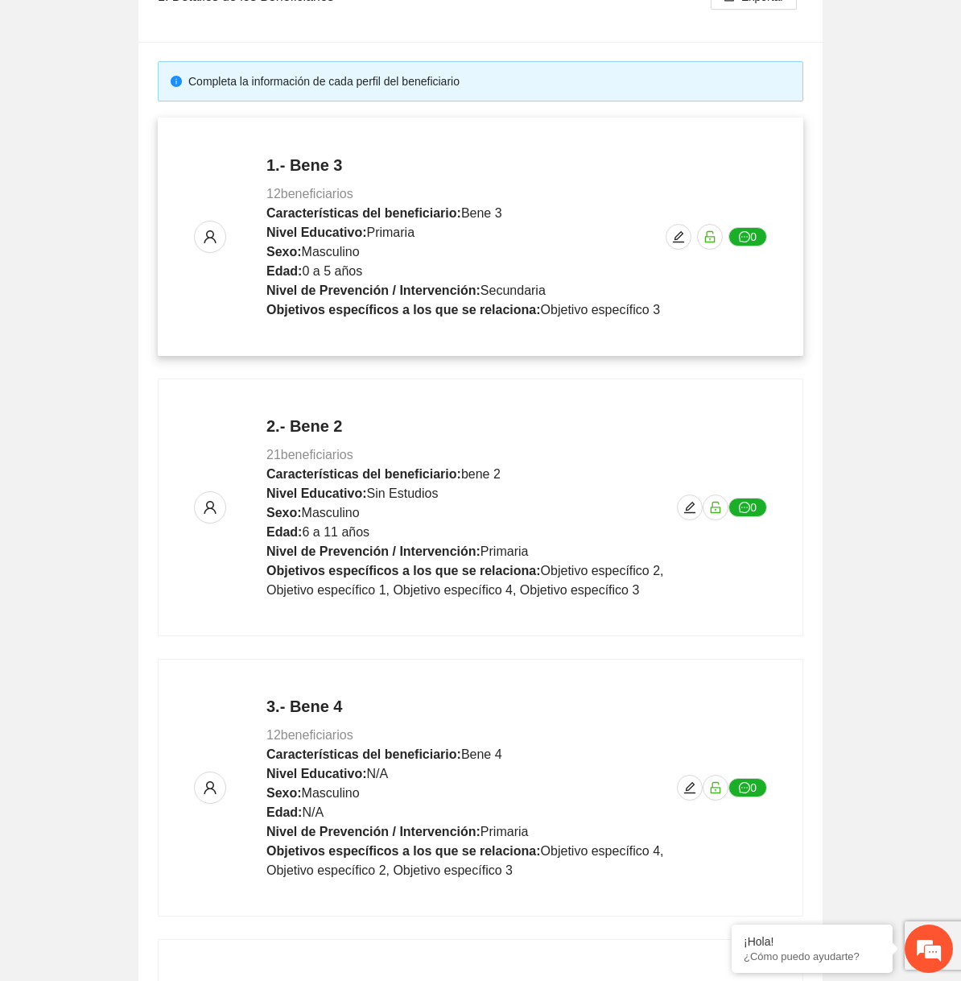
scroll to position [615, 0]
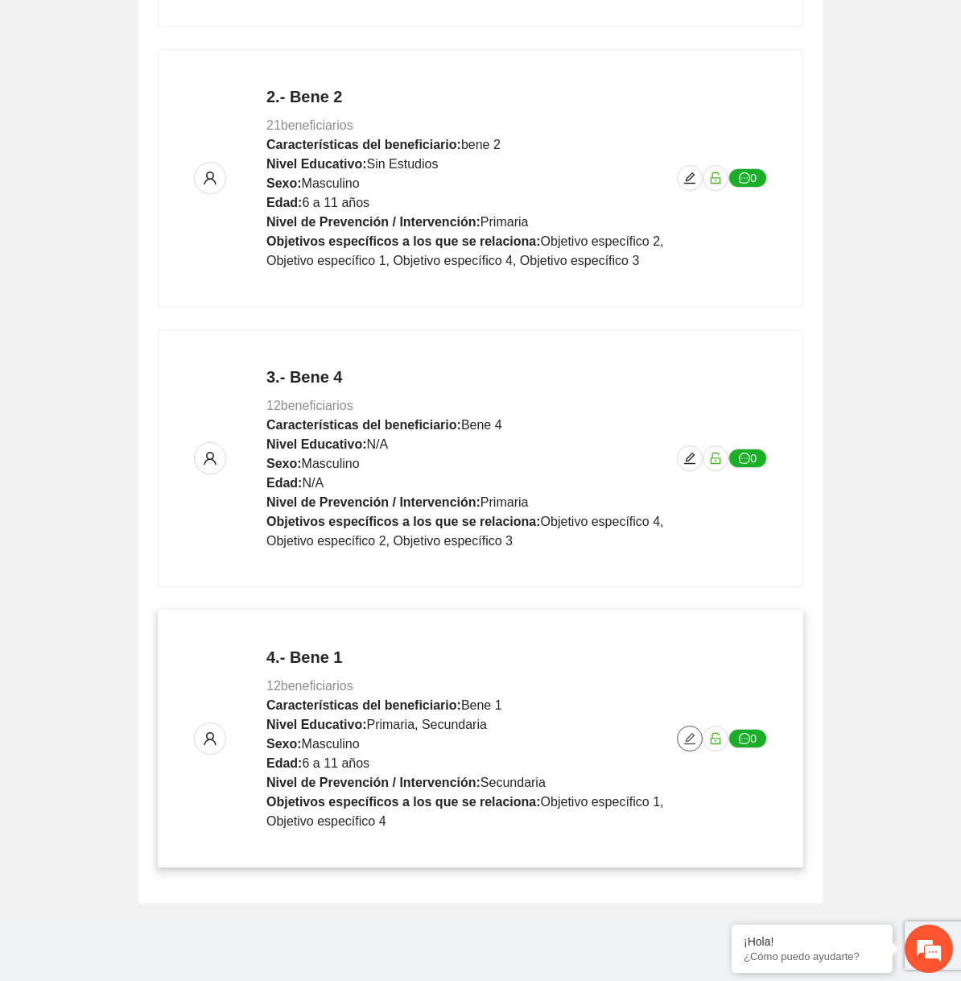
click at [695, 733] on icon "edit" at bounding box center [690, 738] width 13 height 13
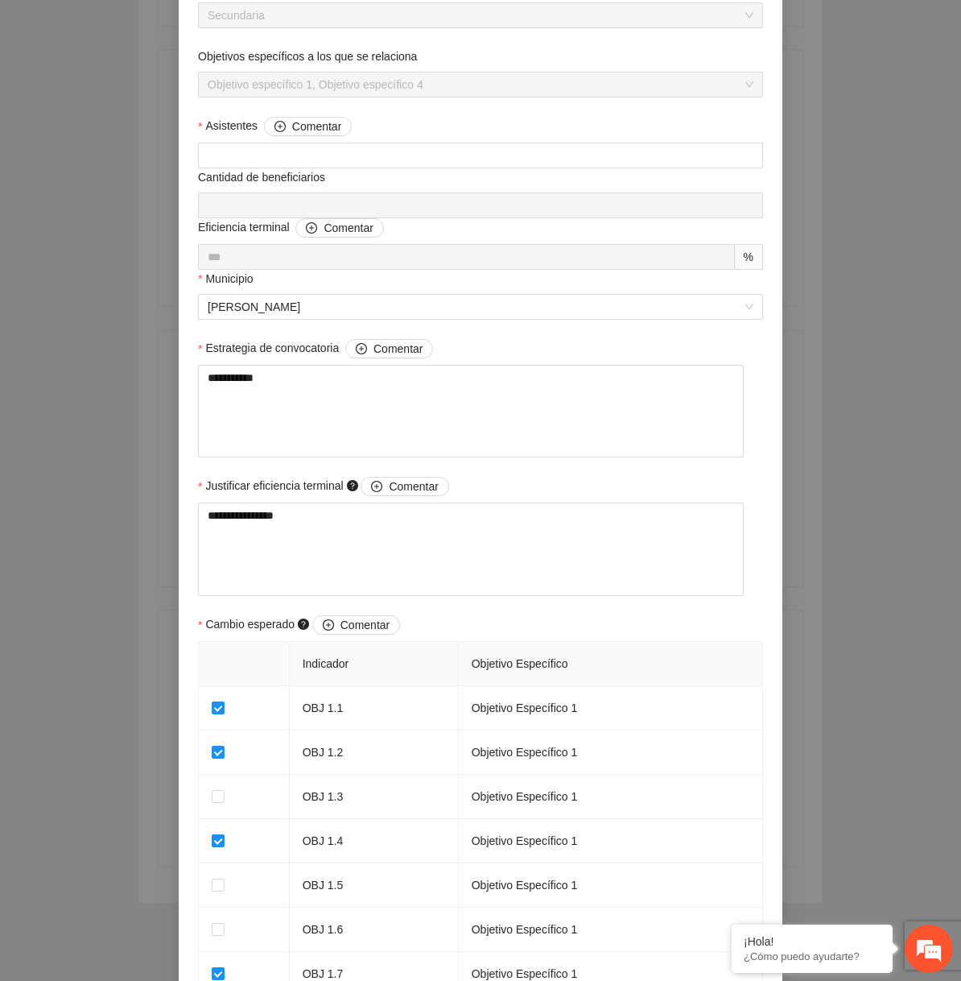
scroll to position [1219, 0]
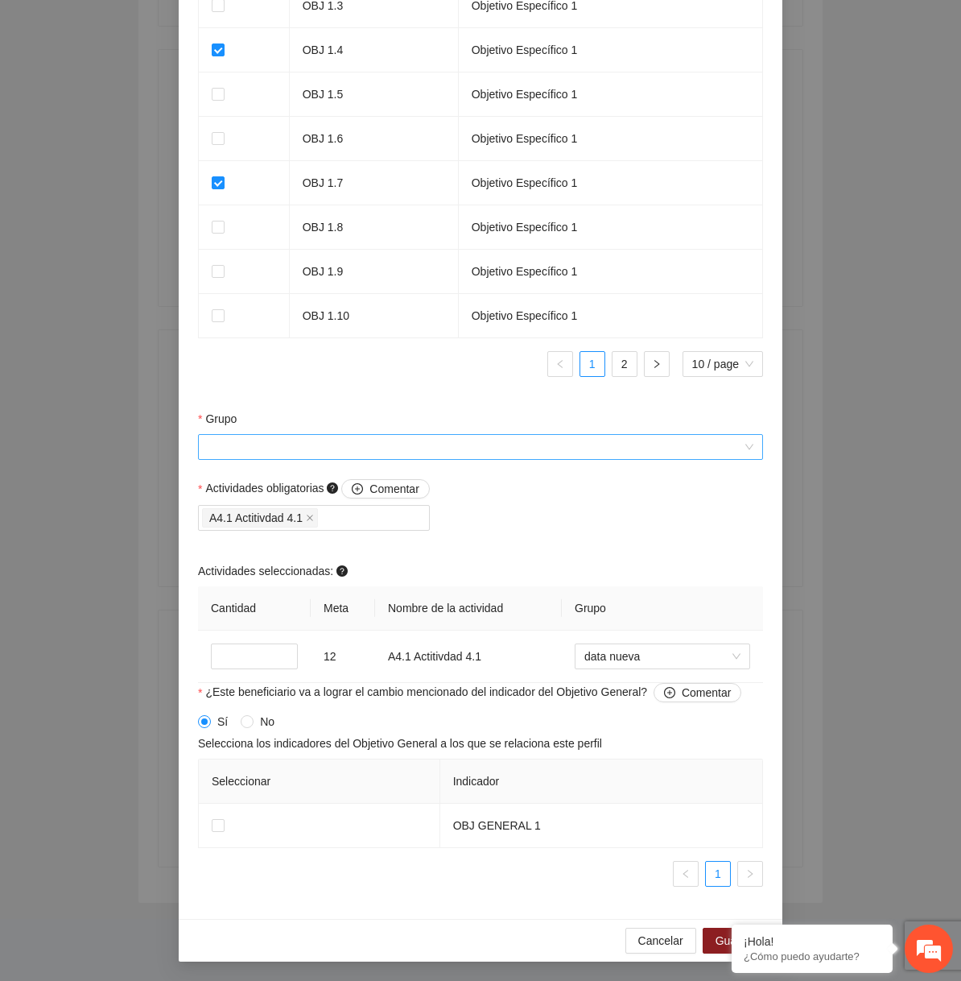
click at [477, 446] on input "Grupo" at bounding box center [475, 447] width 535 height 24
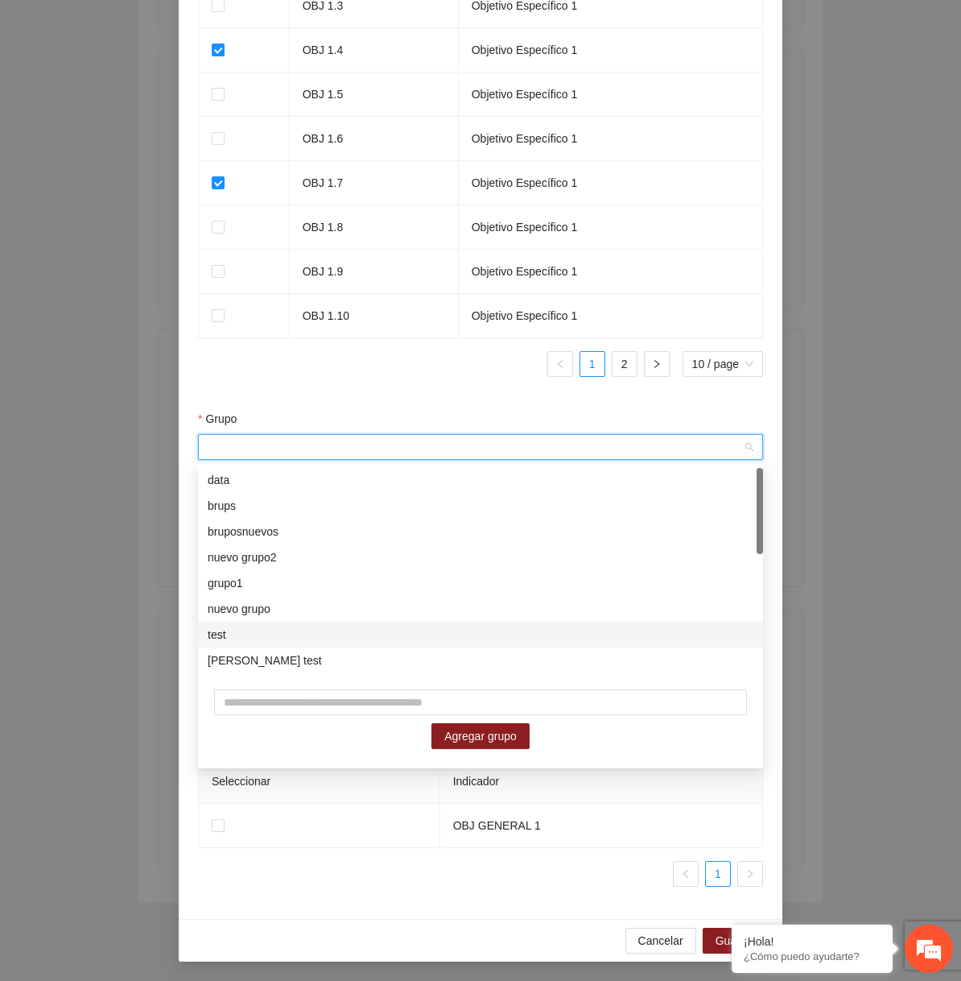
scroll to position [283, 0]
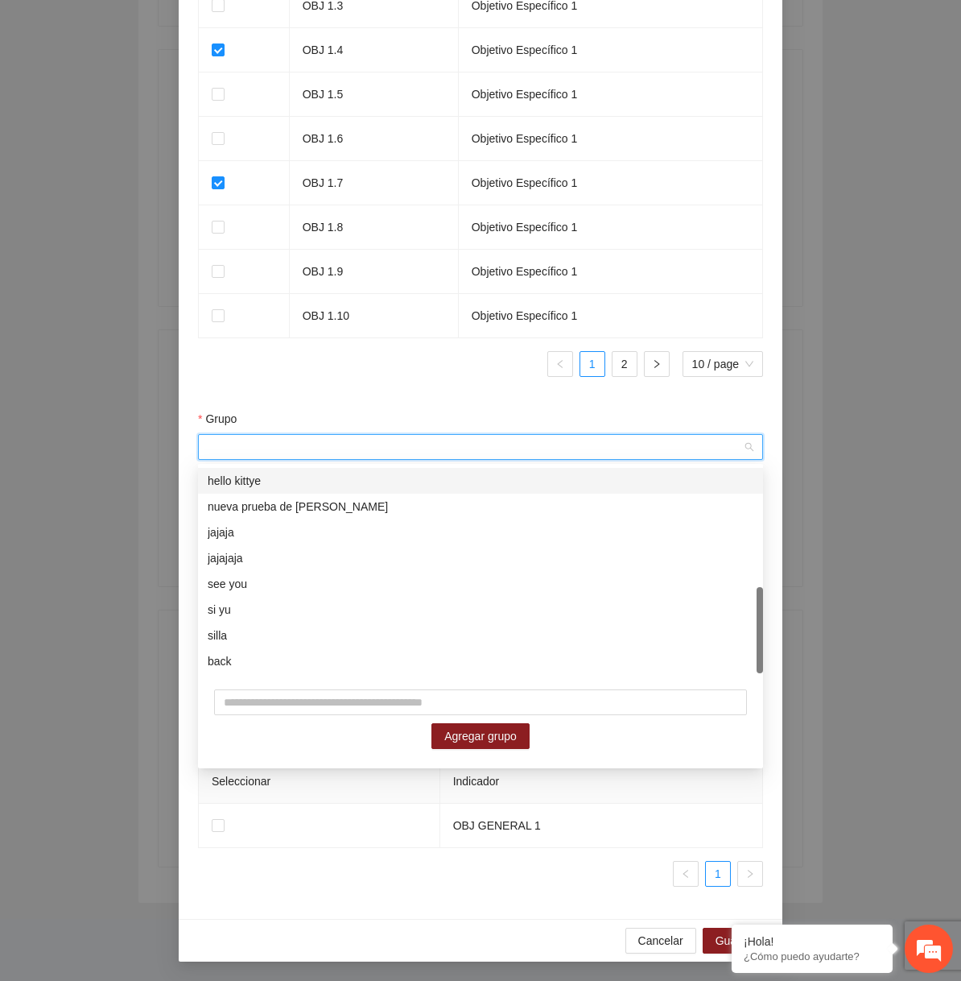
click at [404, 423] on div "Grupo" at bounding box center [480, 422] width 565 height 24
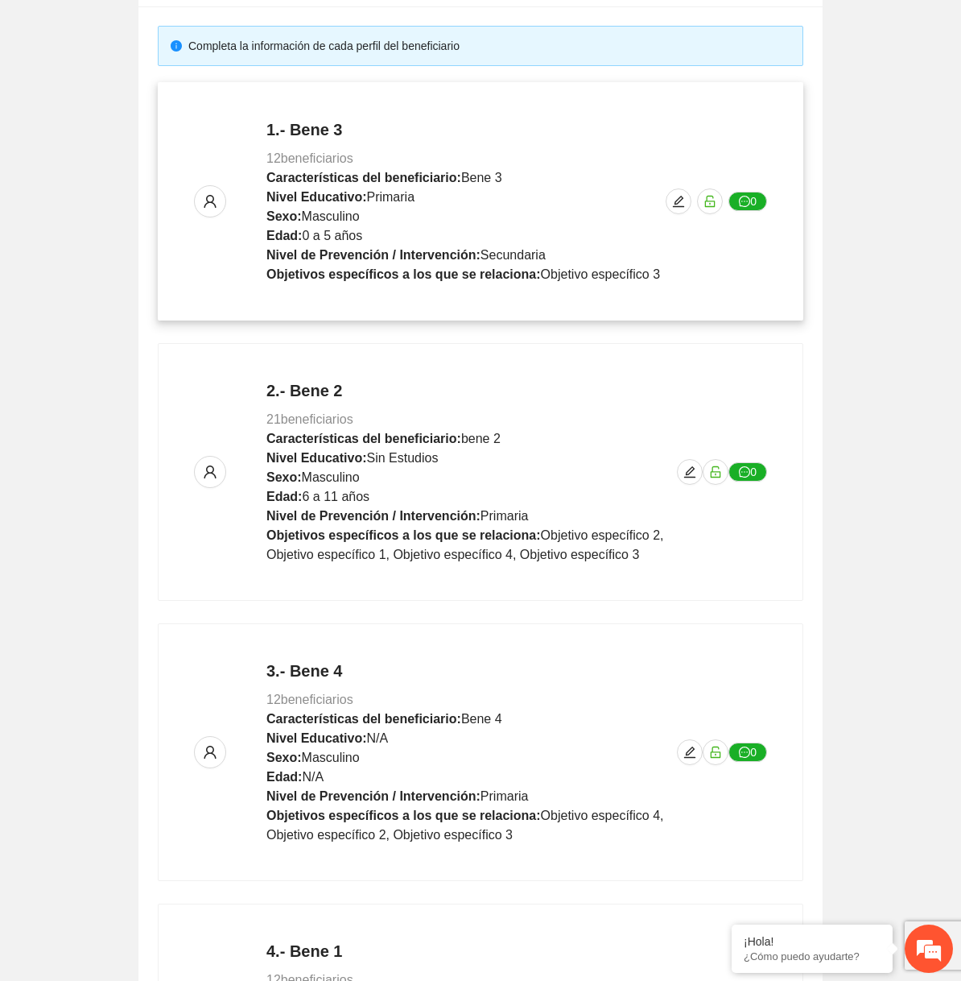
scroll to position [615, 0]
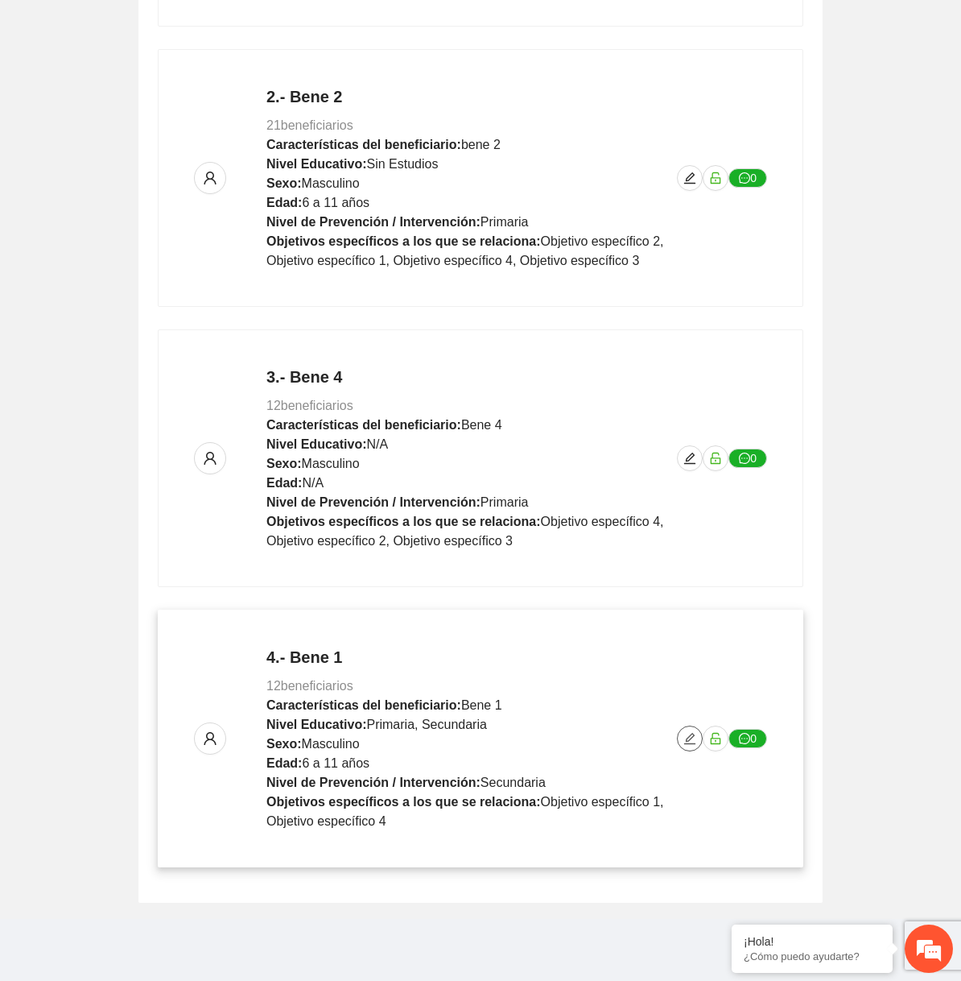
click at [691, 734] on icon "edit" at bounding box center [690, 738] width 13 height 13
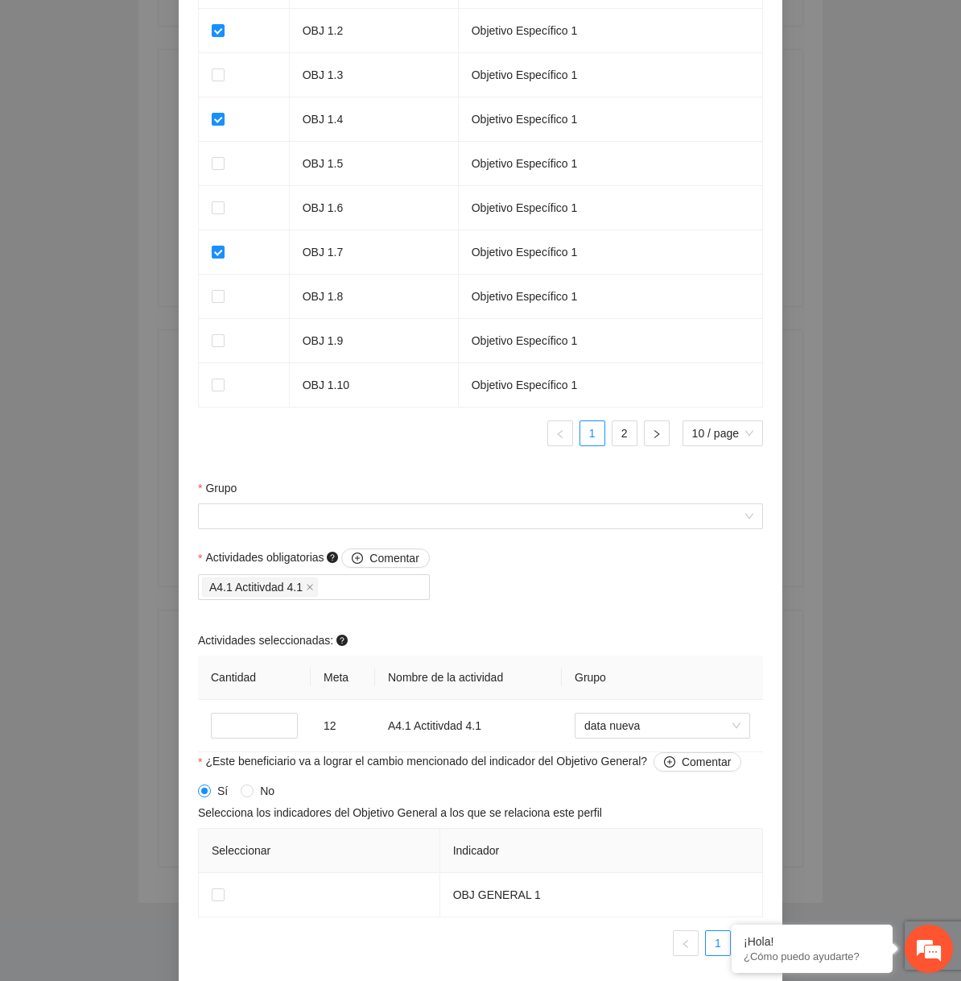
scroll to position [1219, 0]
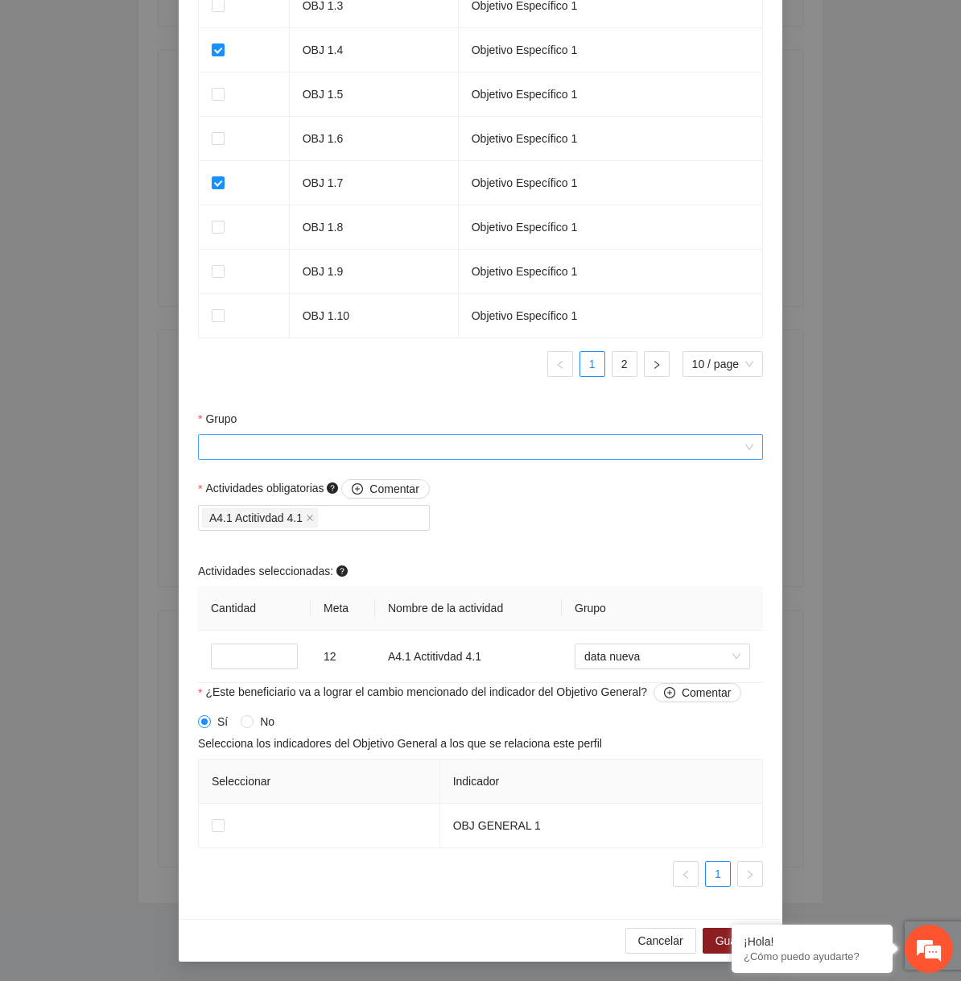
click at [546, 441] on input "Grupo" at bounding box center [475, 447] width 535 height 24
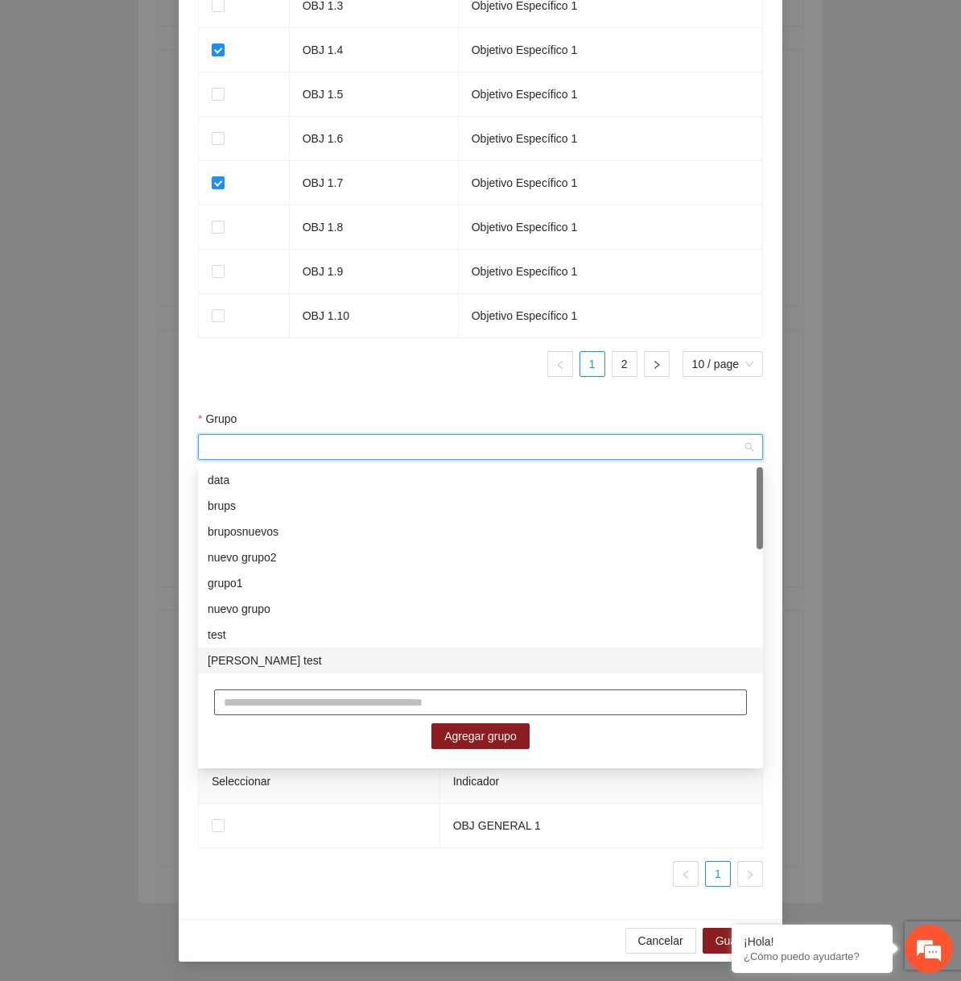
click at [392, 696] on input "text" at bounding box center [480, 702] width 533 height 26
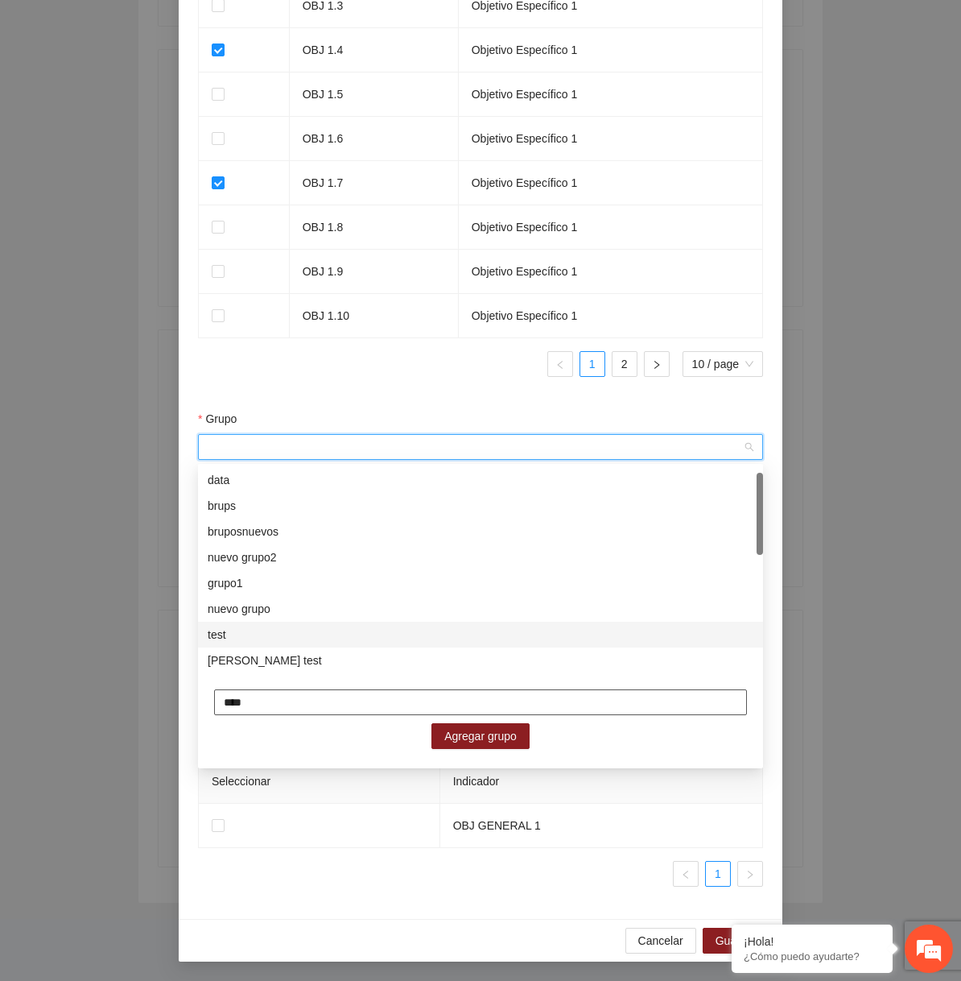
scroll to position [309, 0]
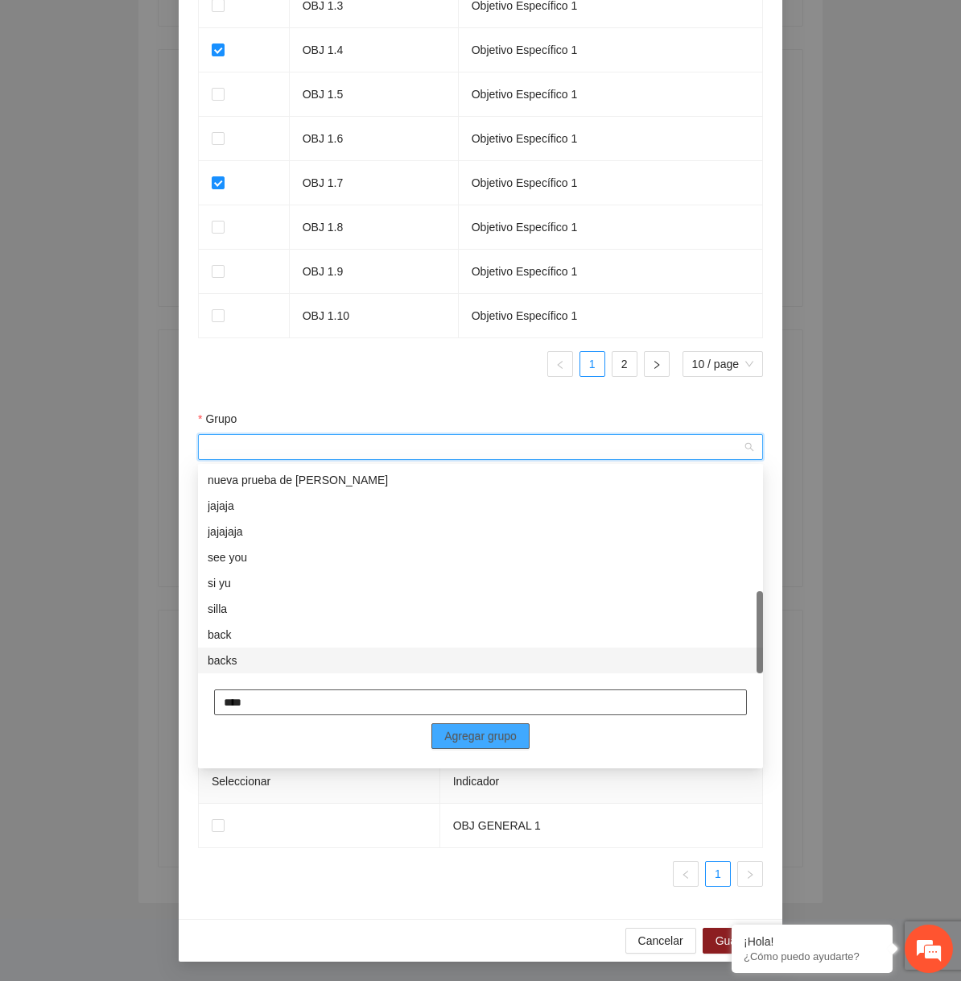
type input "****"
click at [487, 730] on span "Agregar grupo" at bounding box center [480, 736] width 72 height 18
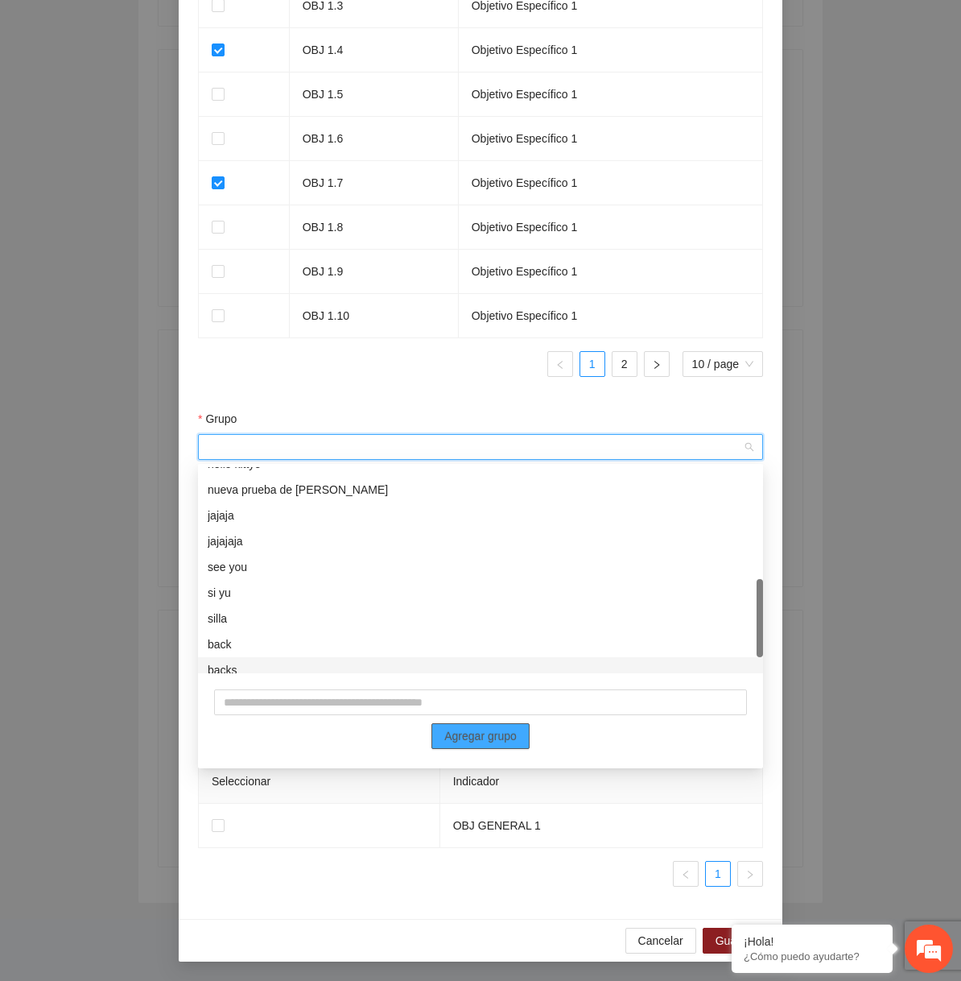
scroll to position [335, 0]
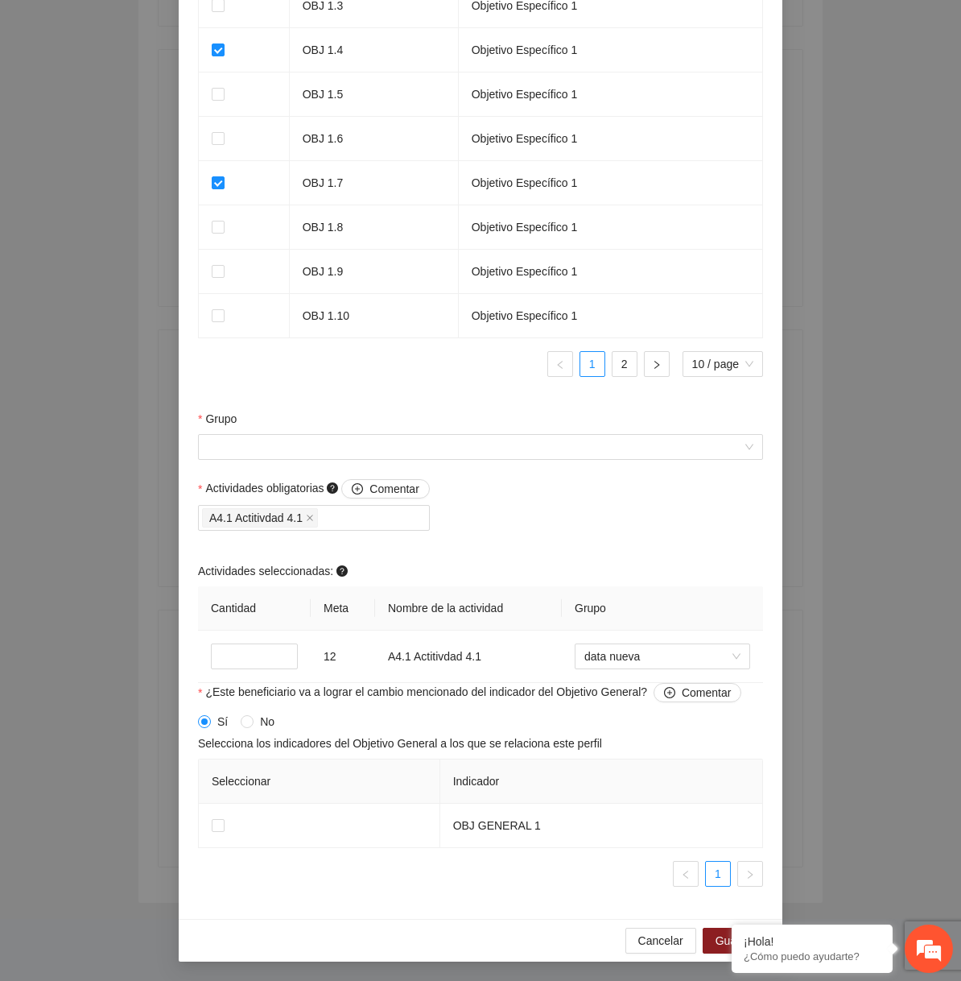
click at [419, 880] on ul "1" at bounding box center [480, 874] width 565 height 26
click at [671, 659] on span "data nueva" at bounding box center [663, 656] width 156 height 24
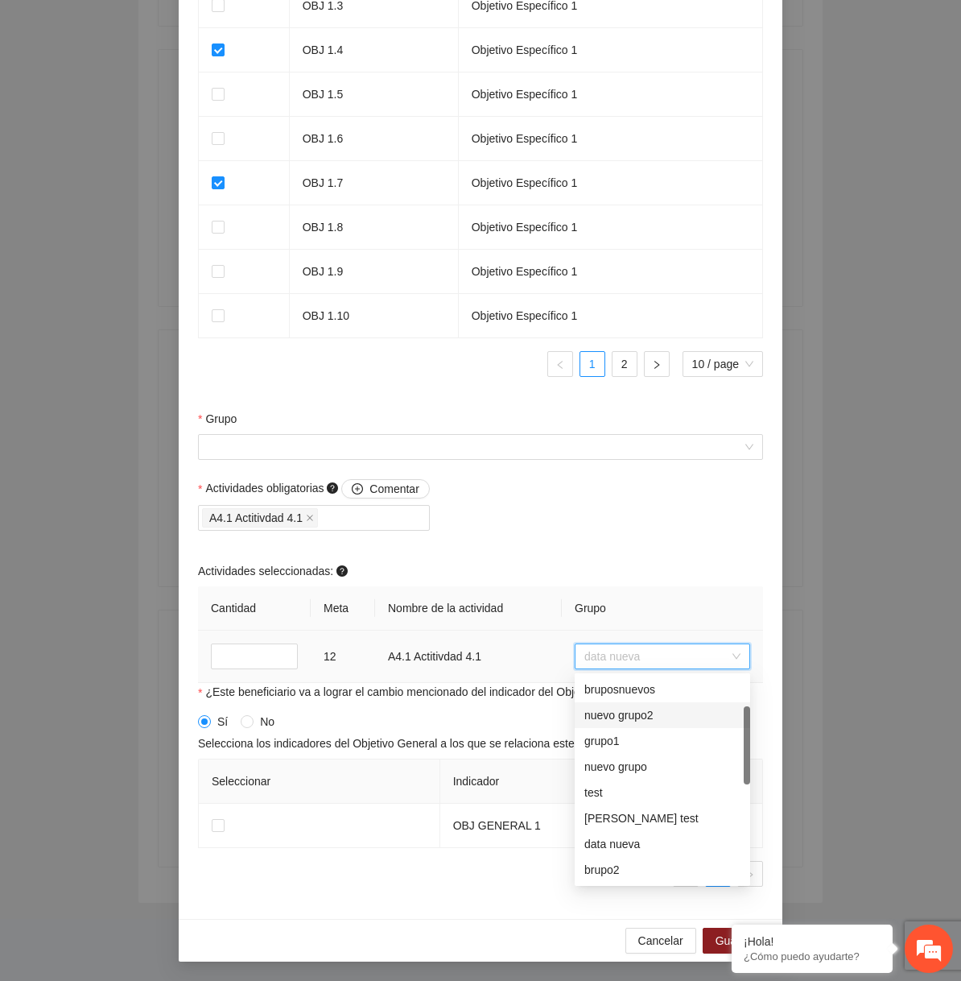
scroll to position [0, 0]
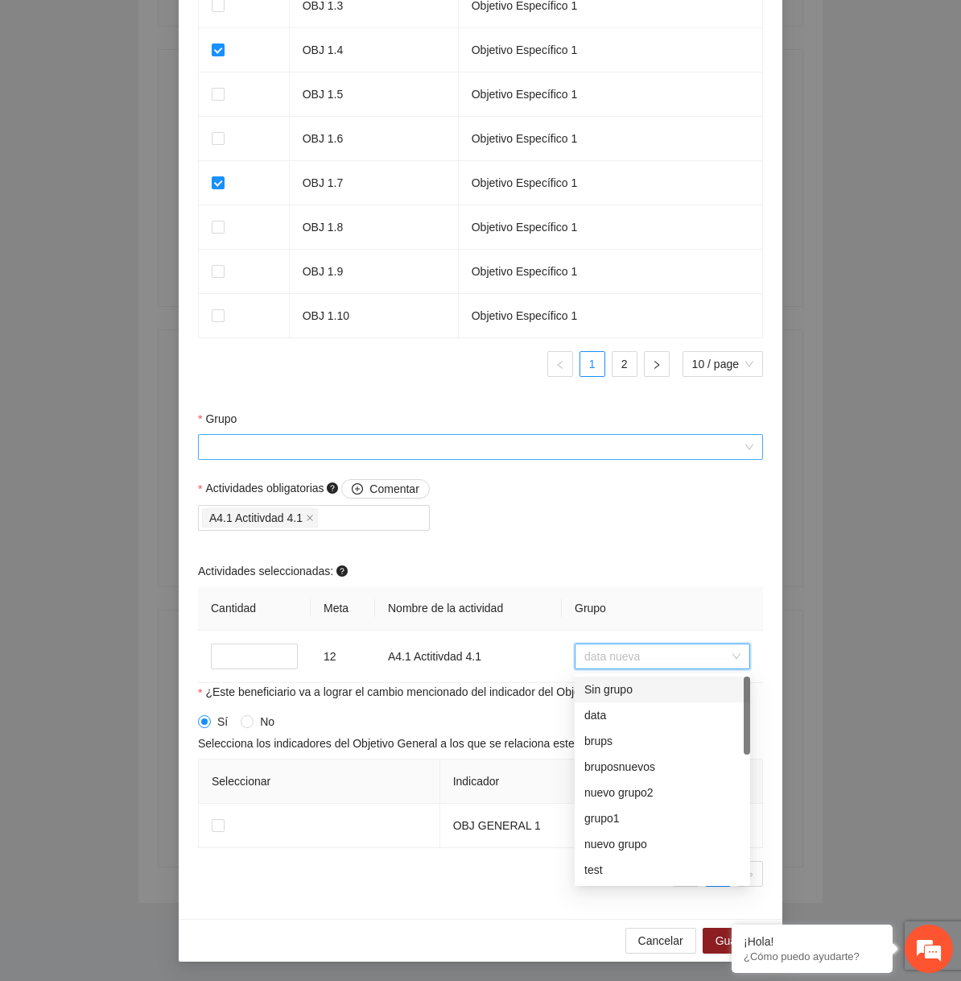
click at [504, 457] on input "Grupo" at bounding box center [475, 447] width 535 height 24
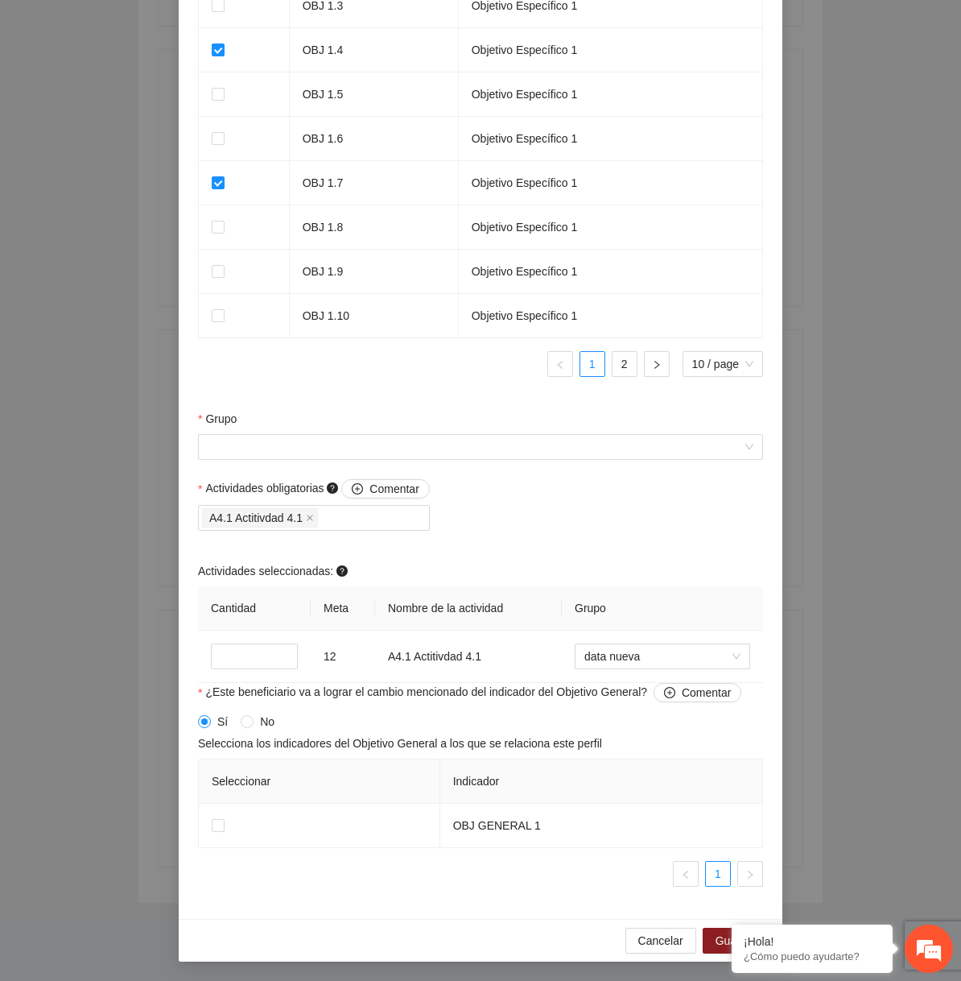
click at [390, 382] on div "Indicador Objetivo Específico OBJ 1.1 Objetivo Específico 1 OBJ 1.2 Objetivo Es…" at bounding box center [480, 119] width 565 height 539
click at [618, 454] on input "Grupo" at bounding box center [475, 447] width 535 height 24
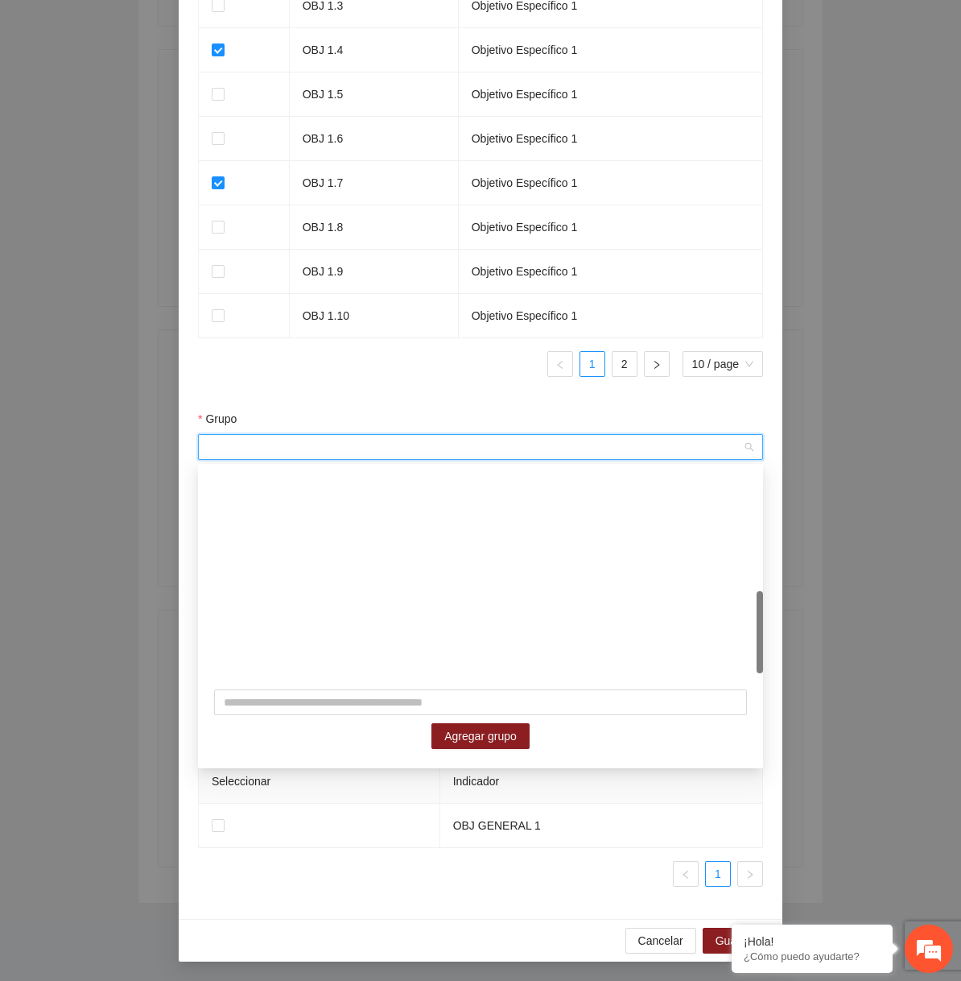
scroll to position [309, 0]
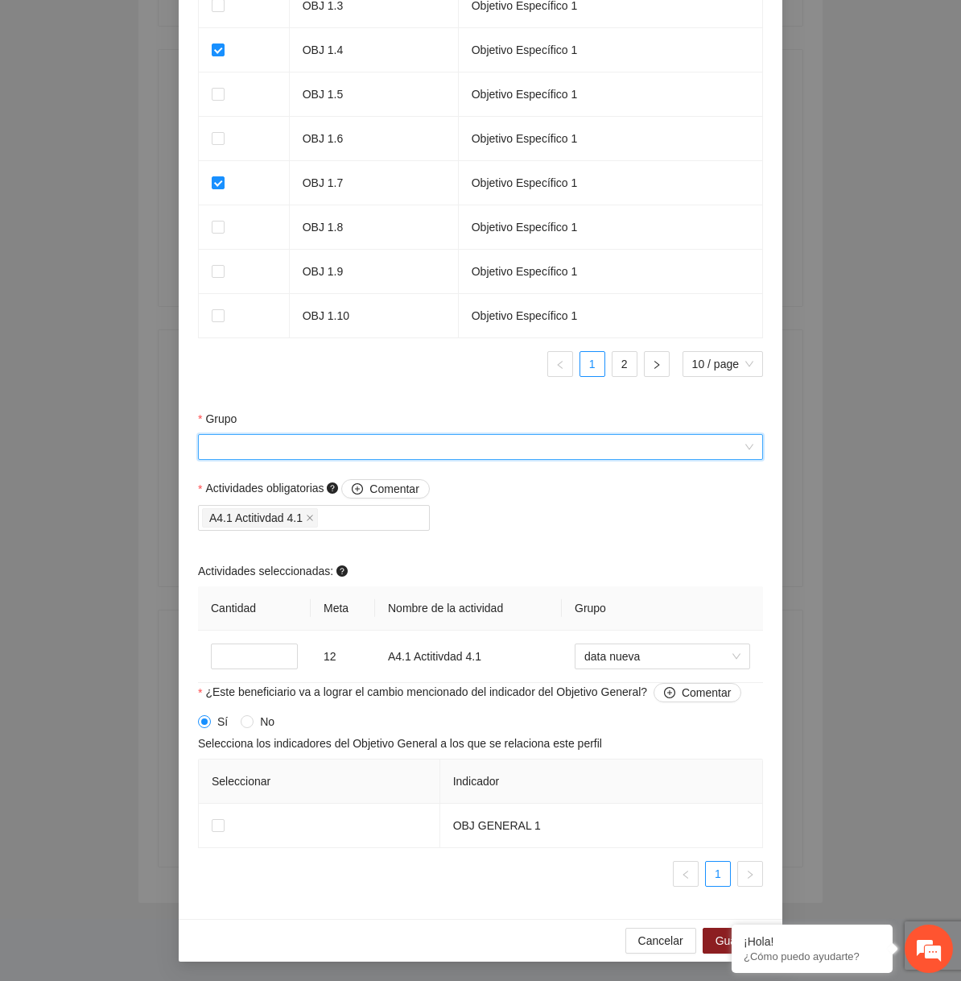
click at [712, 451] on input "Grupo" at bounding box center [475, 447] width 535 height 24
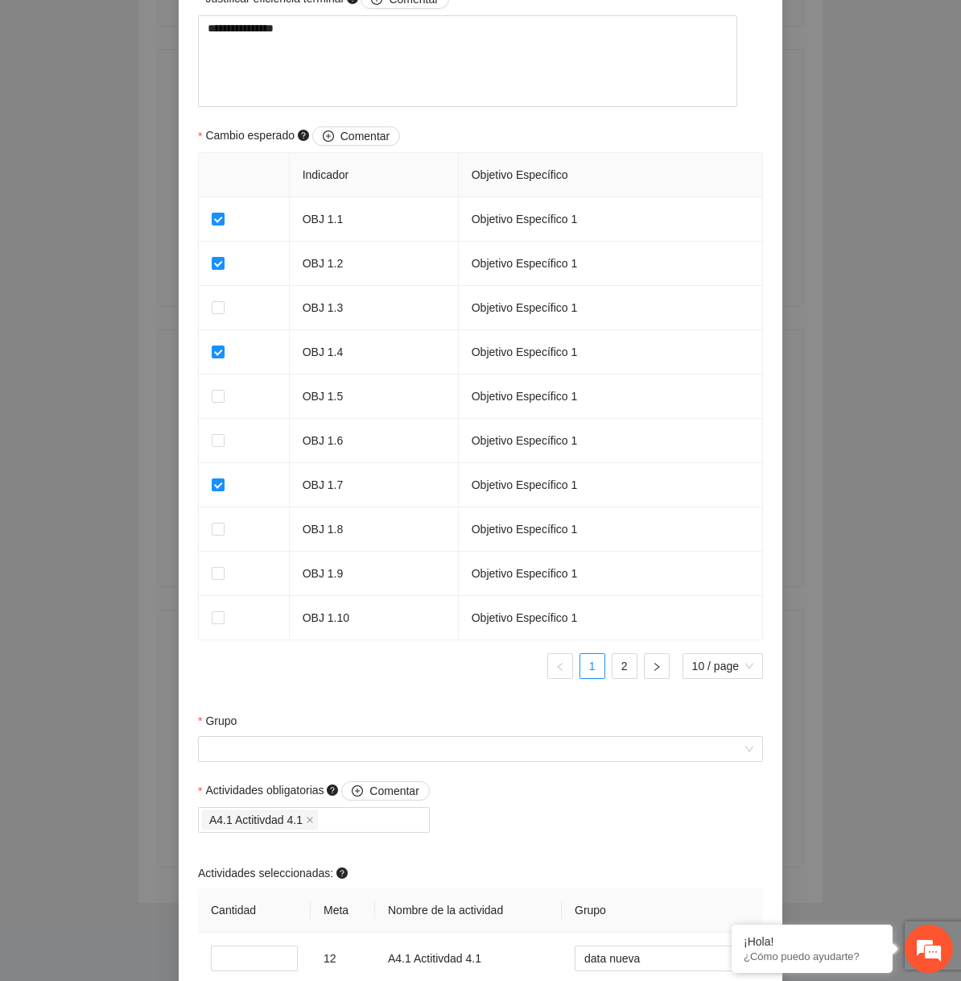
scroll to position [678, 0]
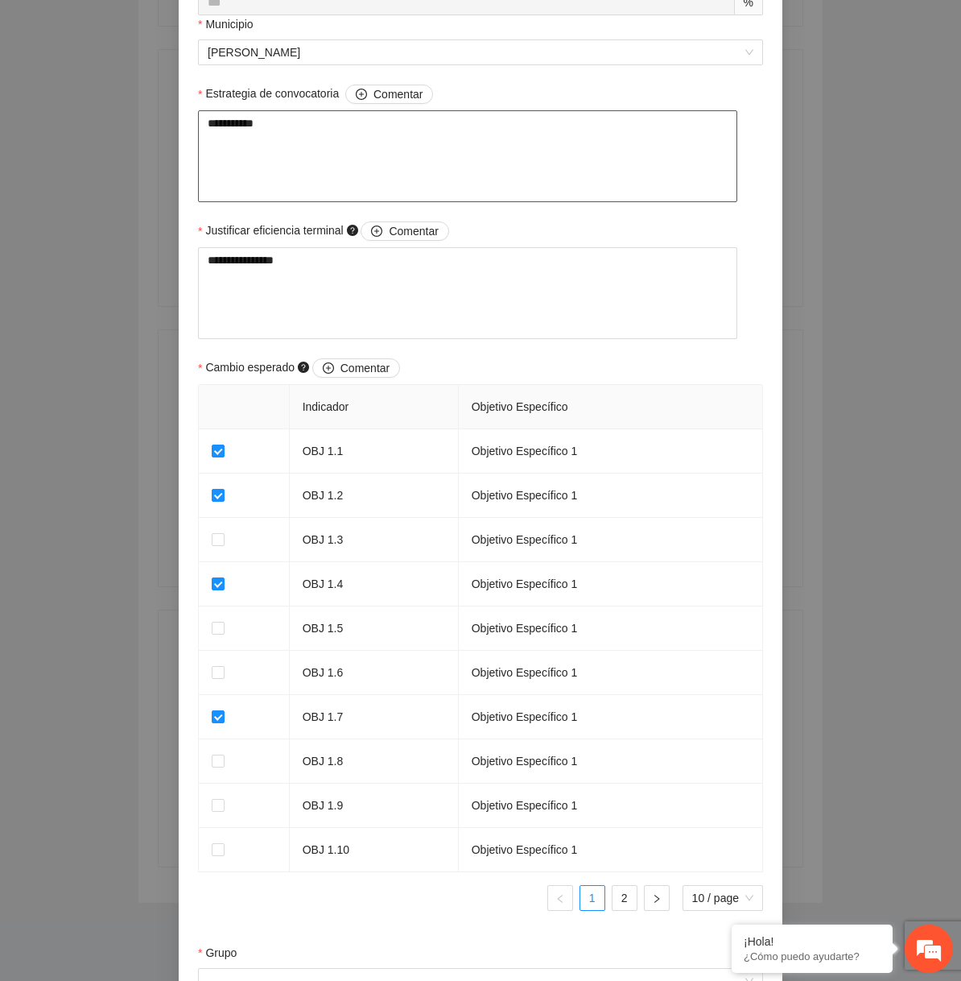
click at [465, 160] on textarea "**********" at bounding box center [467, 156] width 539 height 92
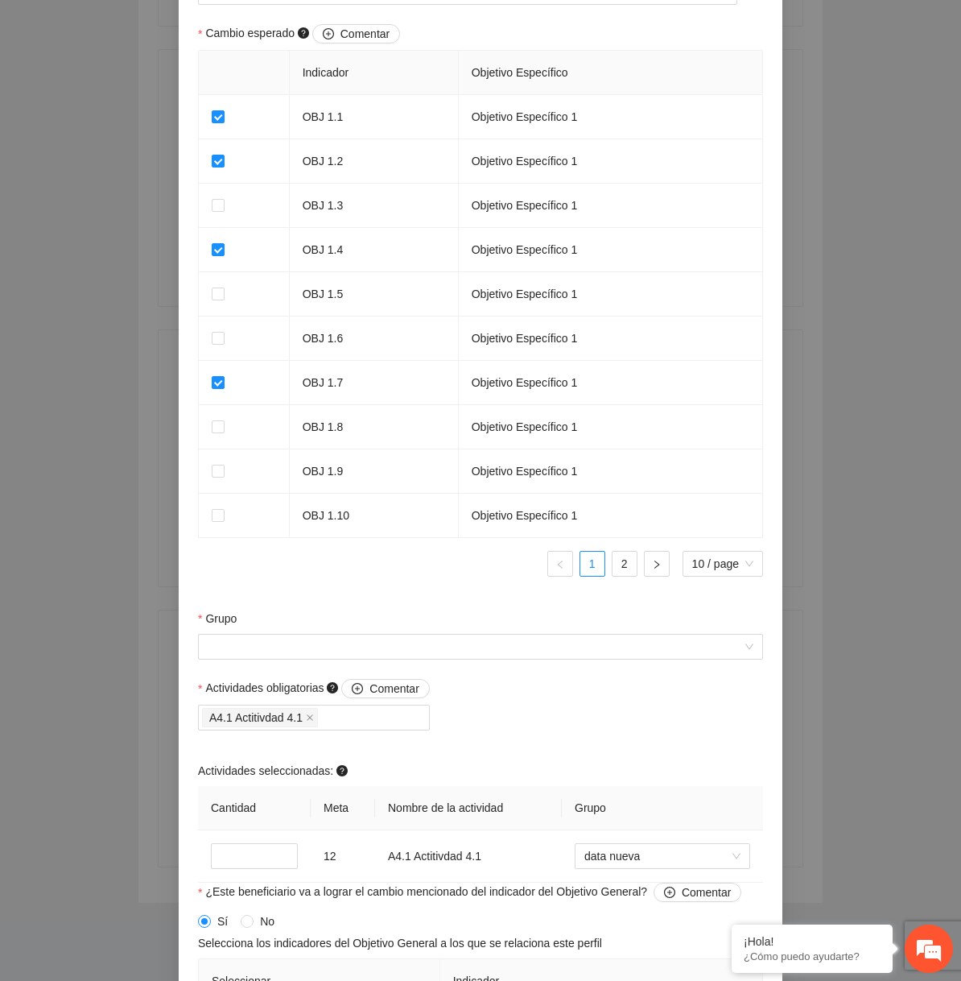
scroll to position [1219, 0]
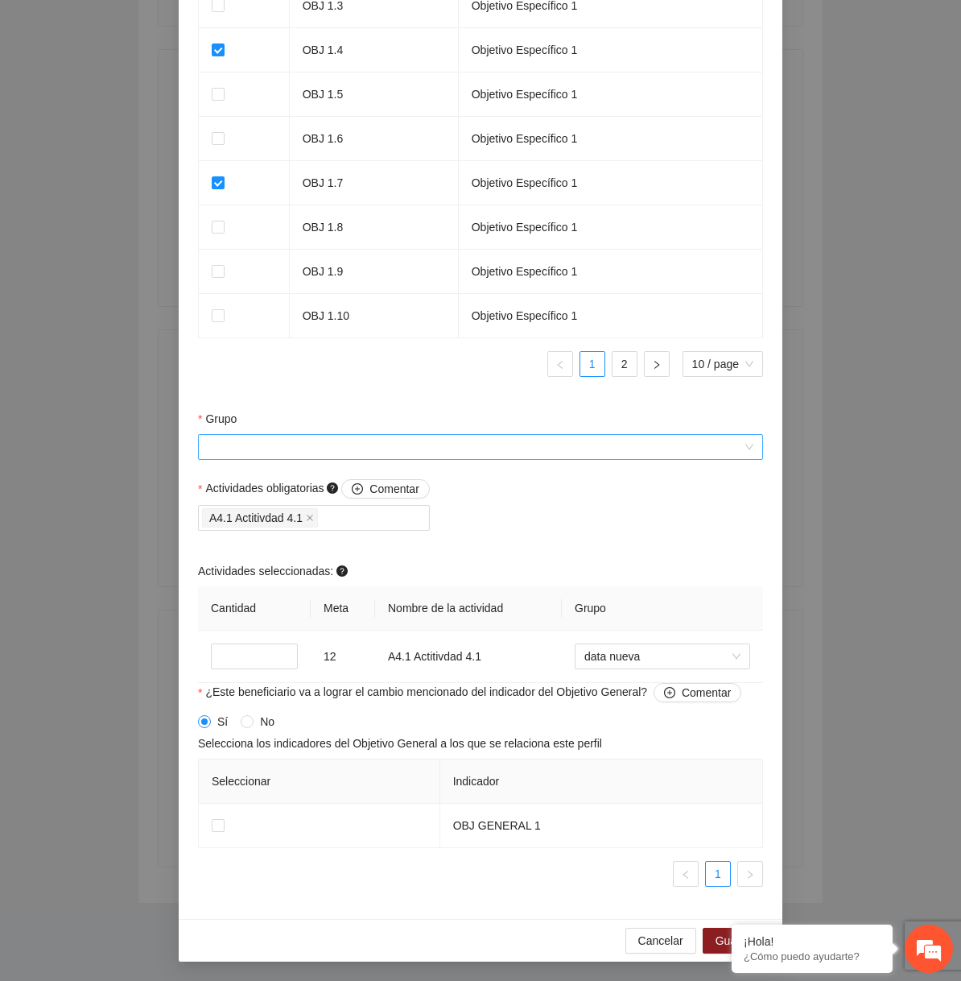
type textarea "**********"
click at [428, 448] on input "Grupo" at bounding box center [475, 447] width 535 height 24
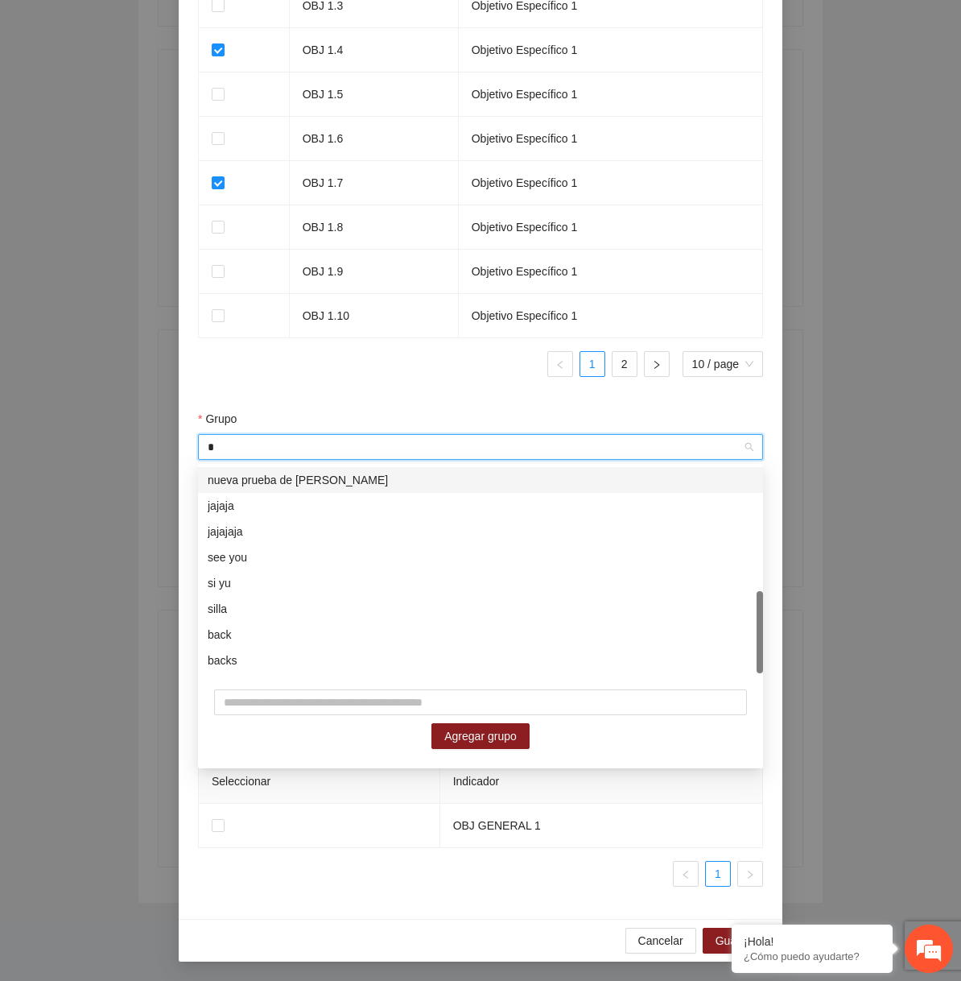
scroll to position [0, 0]
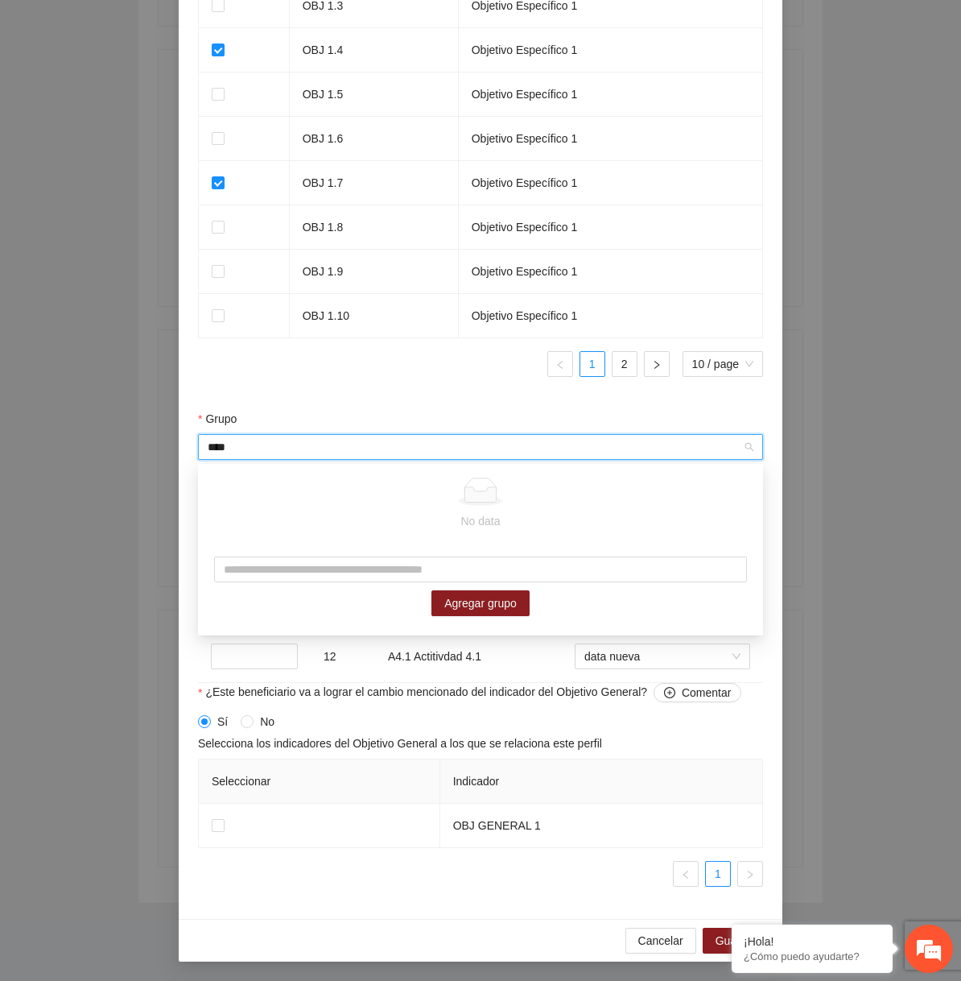
type input "****"
click at [410, 546] on div "Agregar grupo" at bounding box center [480, 586] width 565 height 92
click at [410, 554] on div "Agregar grupo" at bounding box center [480, 586] width 565 height 92
click at [393, 574] on input "text" at bounding box center [480, 569] width 533 height 26
type input "******"
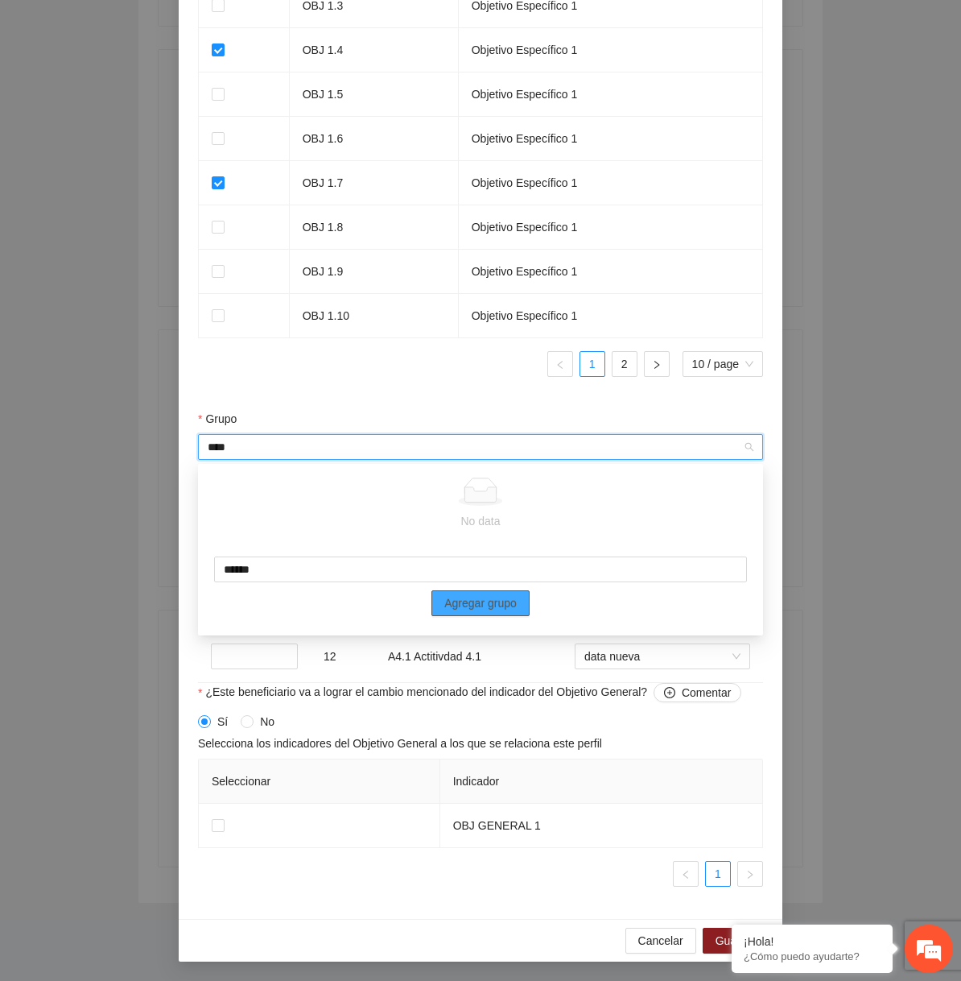
click at [503, 602] on span "Agregar grupo" at bounding box center [480, 603] width 72 height 18
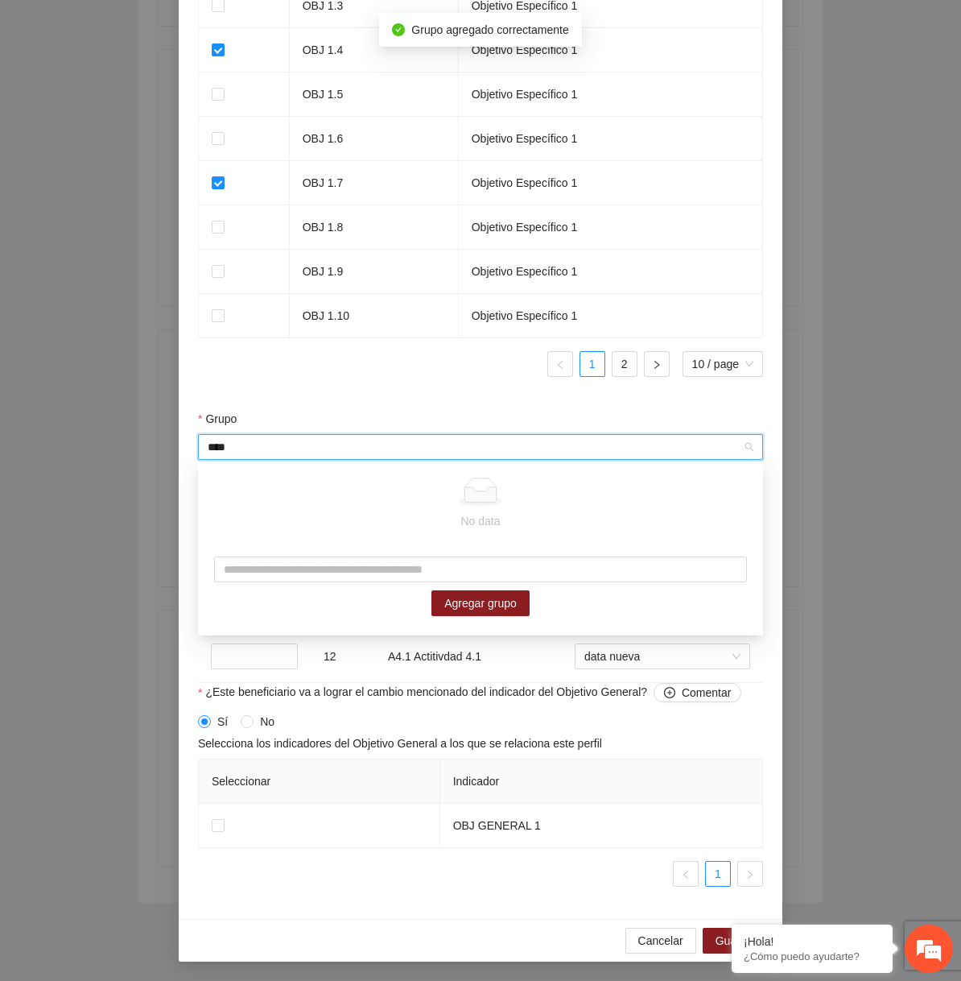
click at [419, 437] on input "****" at bounding box center [475, 447] width 535 height 24
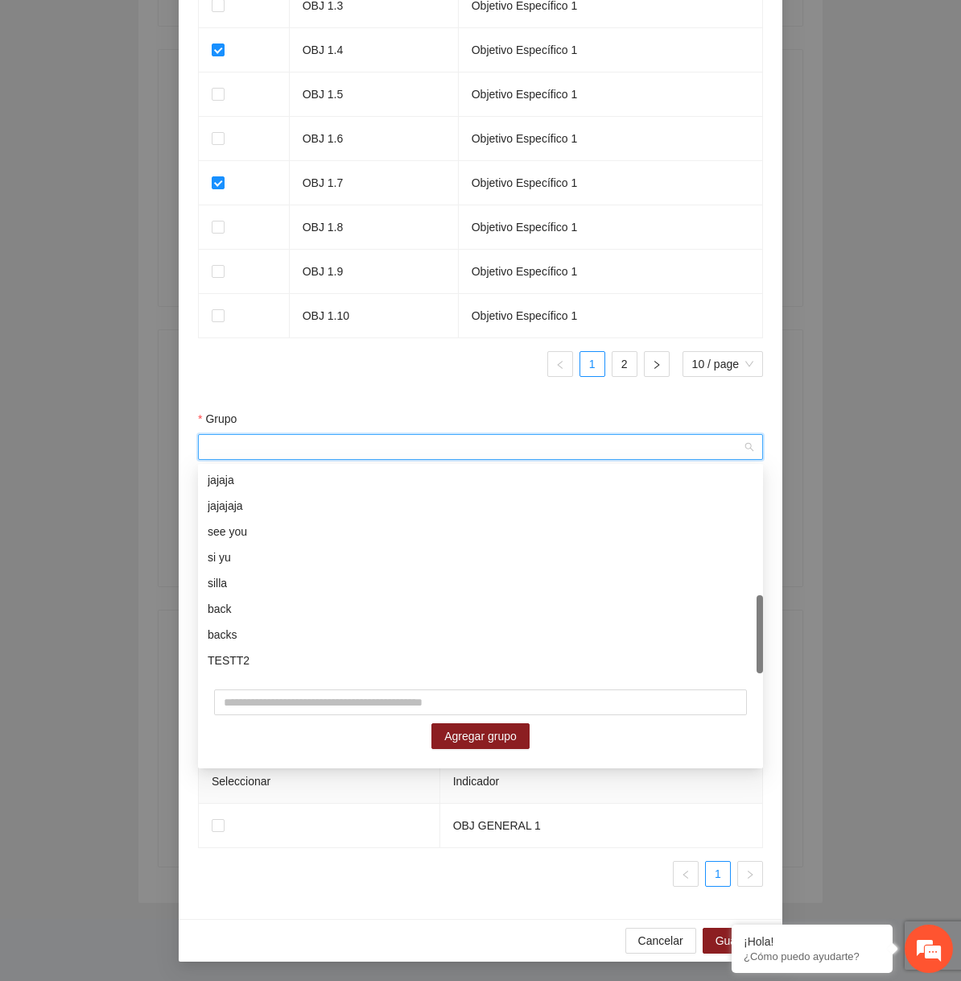
scroll to position [335, 0]
click at [393, 387] on div "Indicador Objetivo Específico OBJ 1.1 Objetivo Específico 1 OBJ 1.2 Objetivo Es…" at bounding box center [480, 119] width 565 height 539
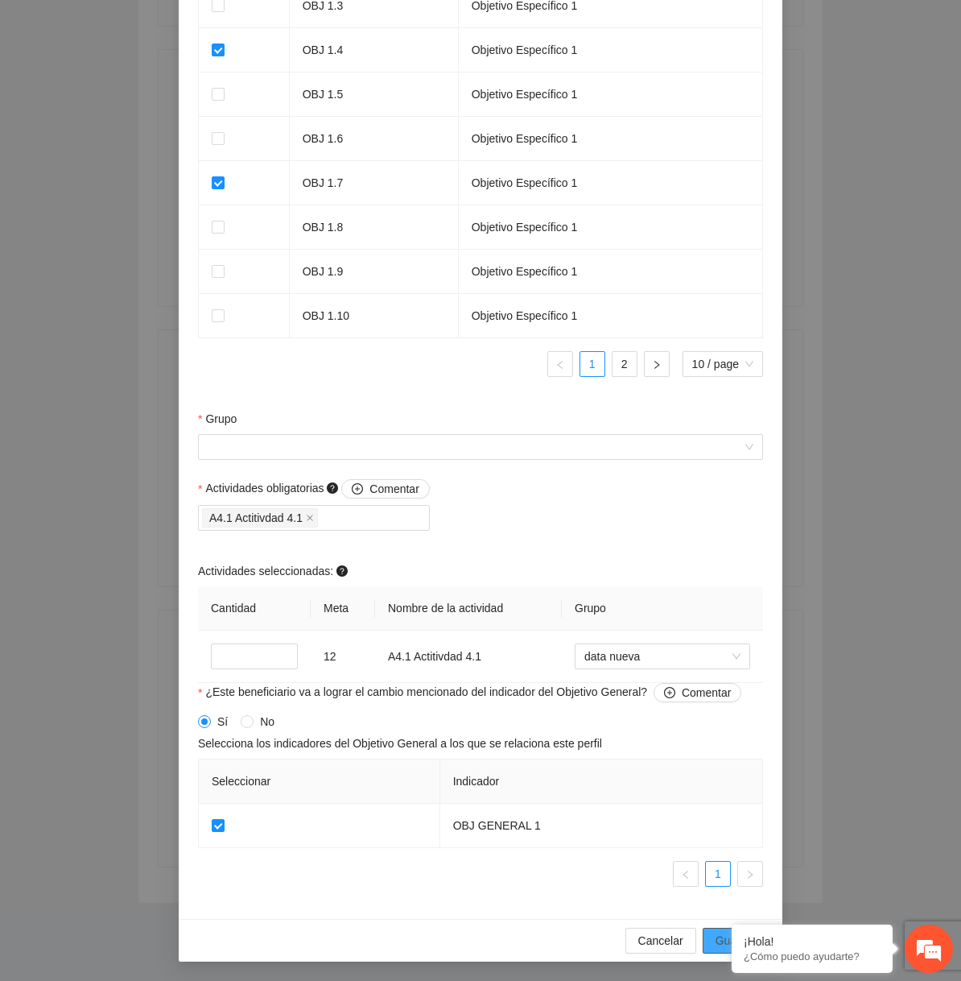
click at [717, 936] on span "Guardar" at bounding box center [736, 941] width 41 height 18
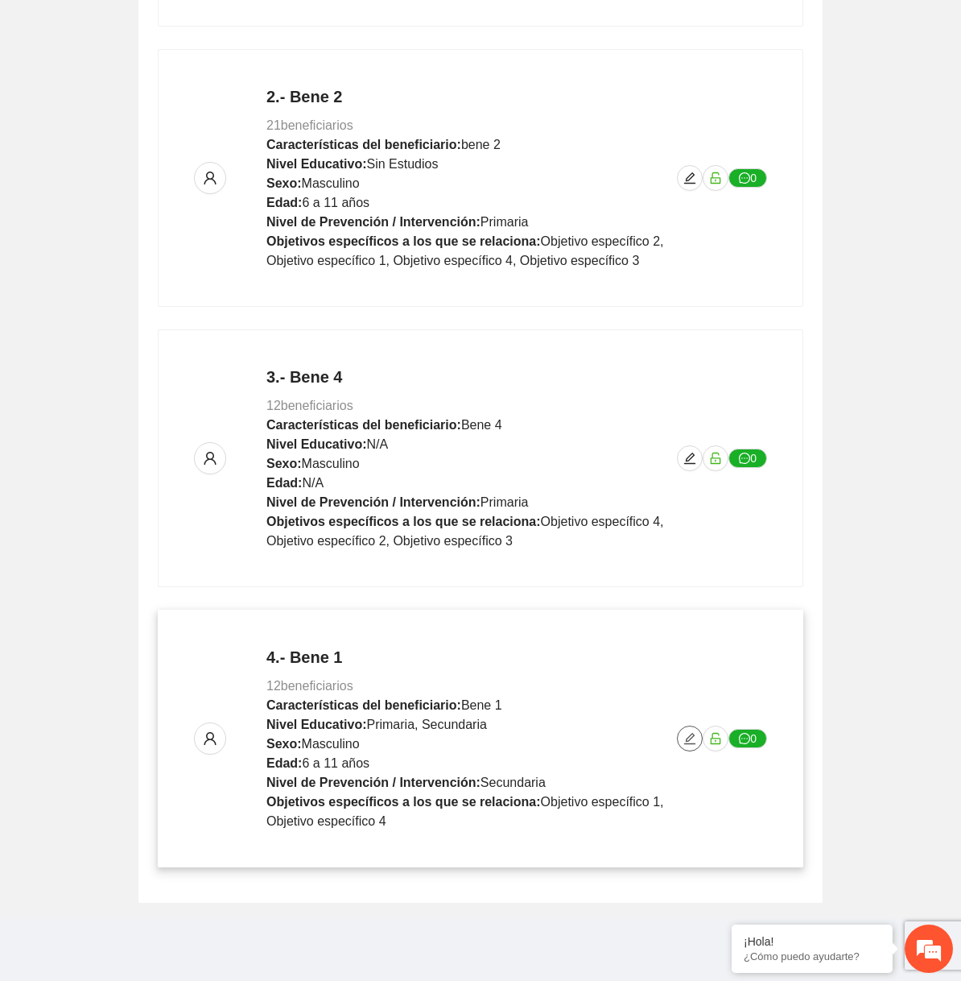
scroll to position [0, 0]
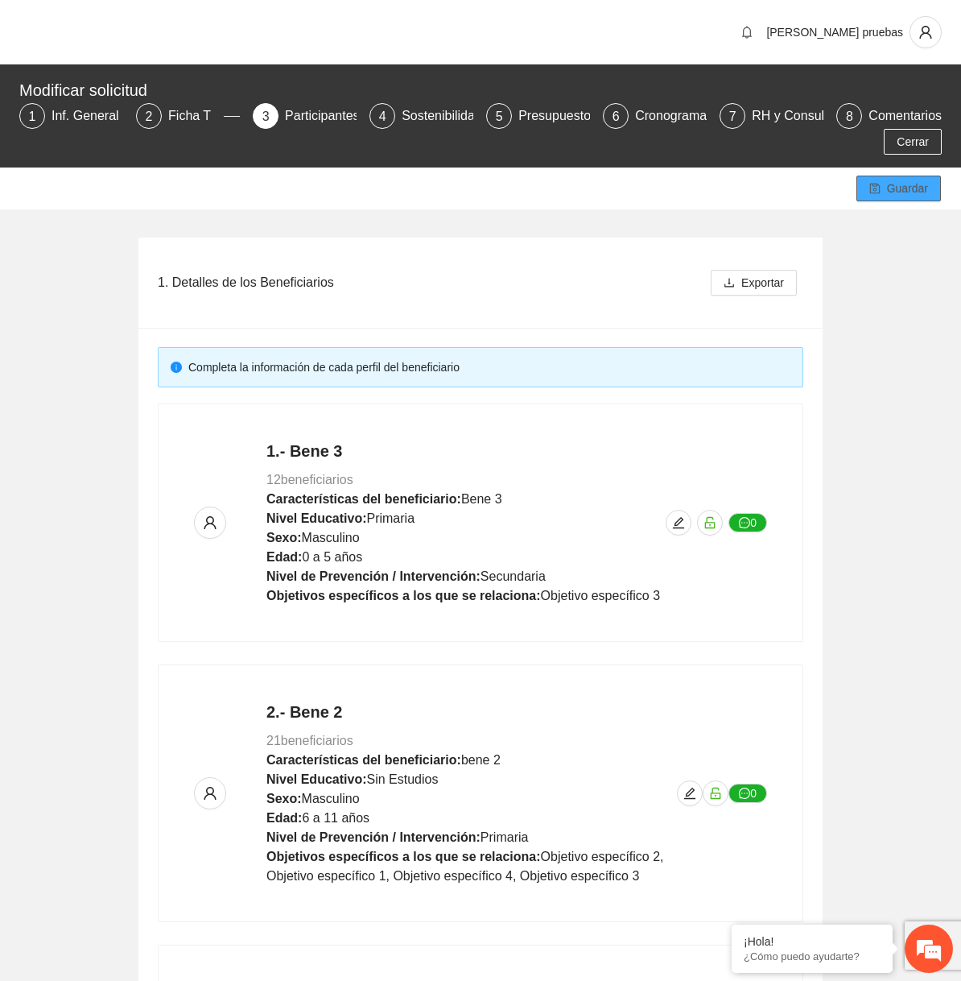
click at [742, 180] on span "Guardar" at bounding box center [907, 189] width 41 height 18
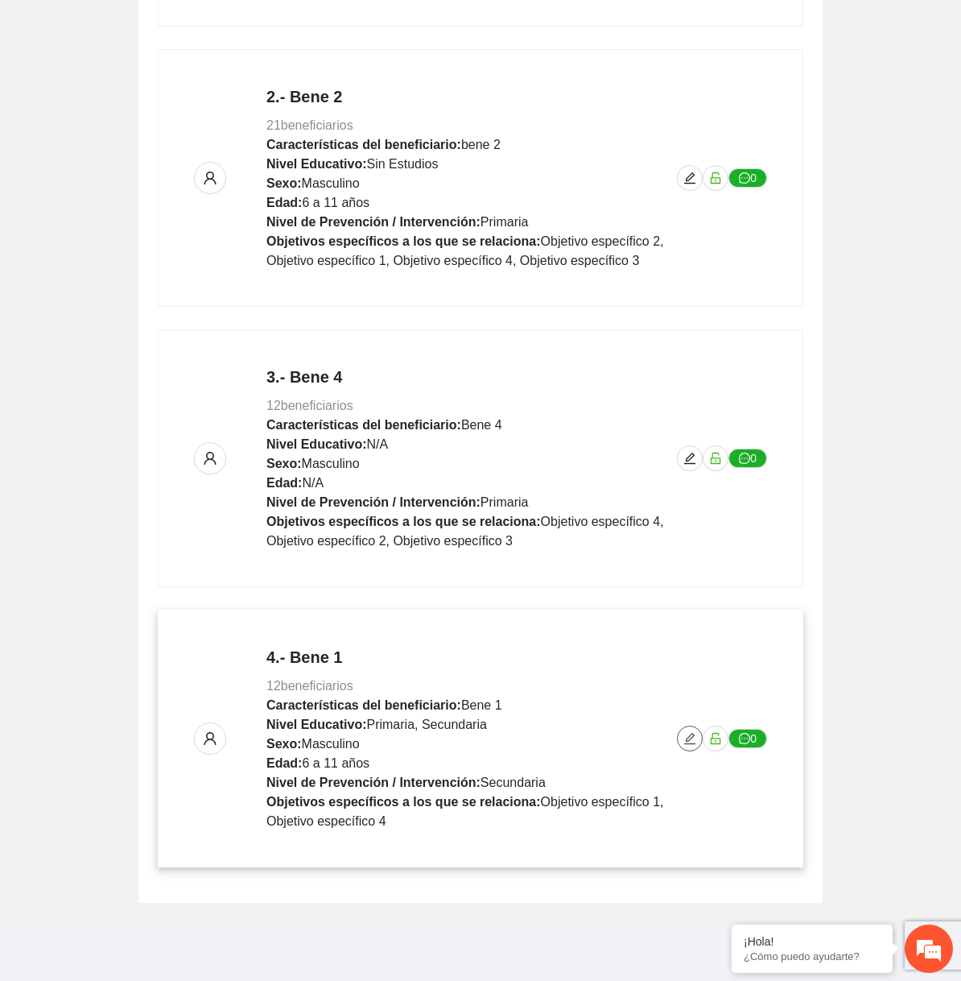
click at [689, 738] on icon "edit" at bounding box center [689, 738] width 11 height 11
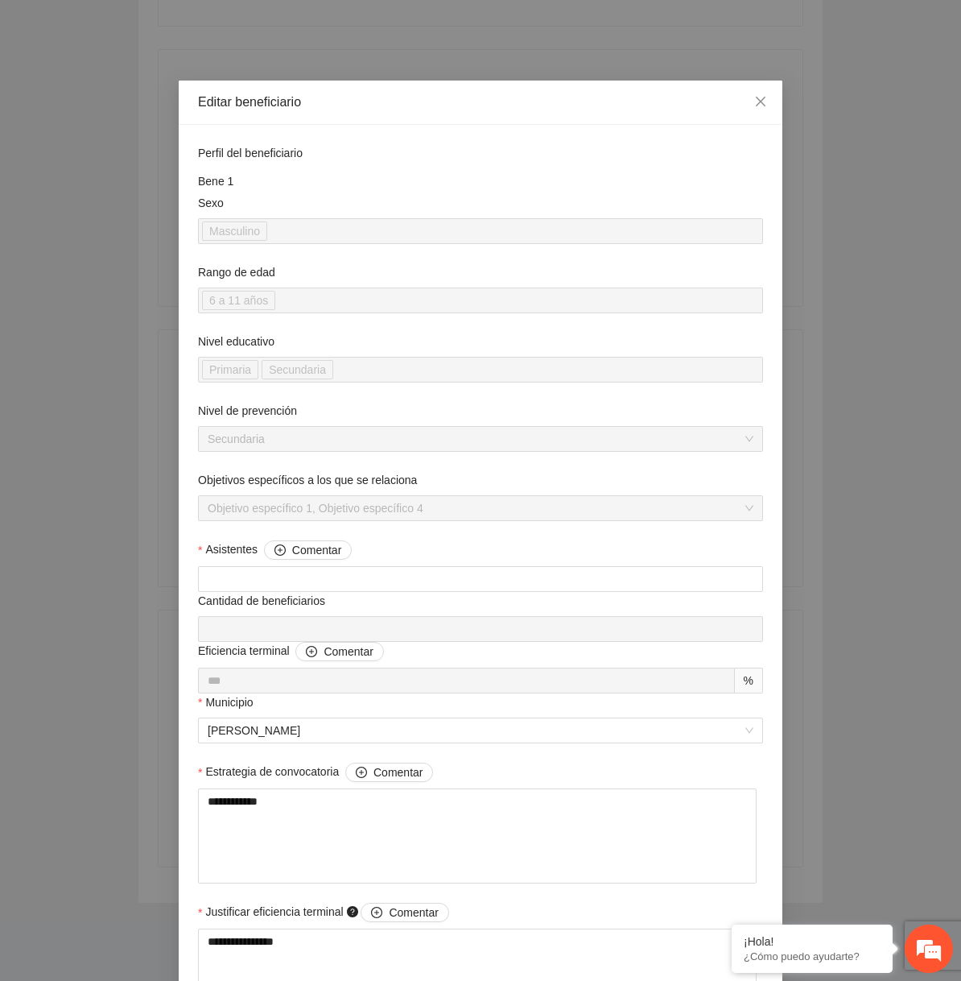
scroll to position [1219, 0]
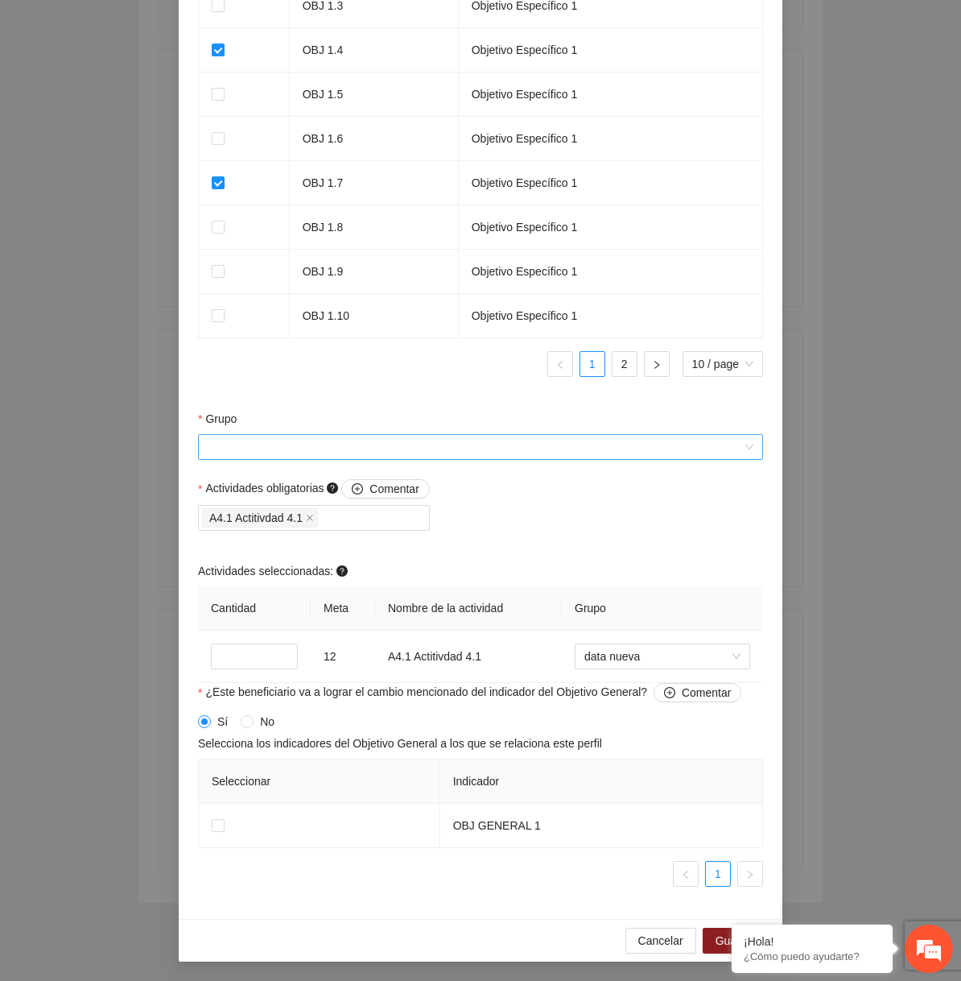
click at [525, 449] on input "Grupo" at bounding box center [475, 447] width 535 height 24
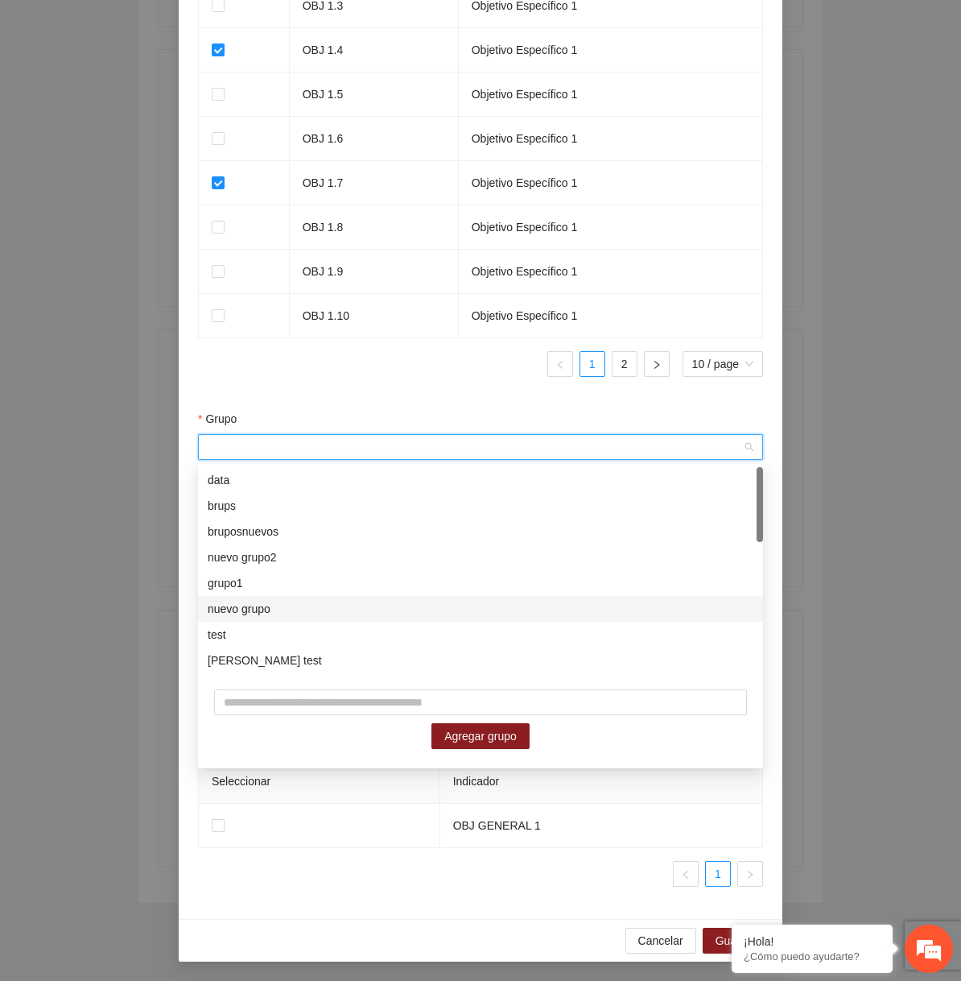
scroll to position [360, 0]
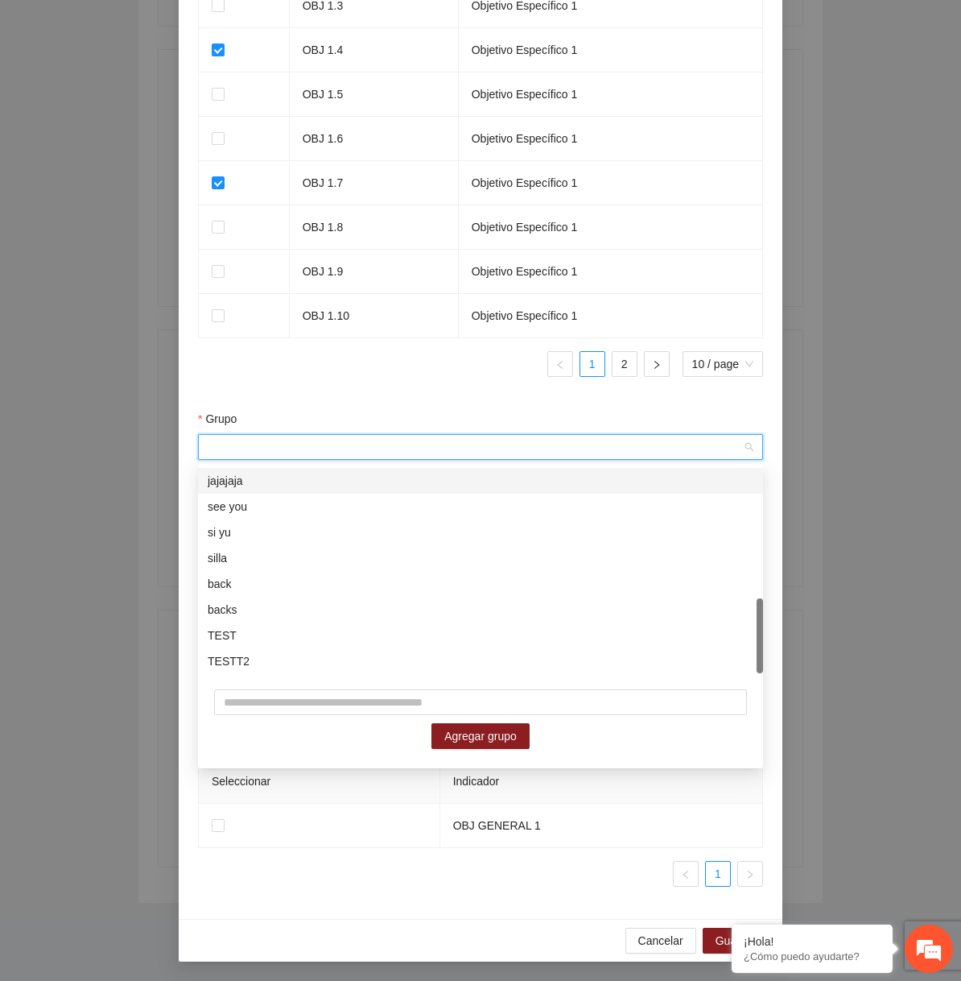
click at [432, 390] on div at bounding box center [480, 390] width 565 height 1
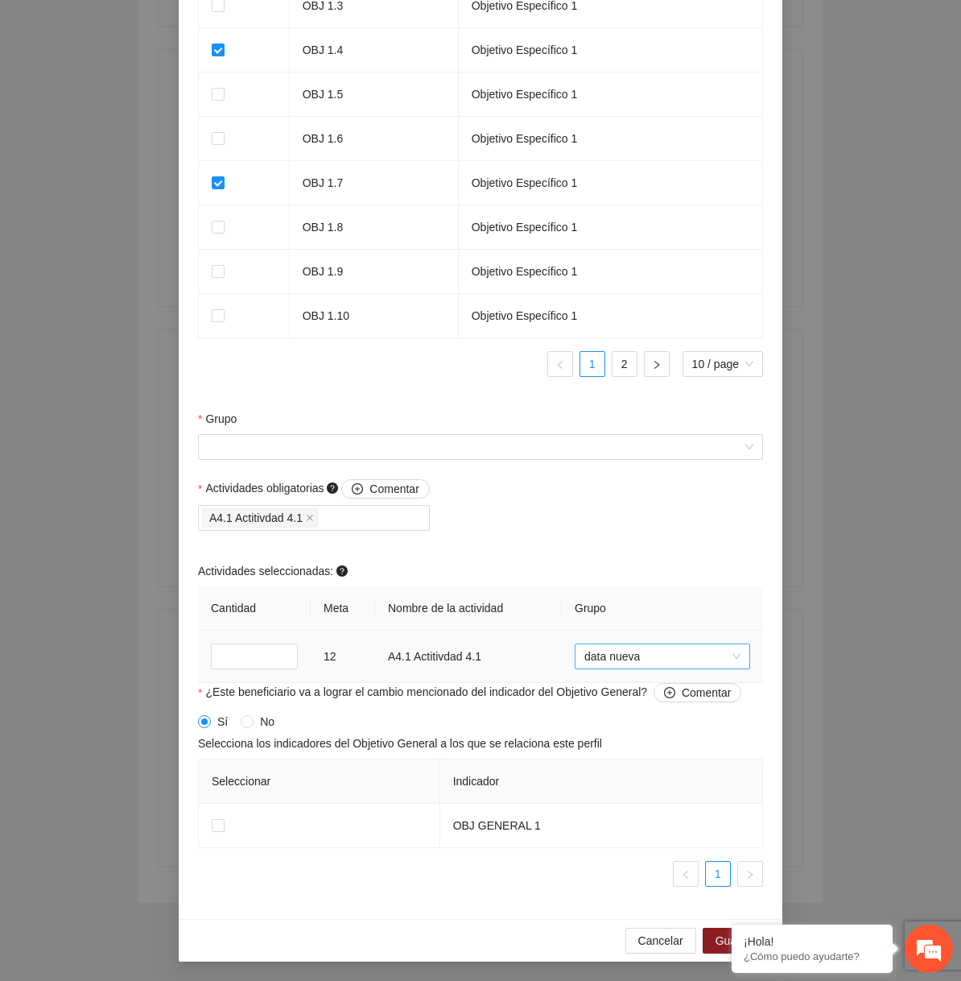
click at [655, 664] on span "data nueva" at bounding box center [663, 656] width 156 height 24
click at [618, 520] on div "Actividades obligatorias Comentar A4.1 Actitivdad 4.1 Actividades seleccionadas…" at bounding box center [480, 581] width 573 height 204
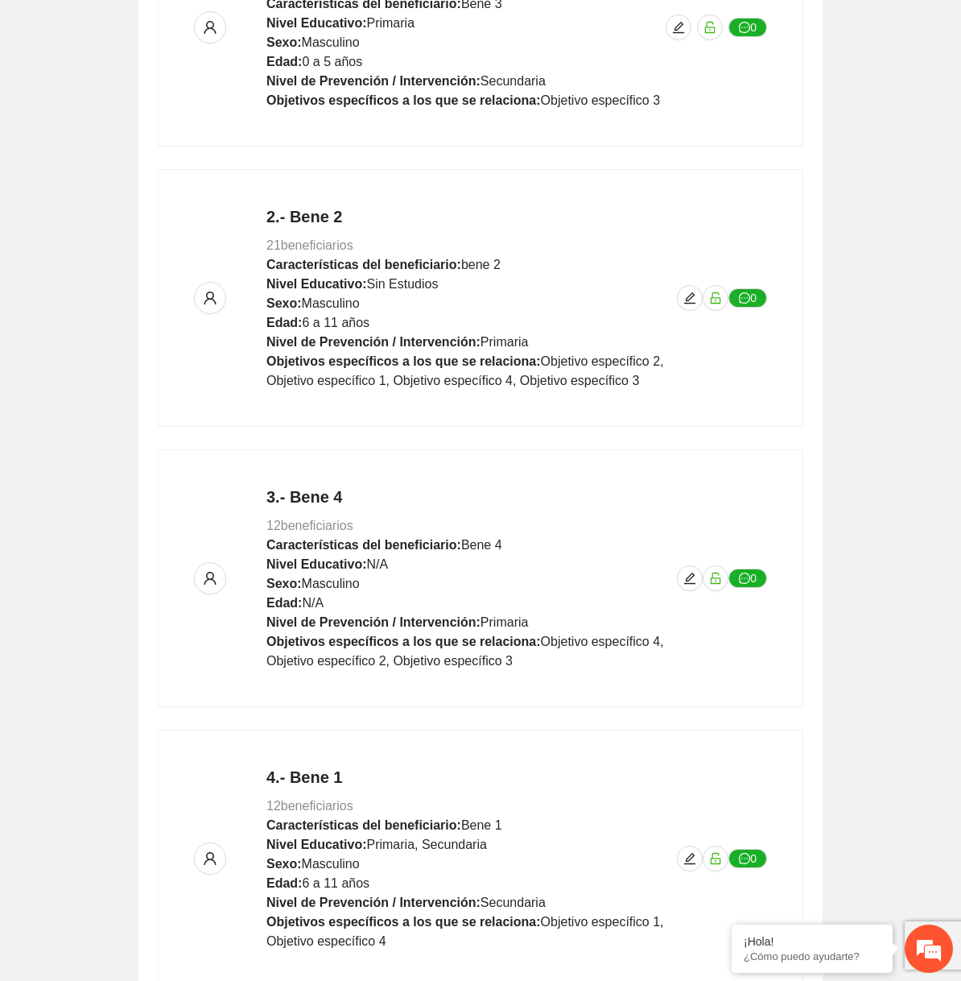
scroll to position [615, 0]
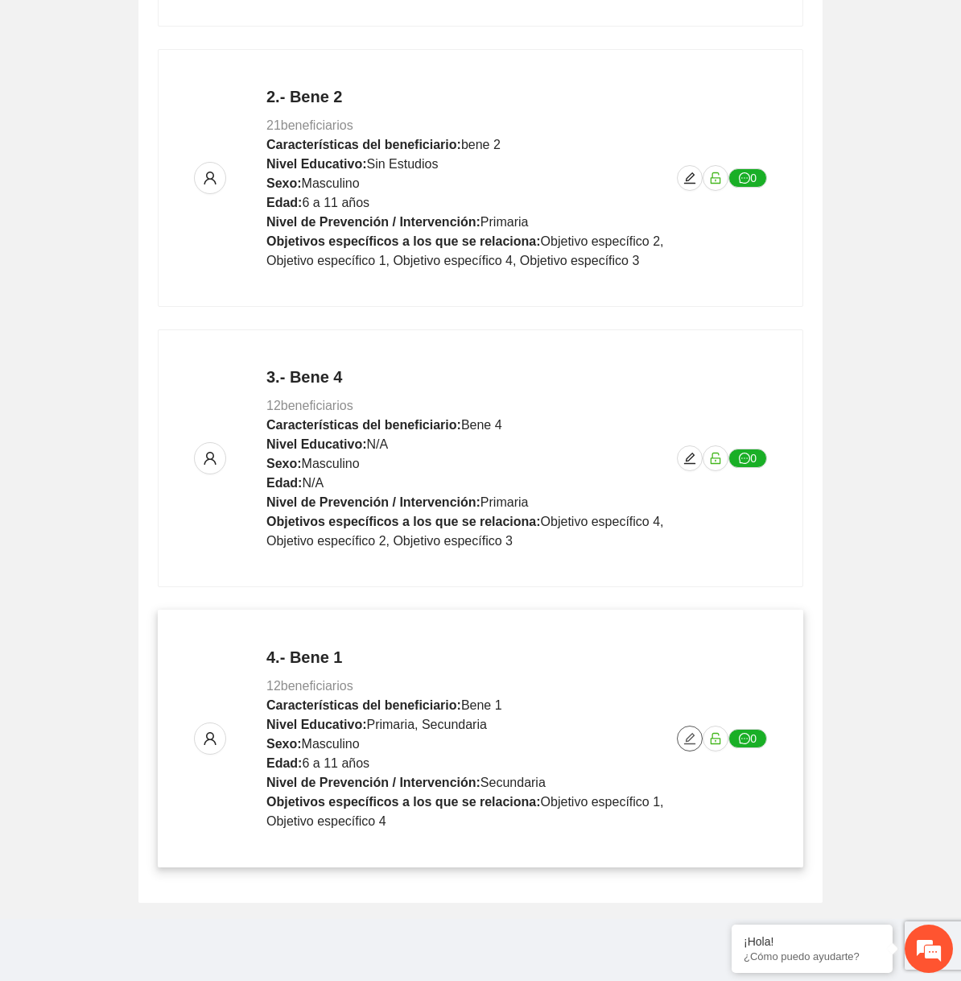
click at [690, 732] on icon "edit" at bounding box center [690, 738] width 13 height 13
click at [684, 721] on div "4.- Bene 1 12 beneficiarios Características del beneficiario: Bene 1 Nivel Educ…" at bounding box center [480, 738] width 573 height 185
click at [692, 740] on icon "edit" at bounding box center [690, 738] width 13 height 13
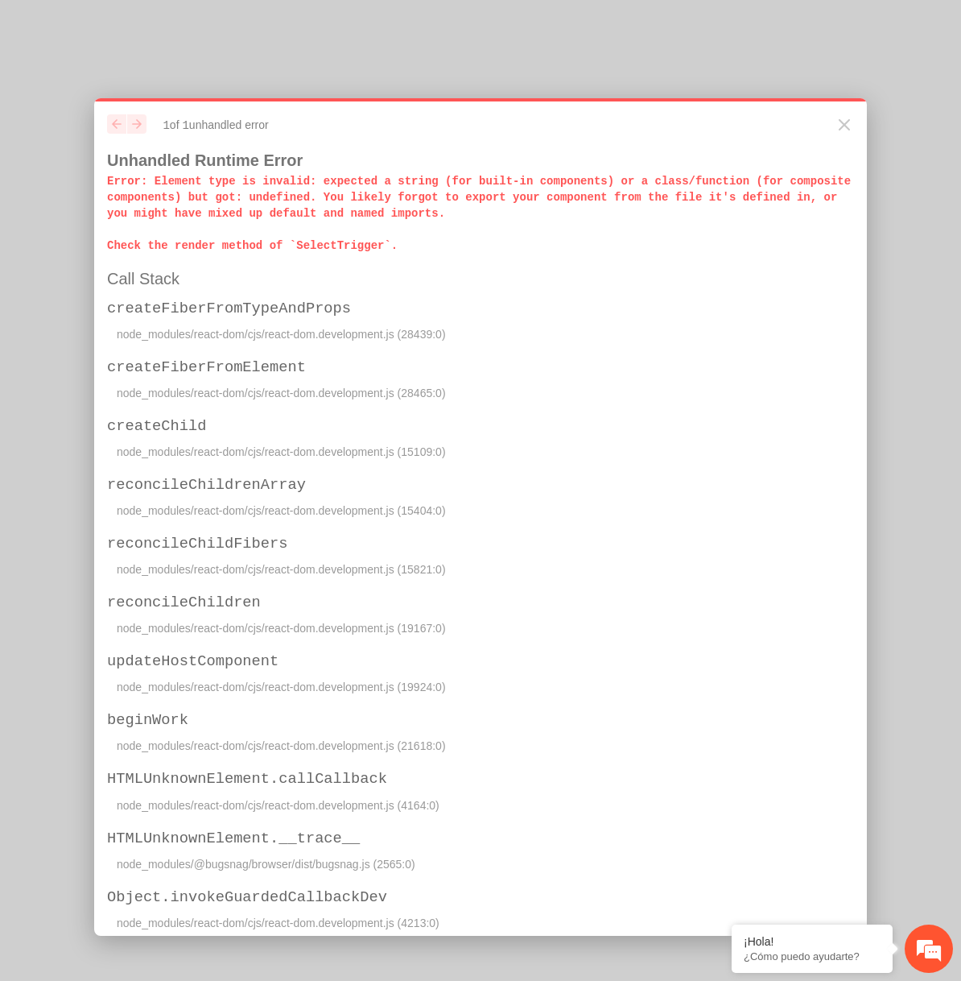
scroll to position [0, 0]
click at [742, 125] on icon "Close" at bounding box center [844, 124] width 19 height 19
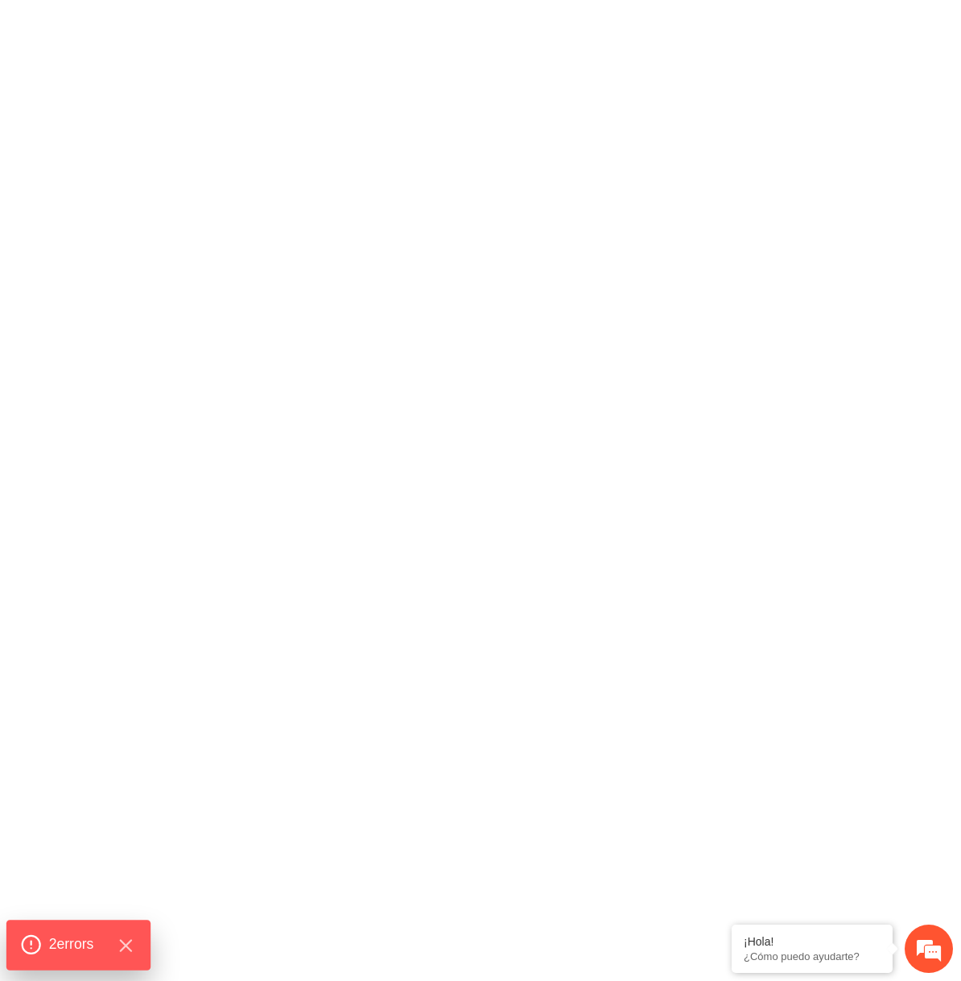
click at [67, 935] on span "2 error s" at bounding box center [71, 944] width 45 height 21
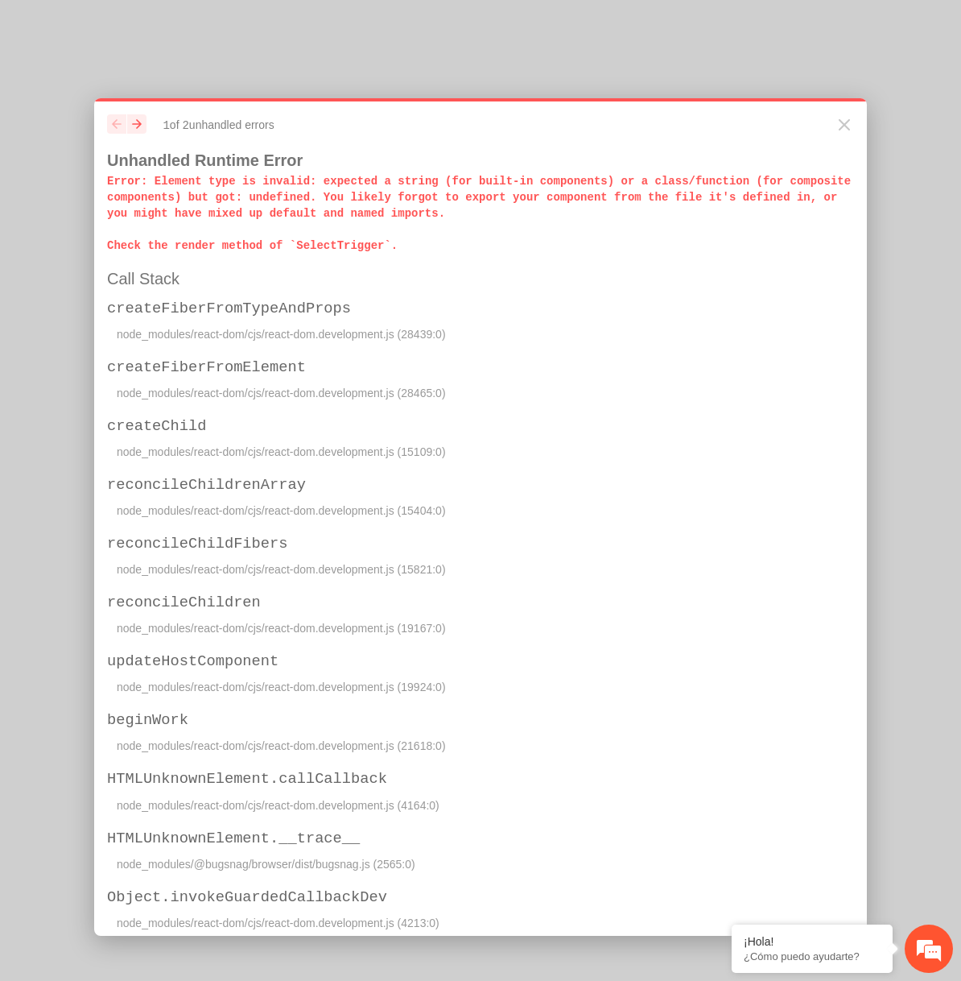
drag, startPoint x: 105, startPoint y: 175, endPoint x: 479, endPoint y: 251, distance: 382.1
click at [479, 251] on div "previous next 1 of 2 unhandled error s Unhandled Runtime Error Error : Element …" at bounding box center [480, 516] width 773 height 837
